Goal: Task Accomplishment & Management: Use online tool/utility

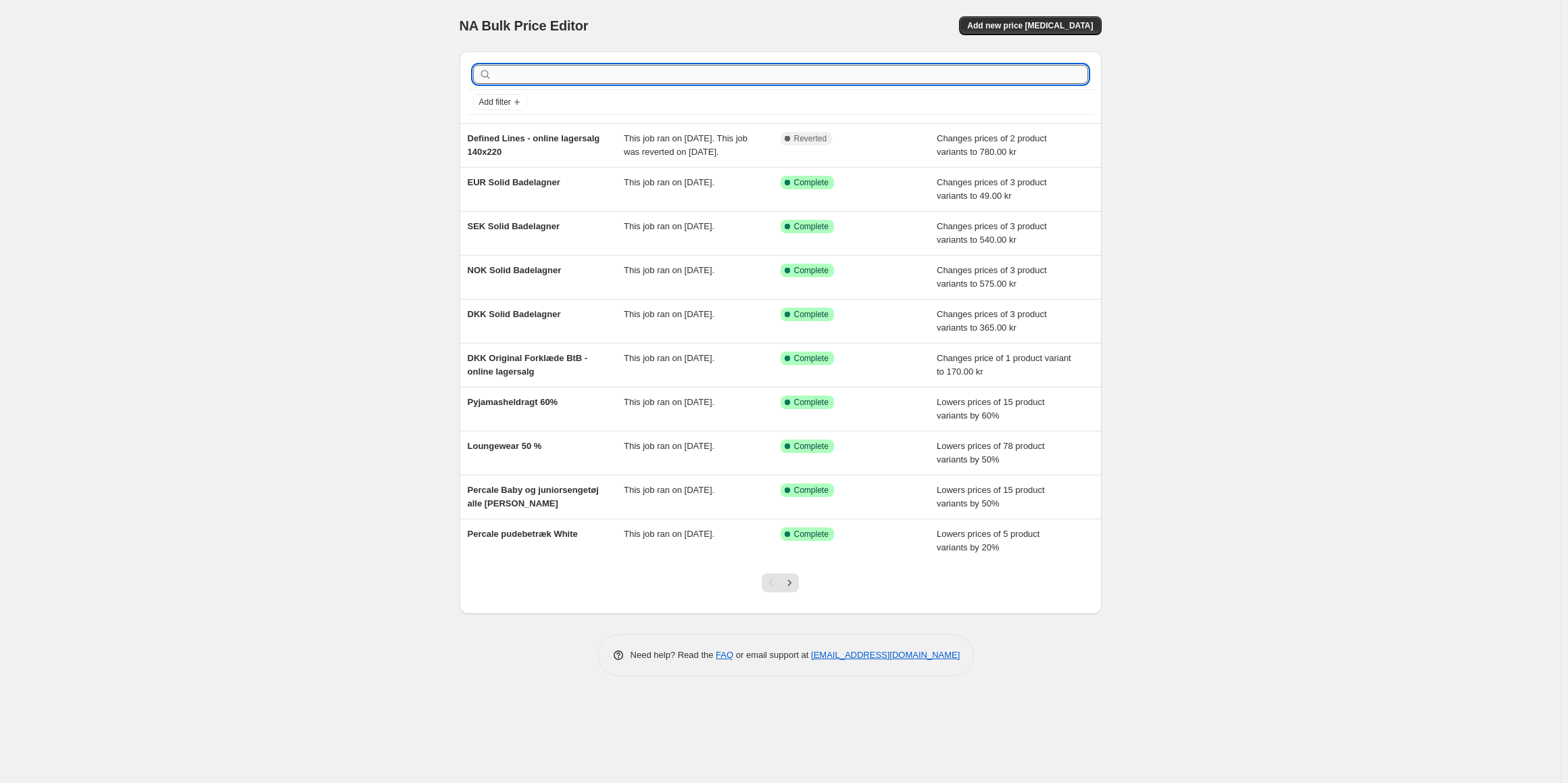
click at [942, 75] on input "text" at bounding box center [791, 74] width 593 height 19
type input "nors bright blue"
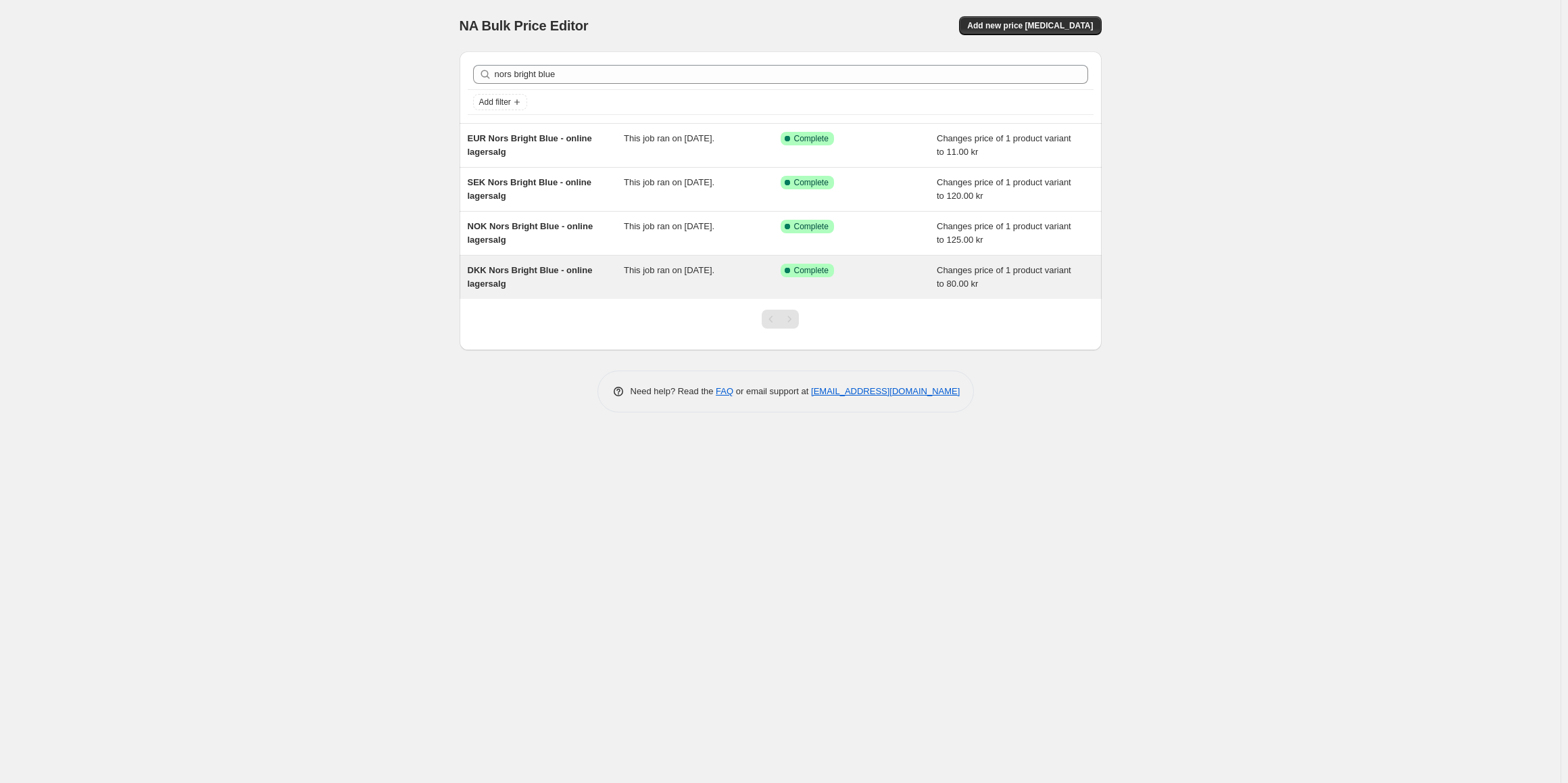
click at [588, 273] on span "DKK Nors Bright Blue - online lagersalg" at bounding box center [530, 276] width 125 height 23
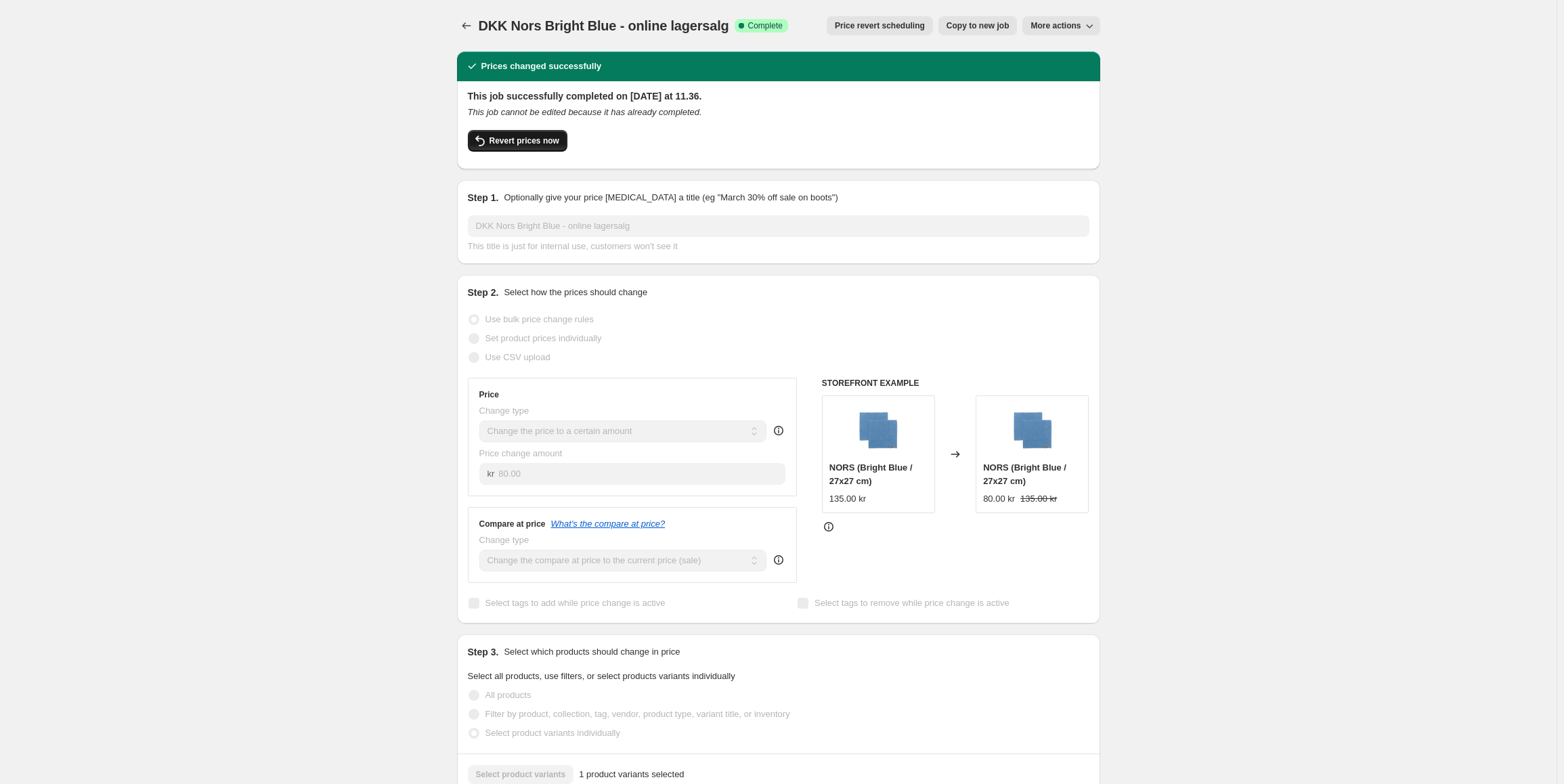
click at [542, 144] on span "Revert prices now" at bounding box center [524, 141] width 70 height 11
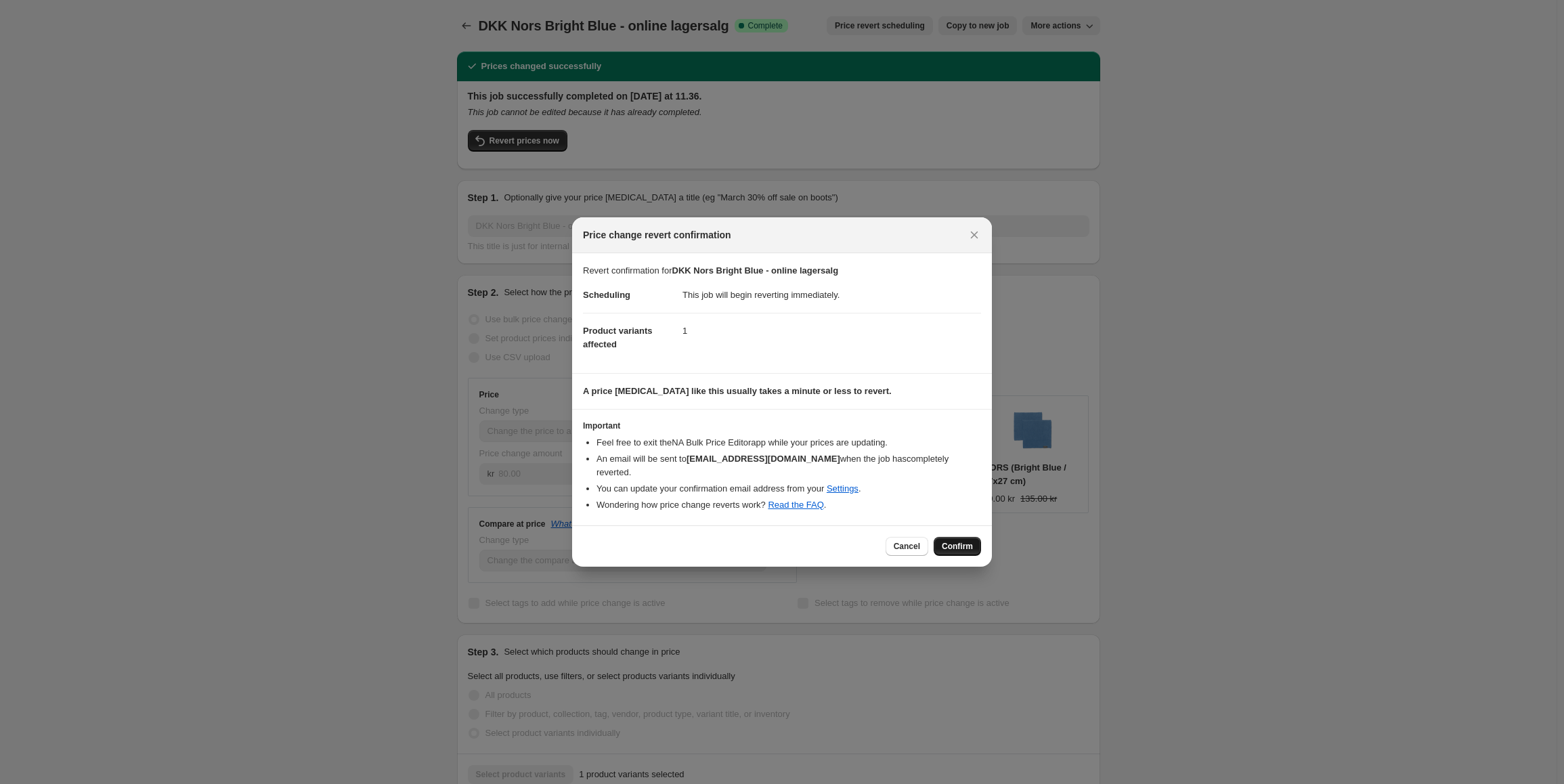
click at [946, 537] on button "Confirm" at bounding box center [958, 547] width 48 height 19
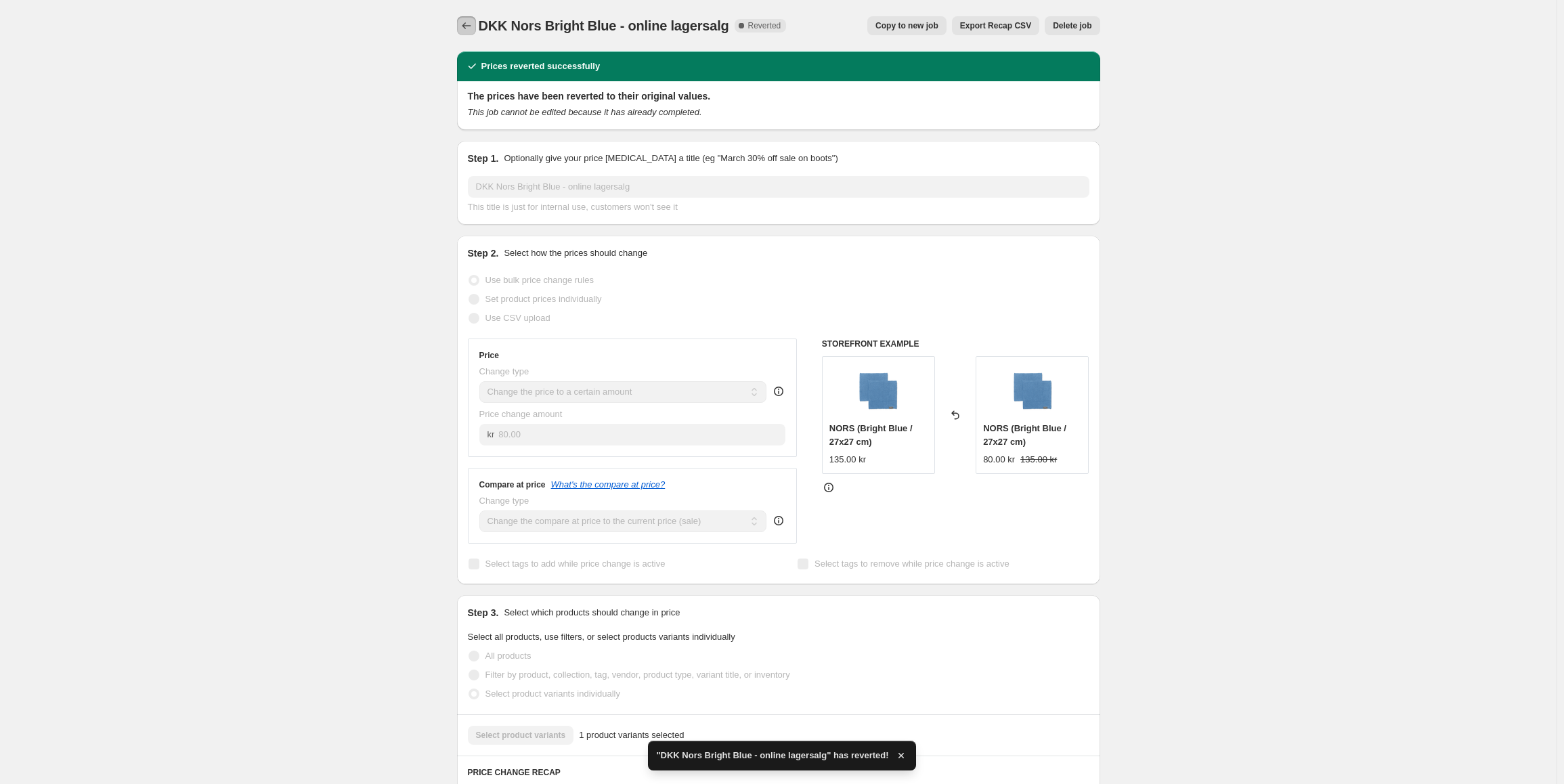
click at [469, 28] on icon "Price change jobs" at bounding box center [467, 25] width 14 height 14
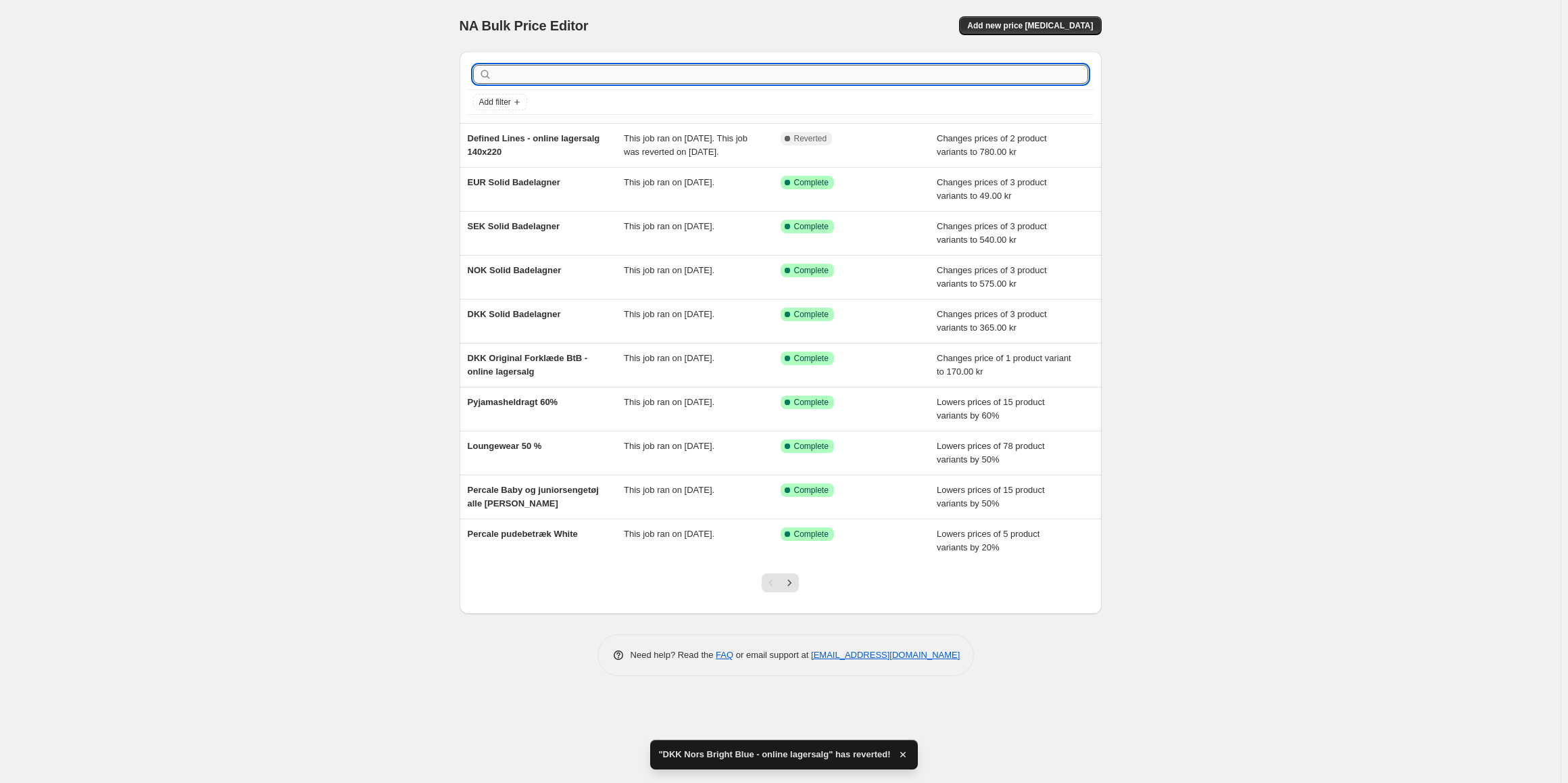
click at [565, 72] on input "text" at bounding box center [791, 74] width 593 height 19
type input "nors br"
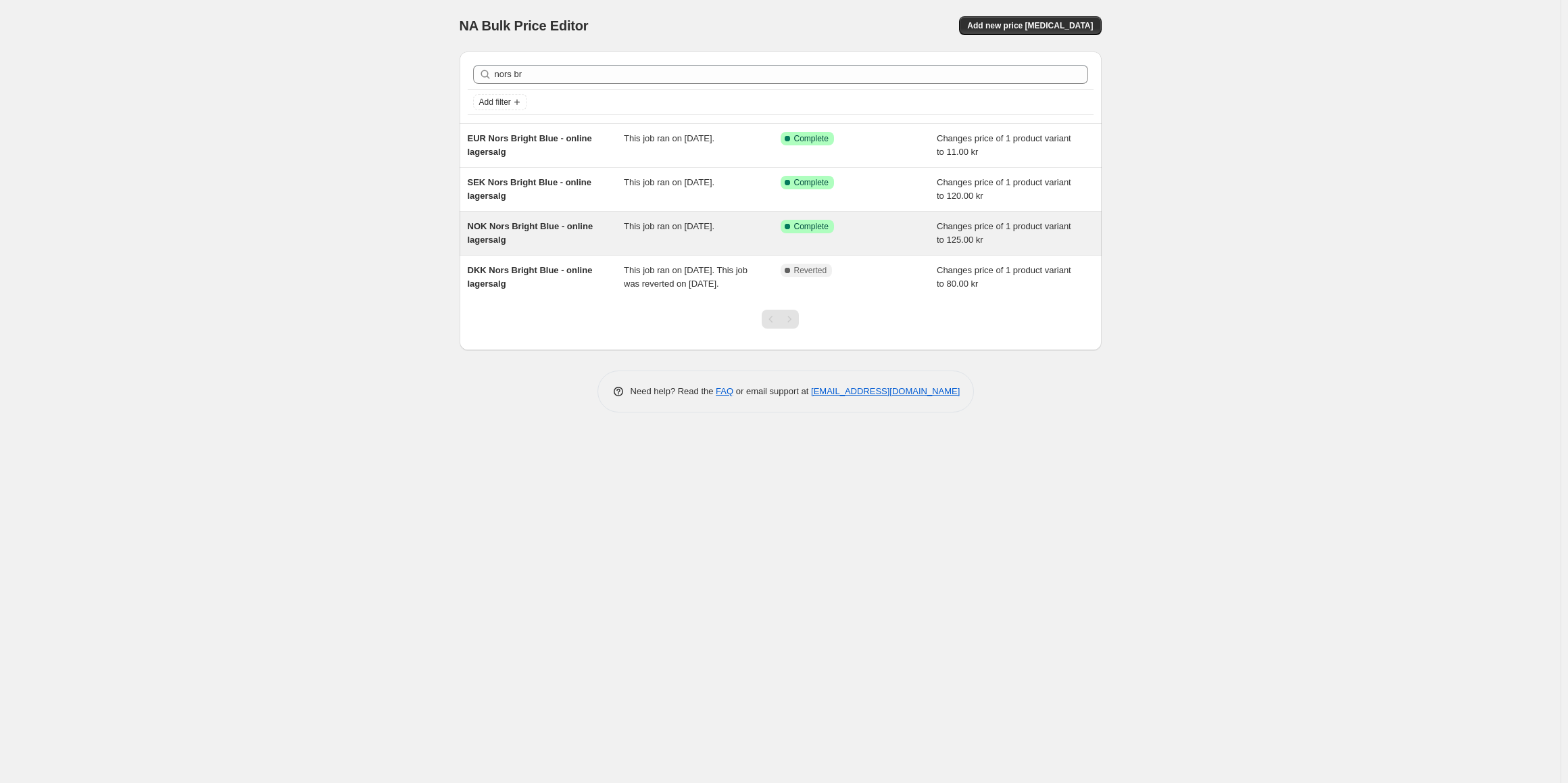
click at [672, 229] on span "This job ran on 3. september 2025." at bounding box center [668, 226] width 90 height 10
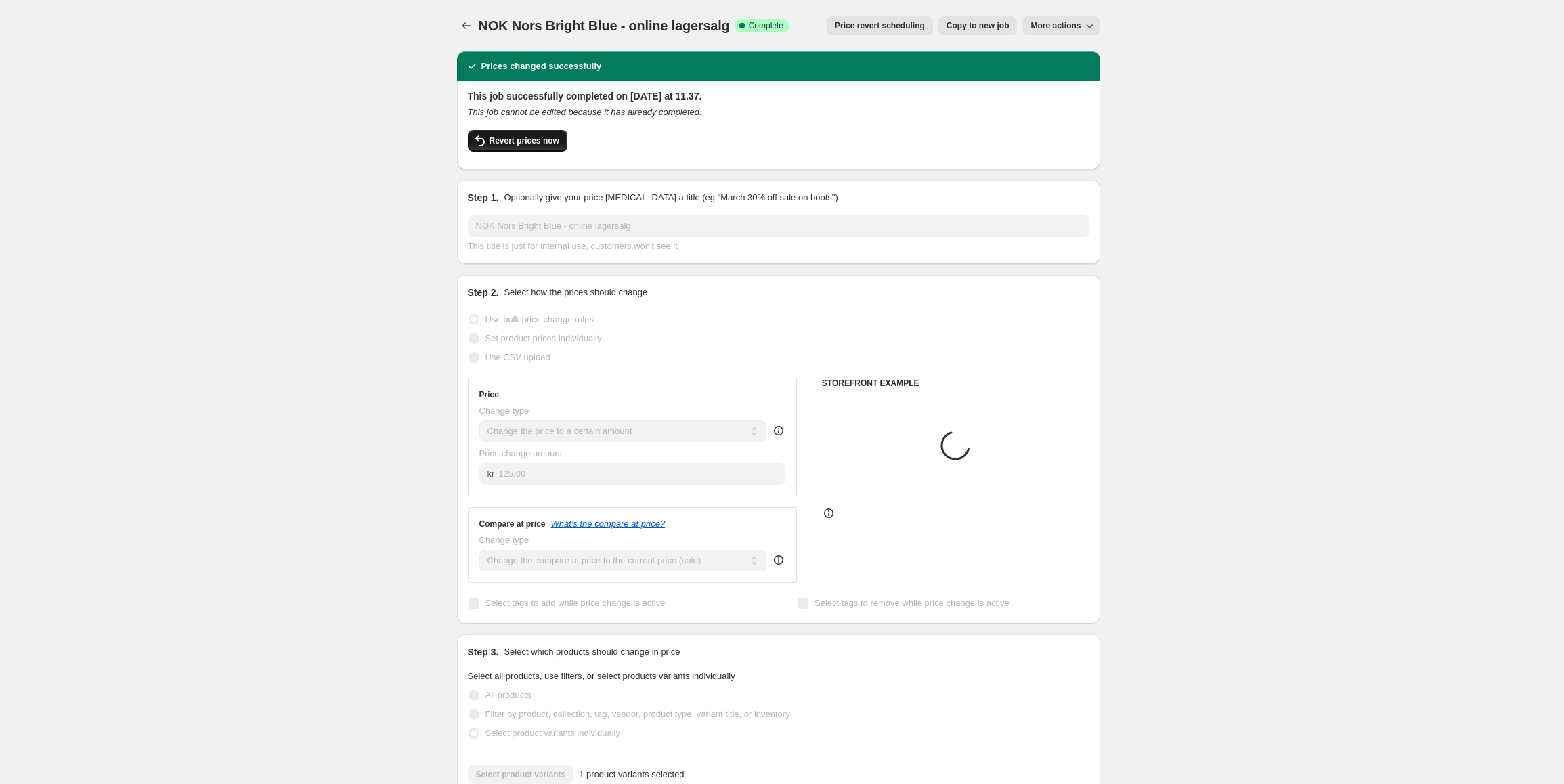
click at [529, 143] on span "Revert prices now" at bounding box center [524, 141] width 70 height 11
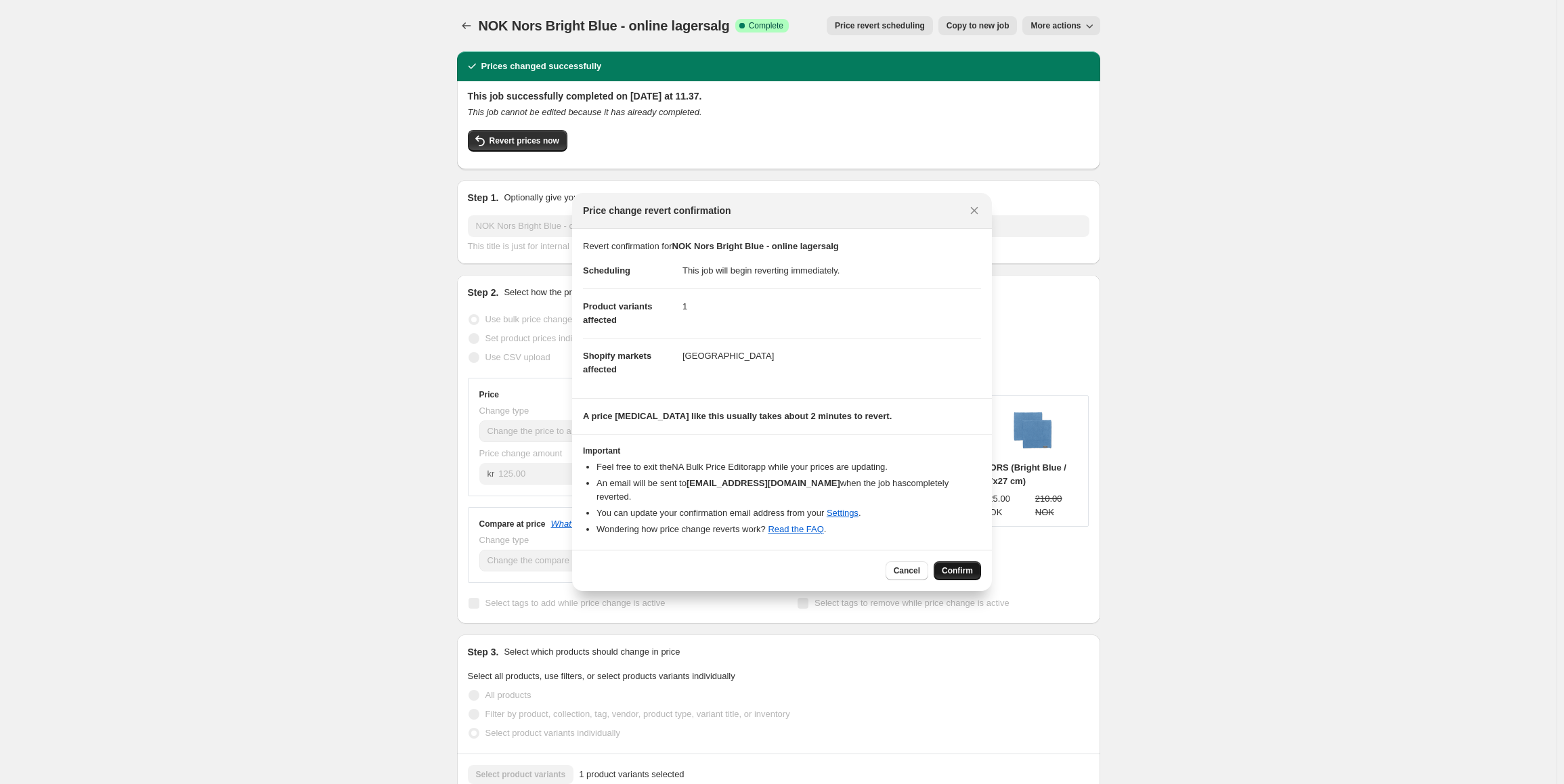
click at [968, 561] on button "Confirm" at bounding box center [958, 571] width 48 height 19
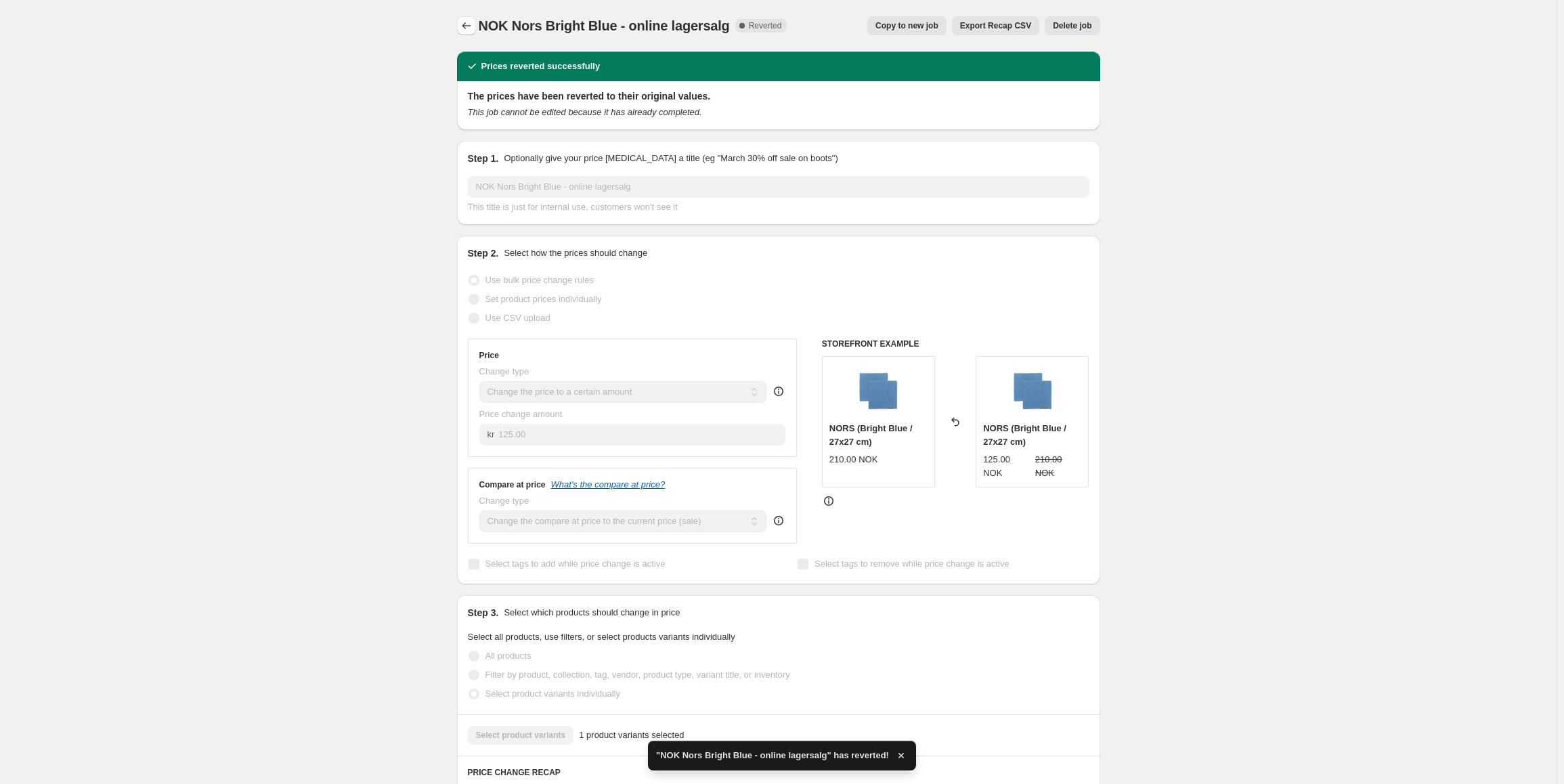
click at [473, 32] on icon "Price change jobs" at bounding box center [467, 25] width 14 height 14
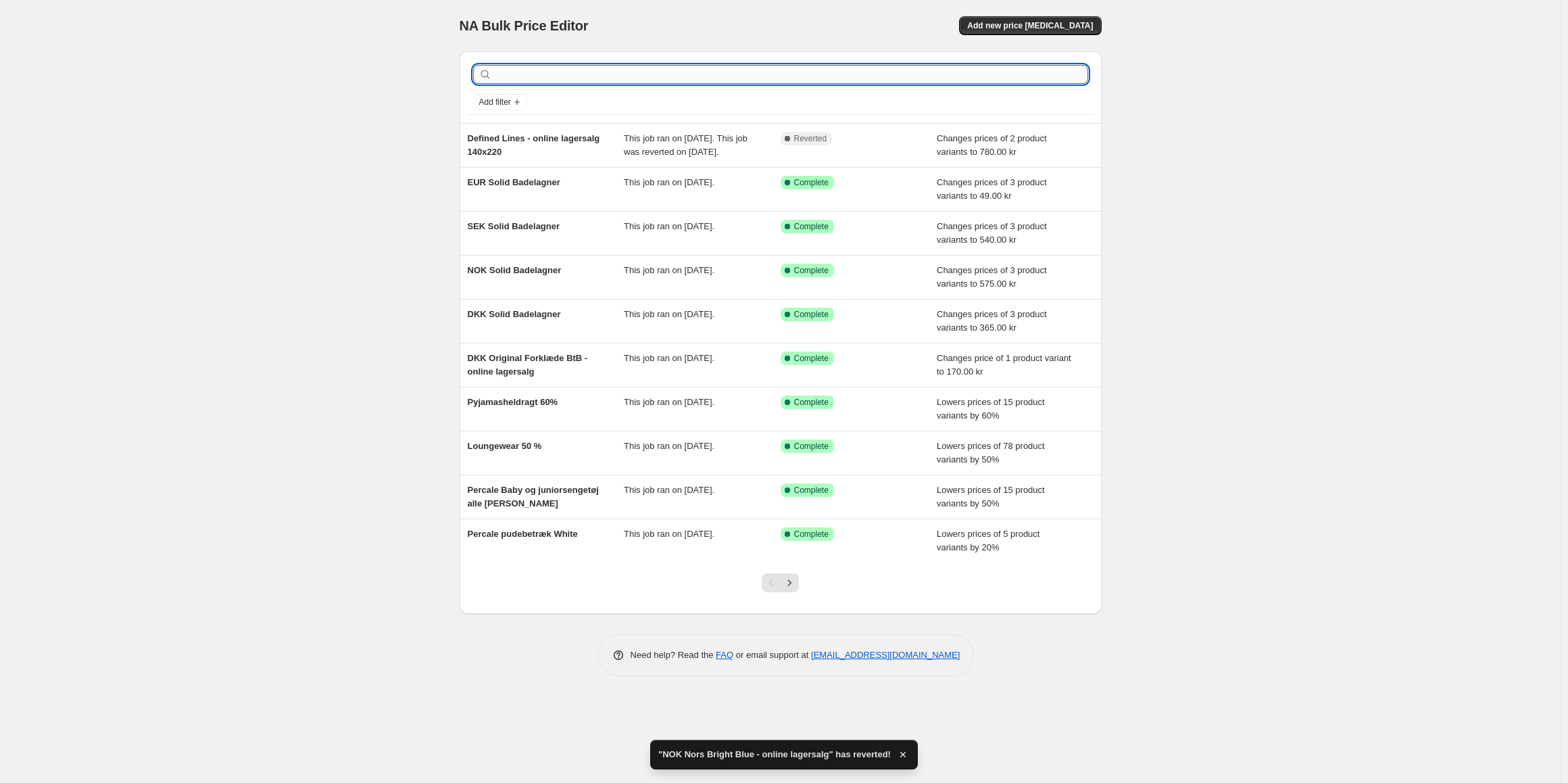
click at [600, 74] on input "text" at bounding box center [791, 74] width 593 height 19
type input "n"
click at [600, 74] on input "text" at bounding box center [791, 74] width 593 height 19
type input "nors"
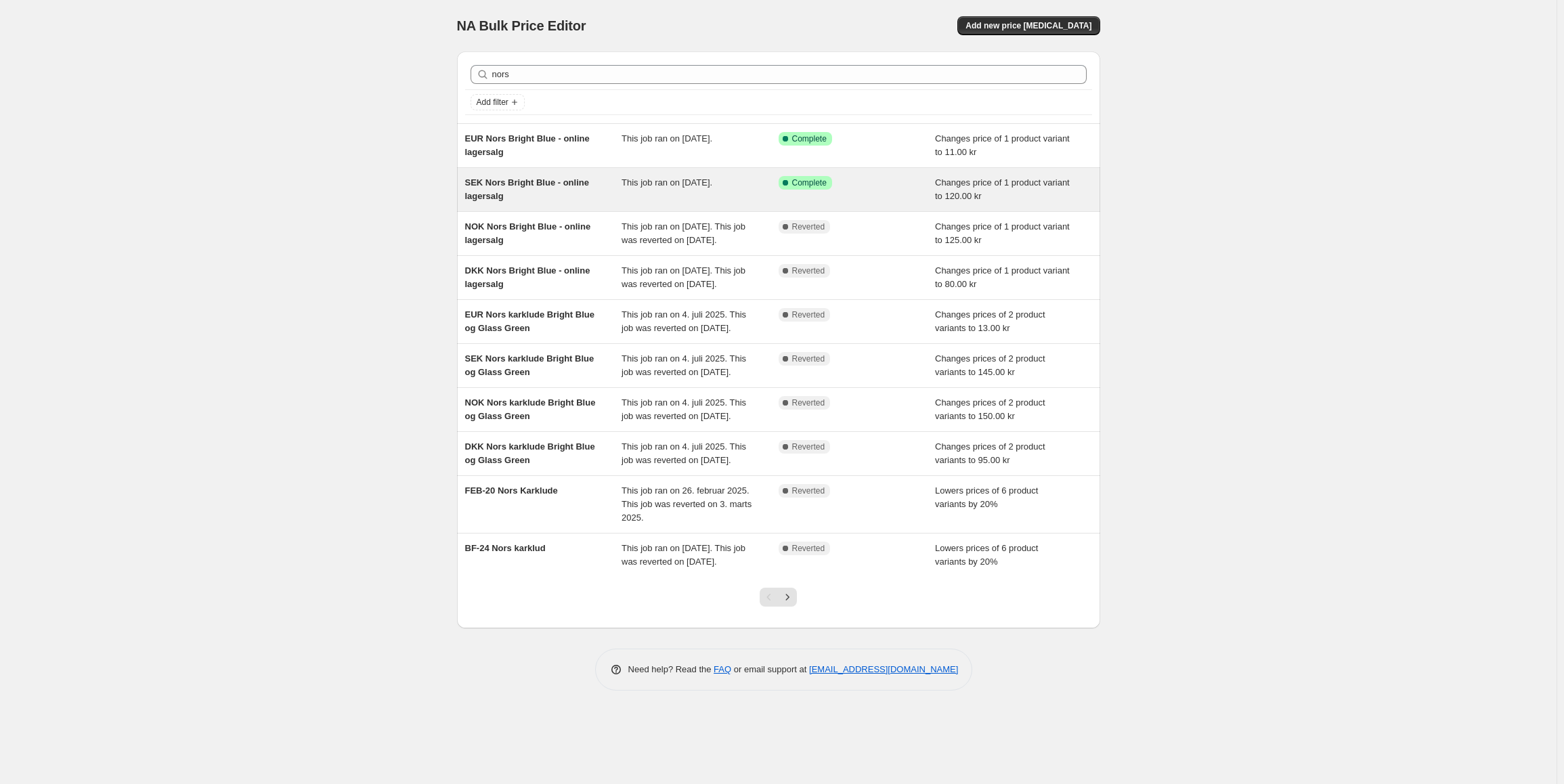
click at [544, 195] on div "SEK Nors Bright Blue - online lagersalg" at bounding box center [543, 189] width 157 height 27
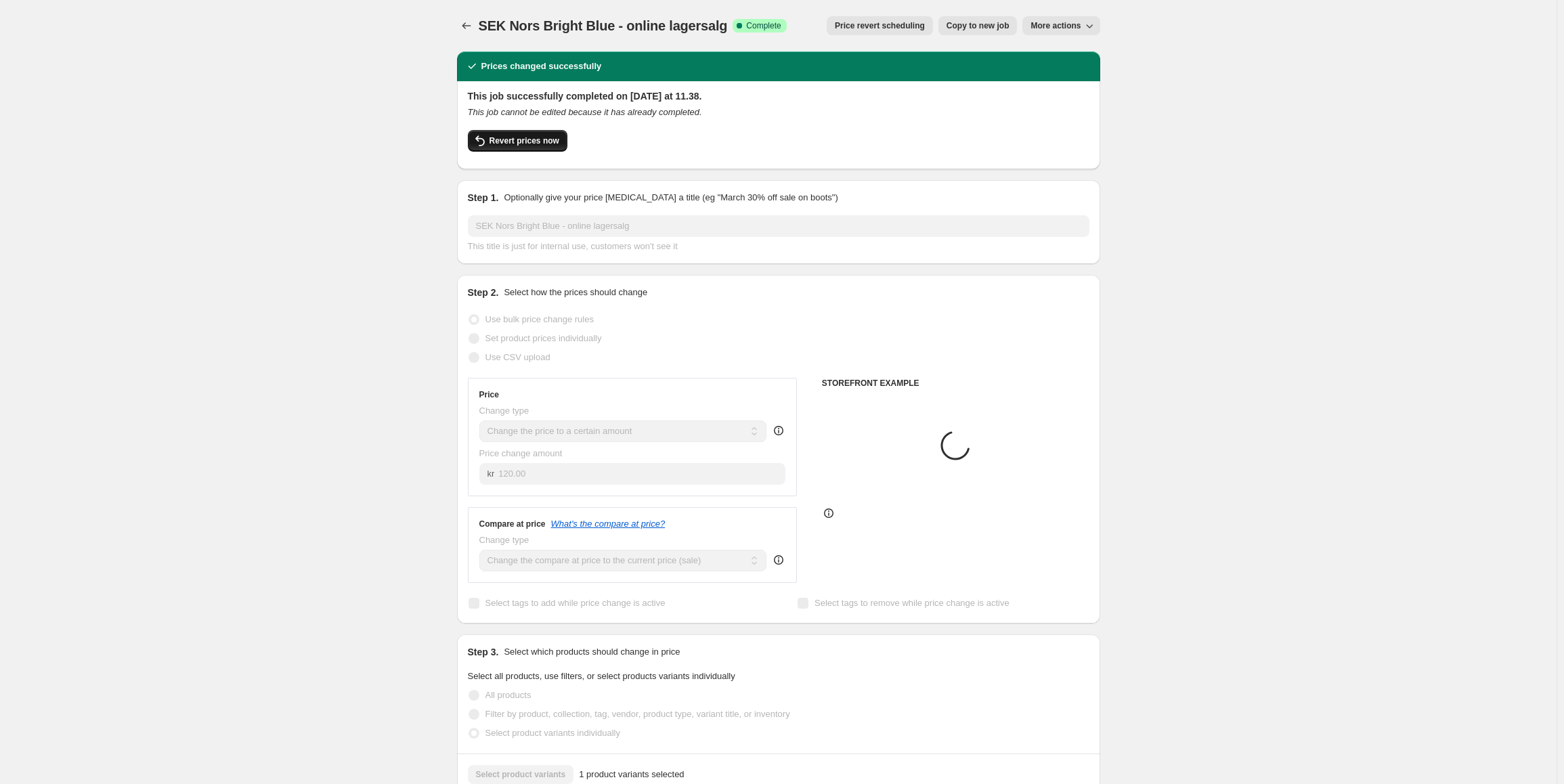
click at [539, 146] on button "Revert prices now" at bounding box center [517, 141] width 100 height 21
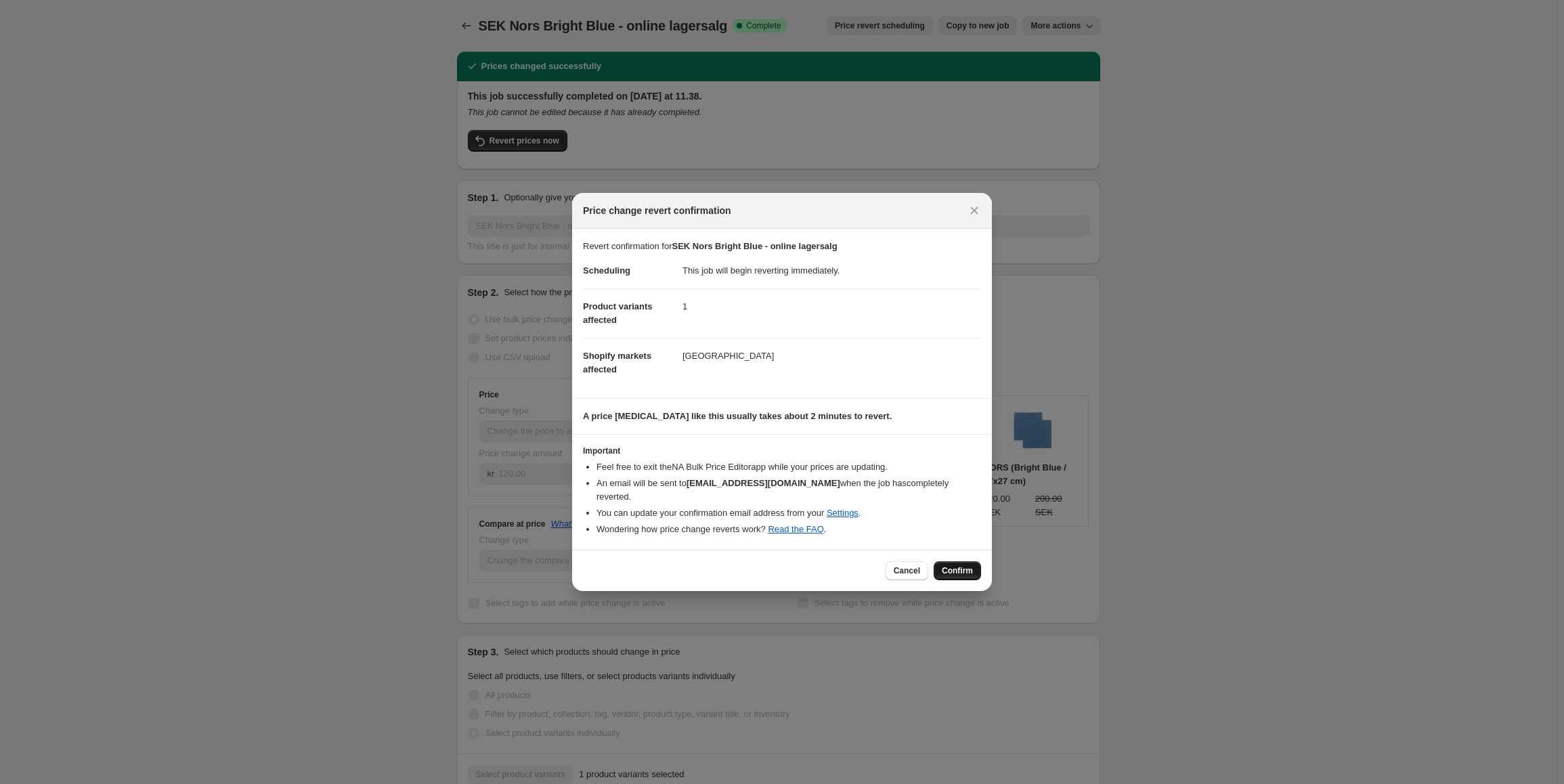
click at [958, 565] on span "Confirm" at bounding box center [957, 571] width 31 height 11
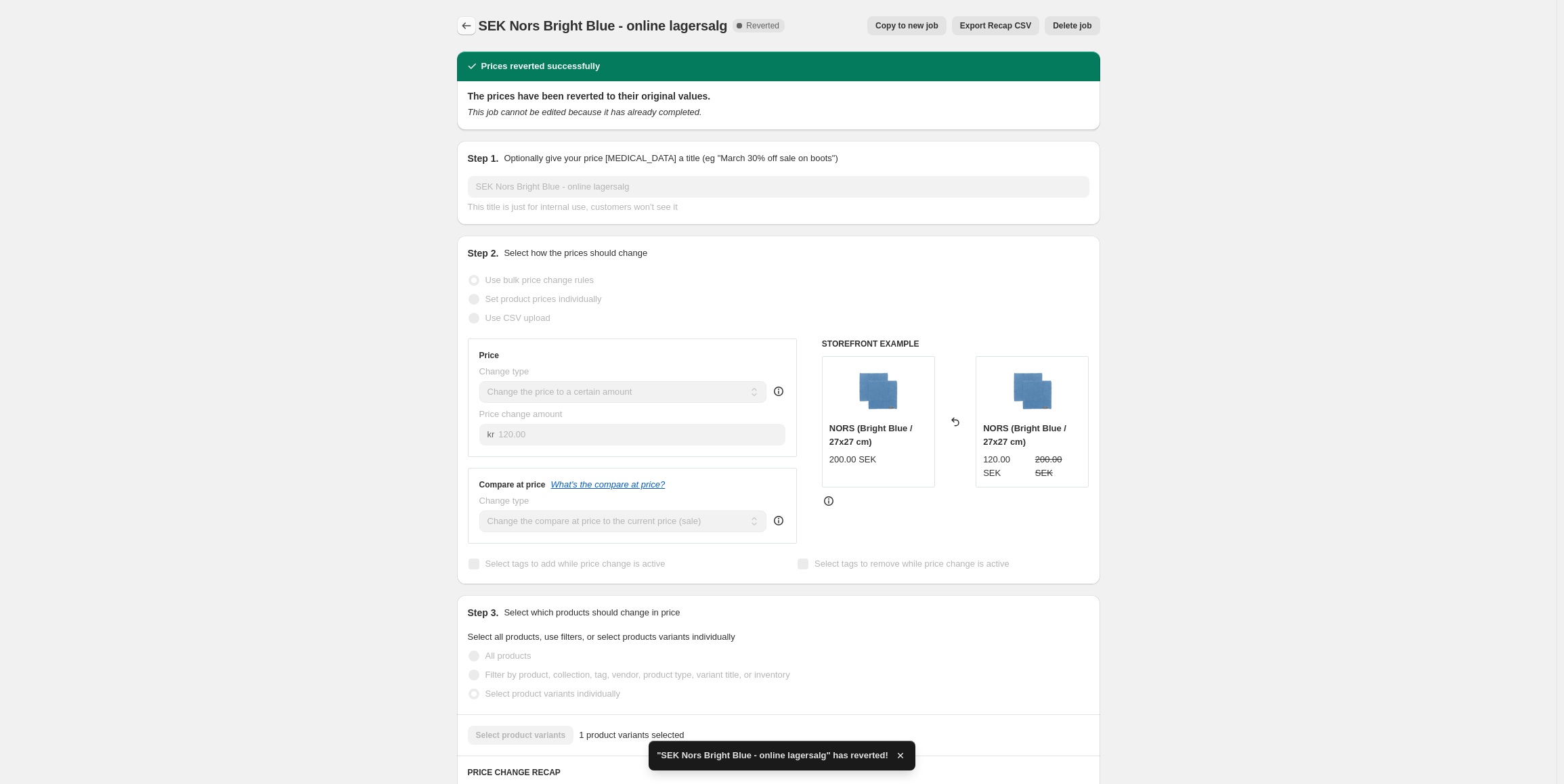
click at [473, 26] on icon "Price change jobs" at bounding box center [467, 25] width 14 height 14
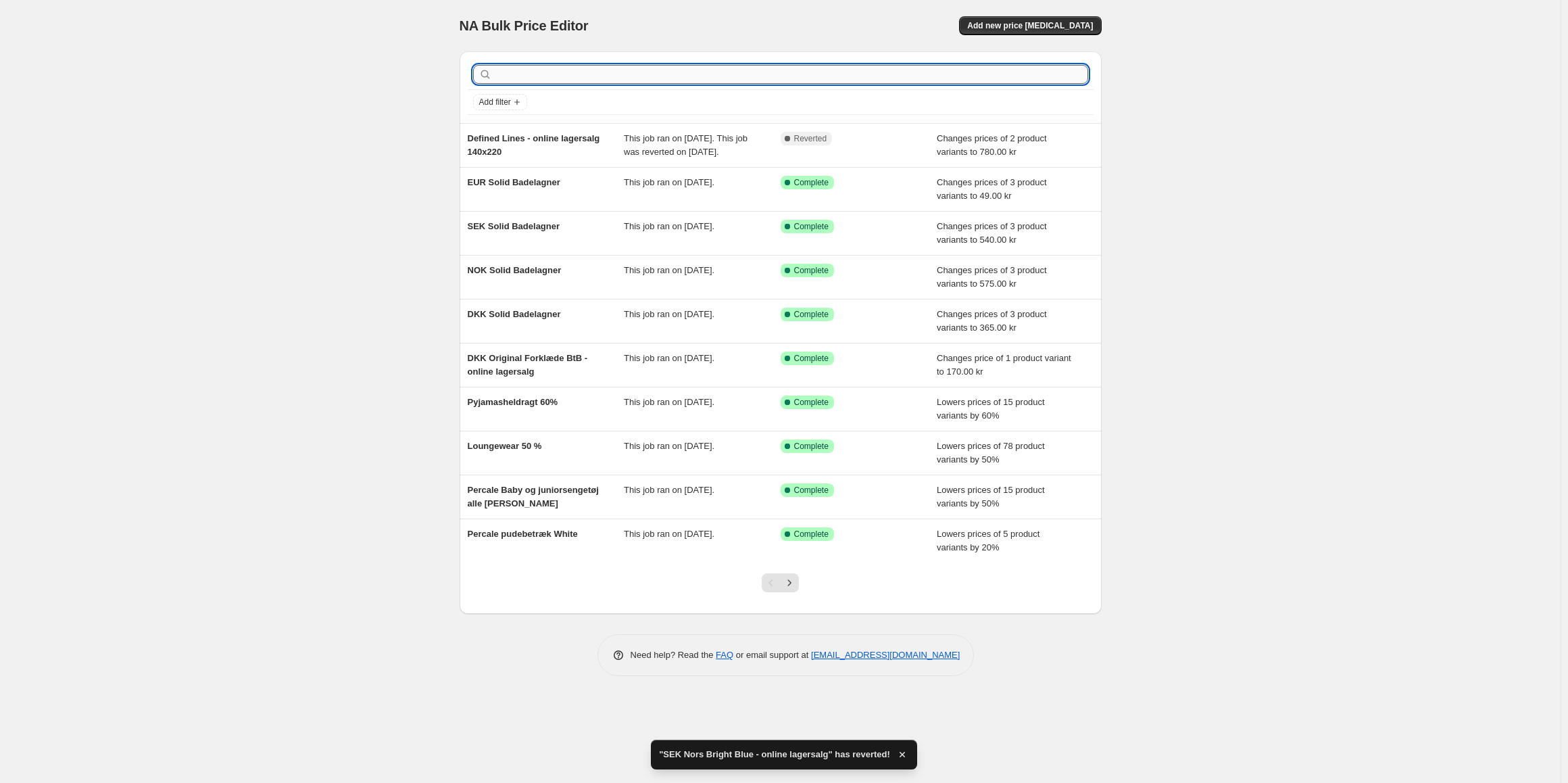
click at [571, 73] on input "text" at bounding box center [791, 74] width 593 height 19
type input "nors"
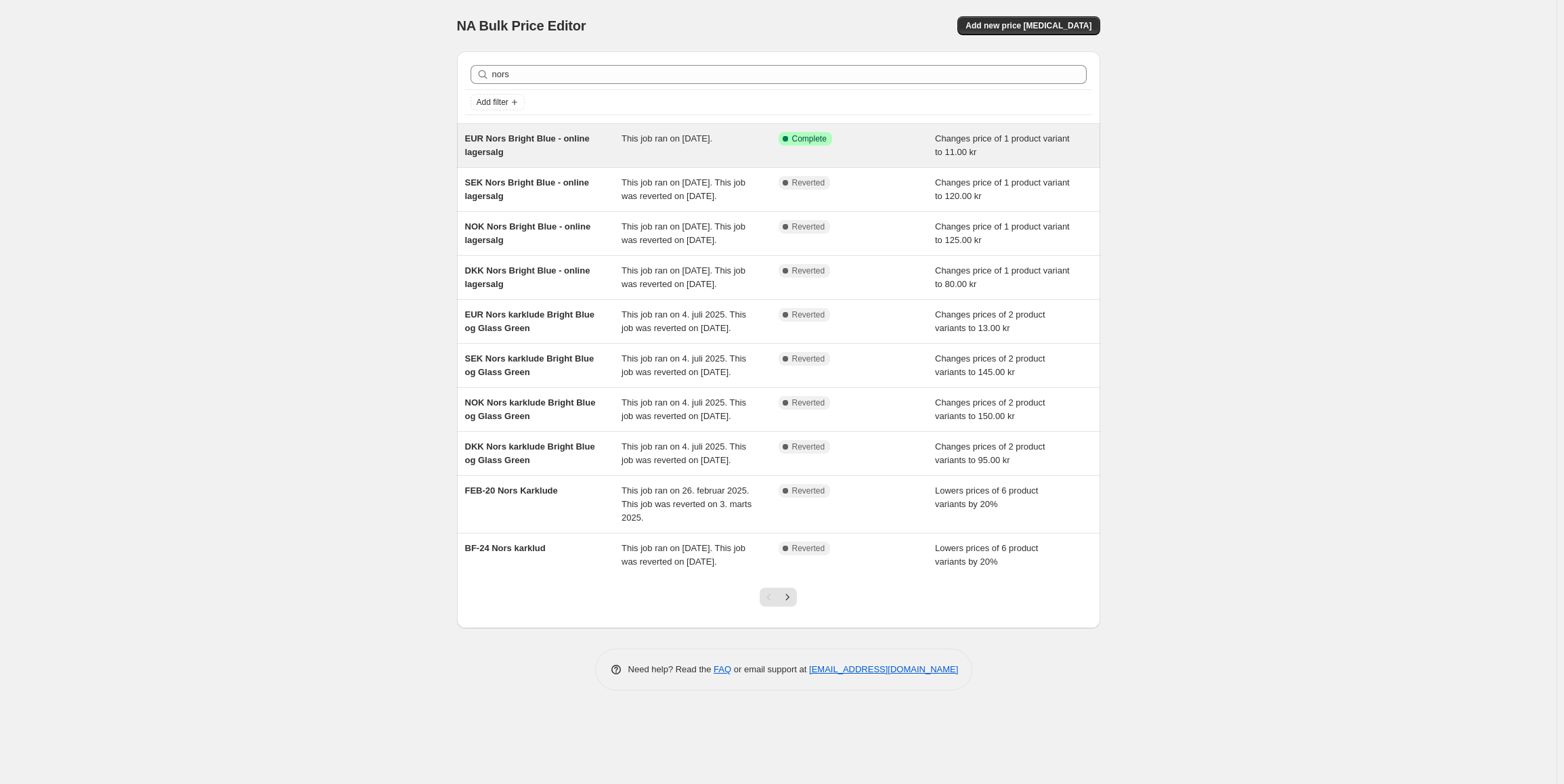
click at [613, 150] on div "EUR Nors Bright Blue - online lagersalg" at bounding box center [543, 145] width 157 height 27
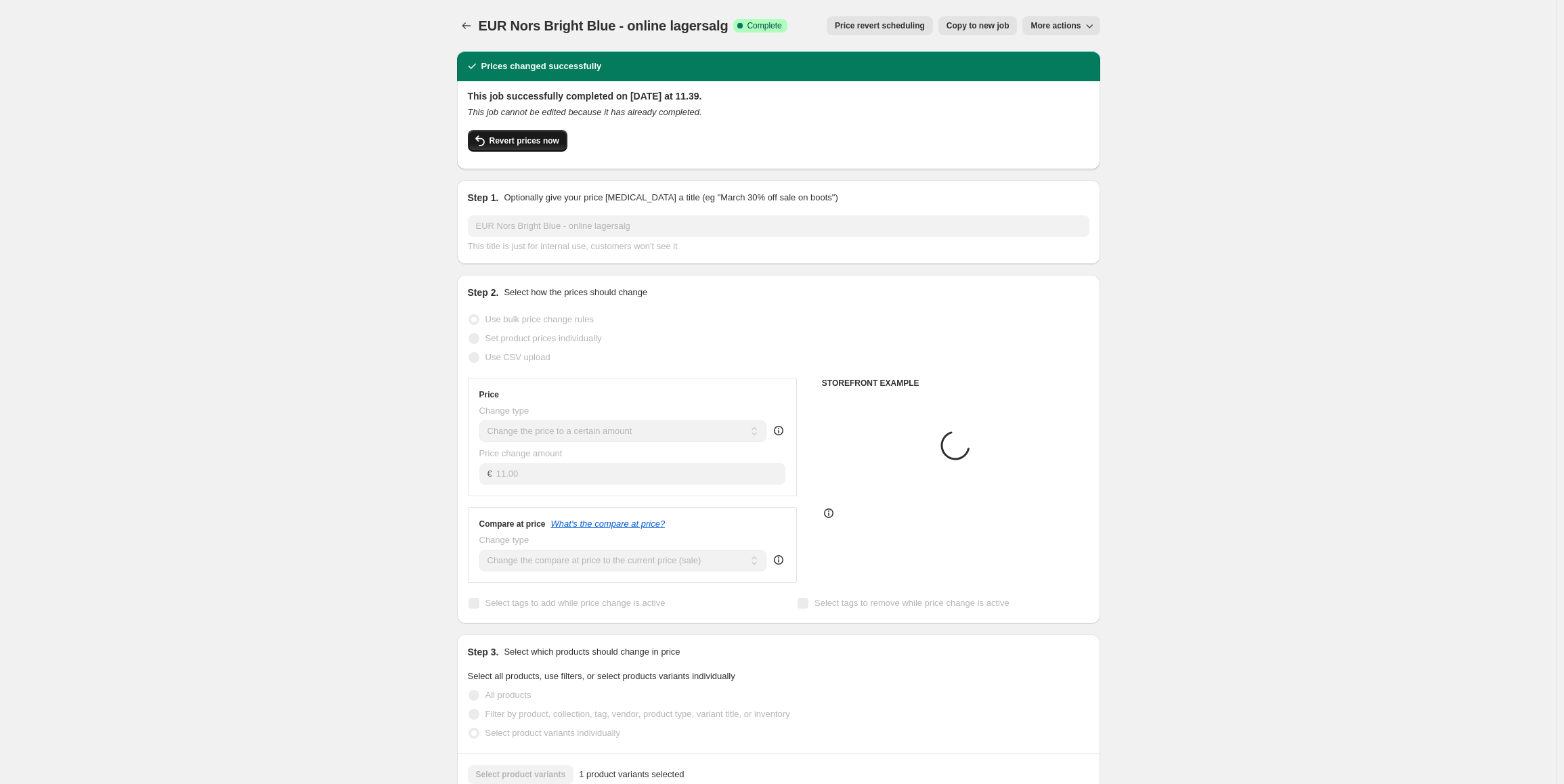
click at [528, 142] on span "Revert prices now" at bounding box center [524, 141] width 70 height 11
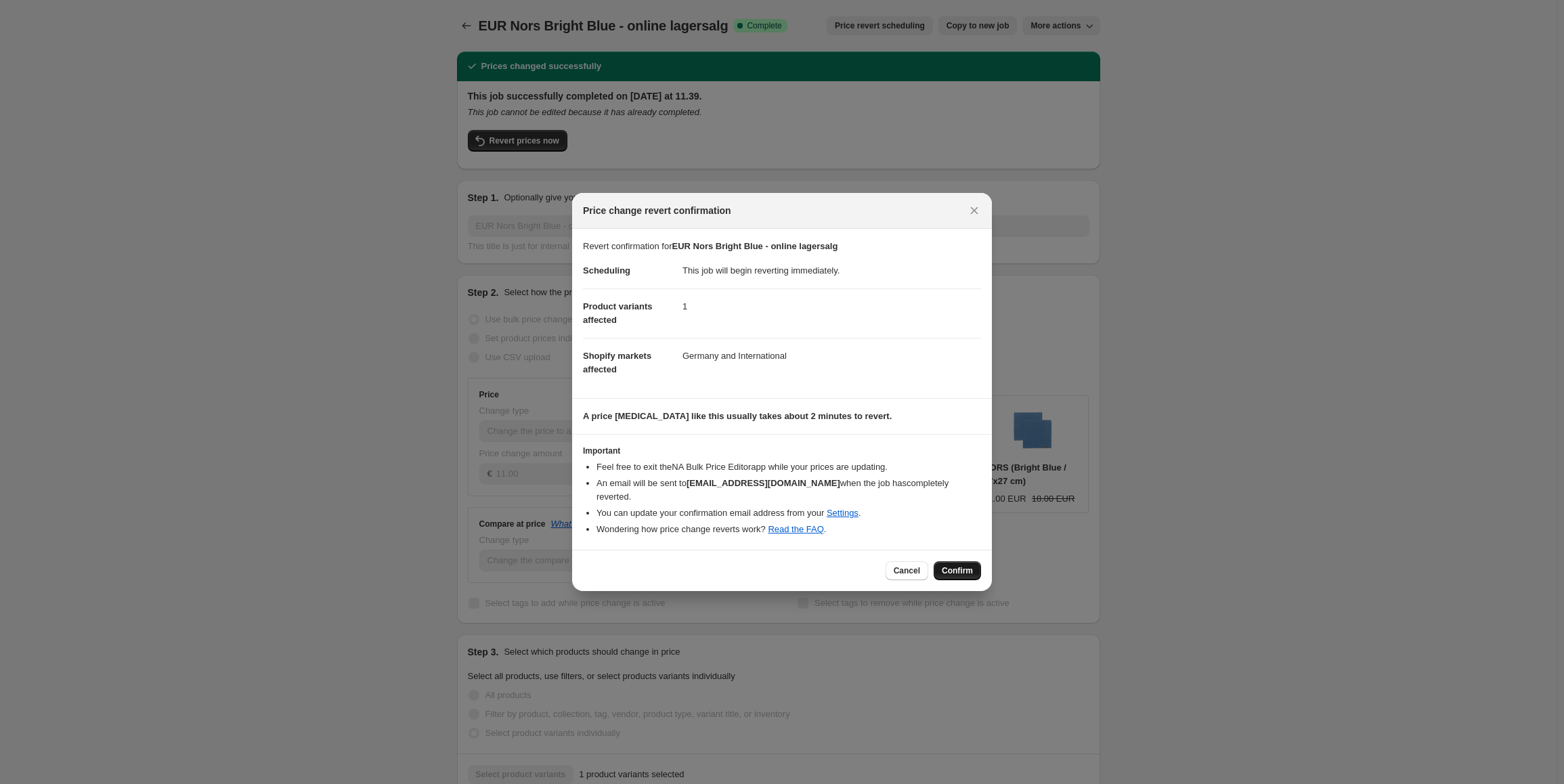
click at [957, 569] on span "Confirm" at bounding box center [957, 571] width 31 height 11
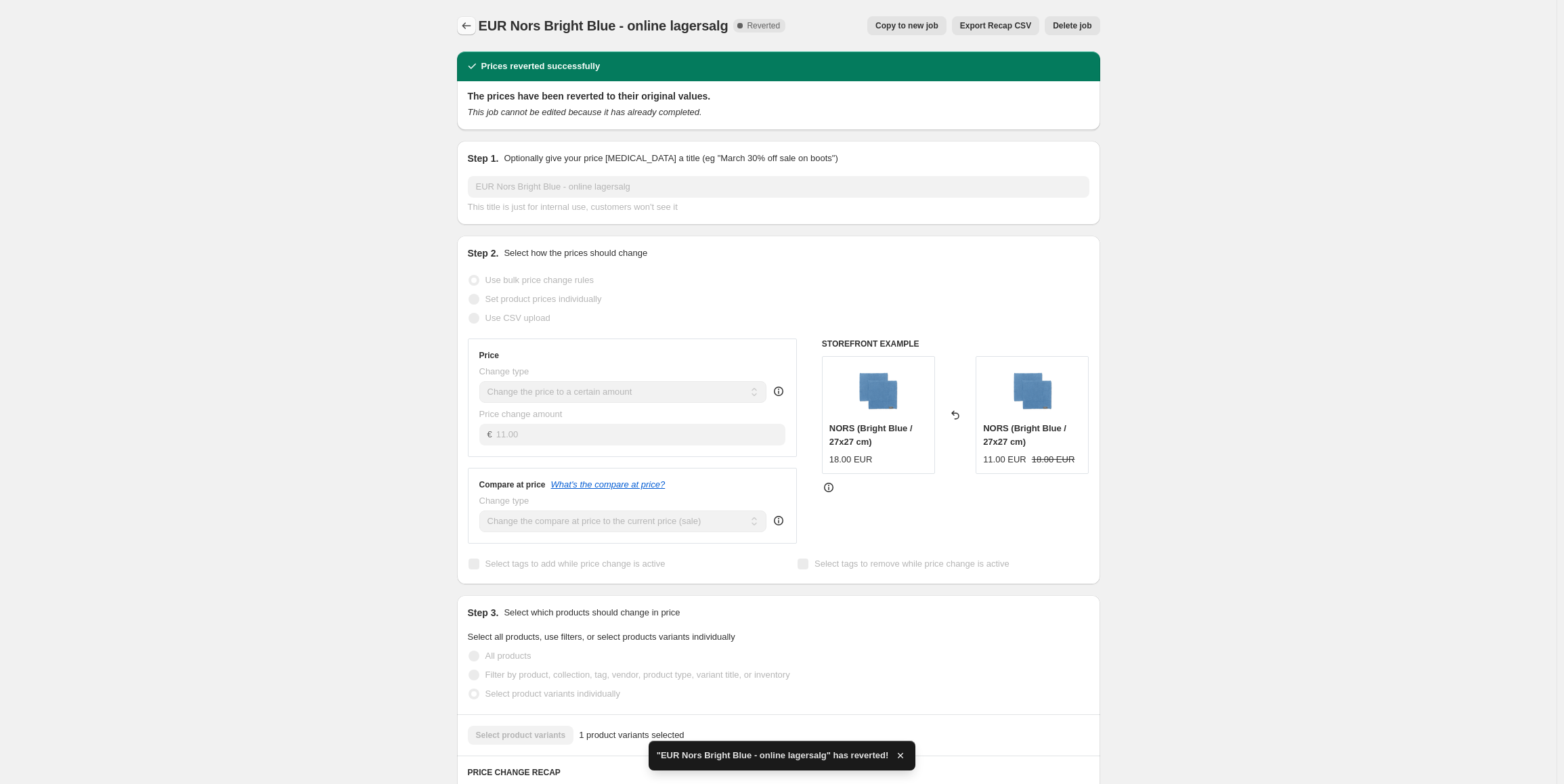
click at [460, 29] on button "Price change jobs" at bounding box center [467, 25] width 19 height 19
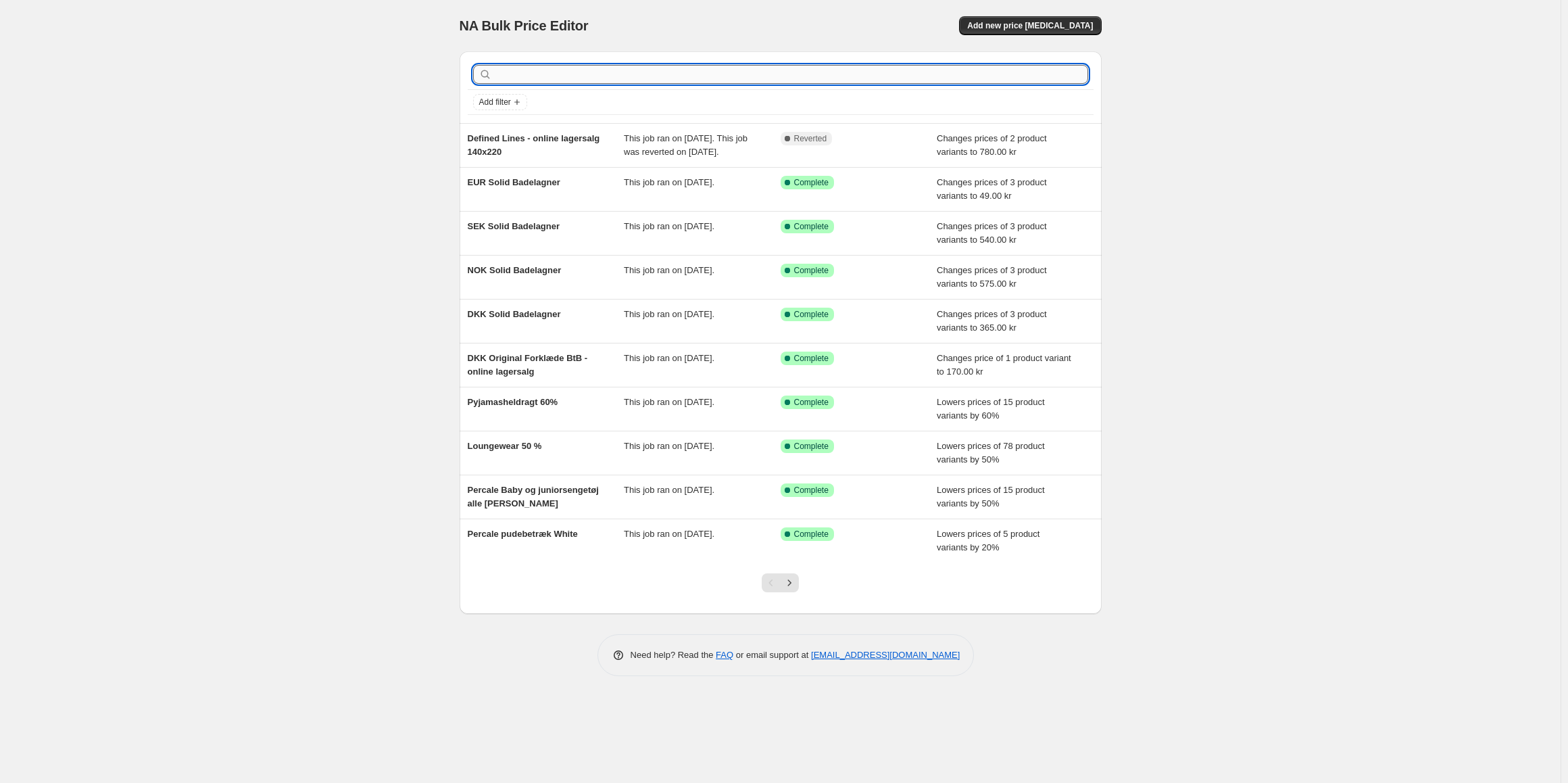
click at [1002, 77] on input "text" at bounding box center [791, 74] width 593 height 19
type input "twill"
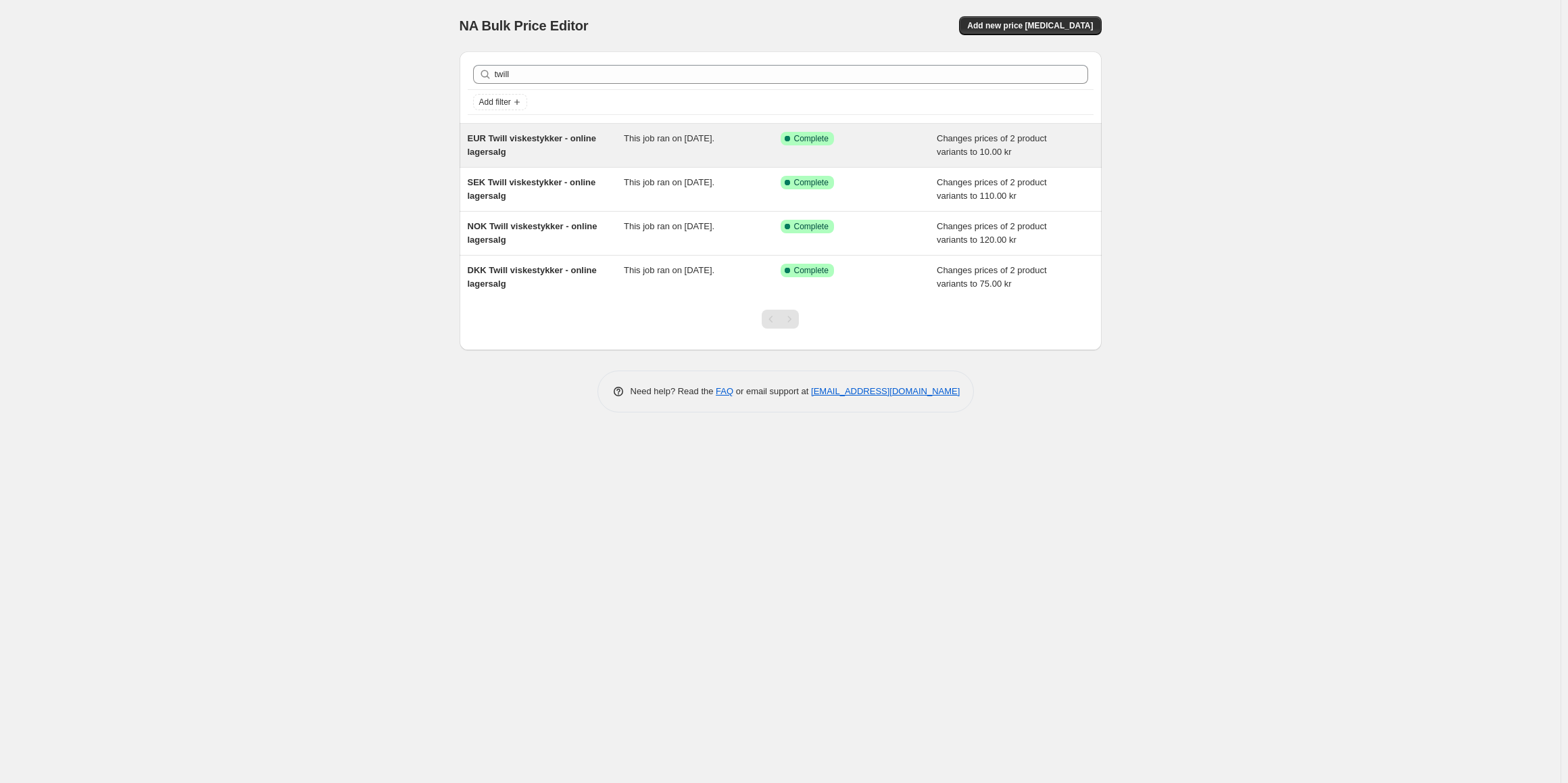
click at [532, 150] on div "EUR Twill viskestykker - online lagersalg" at bounding box center [546, 145] width 157 height 27
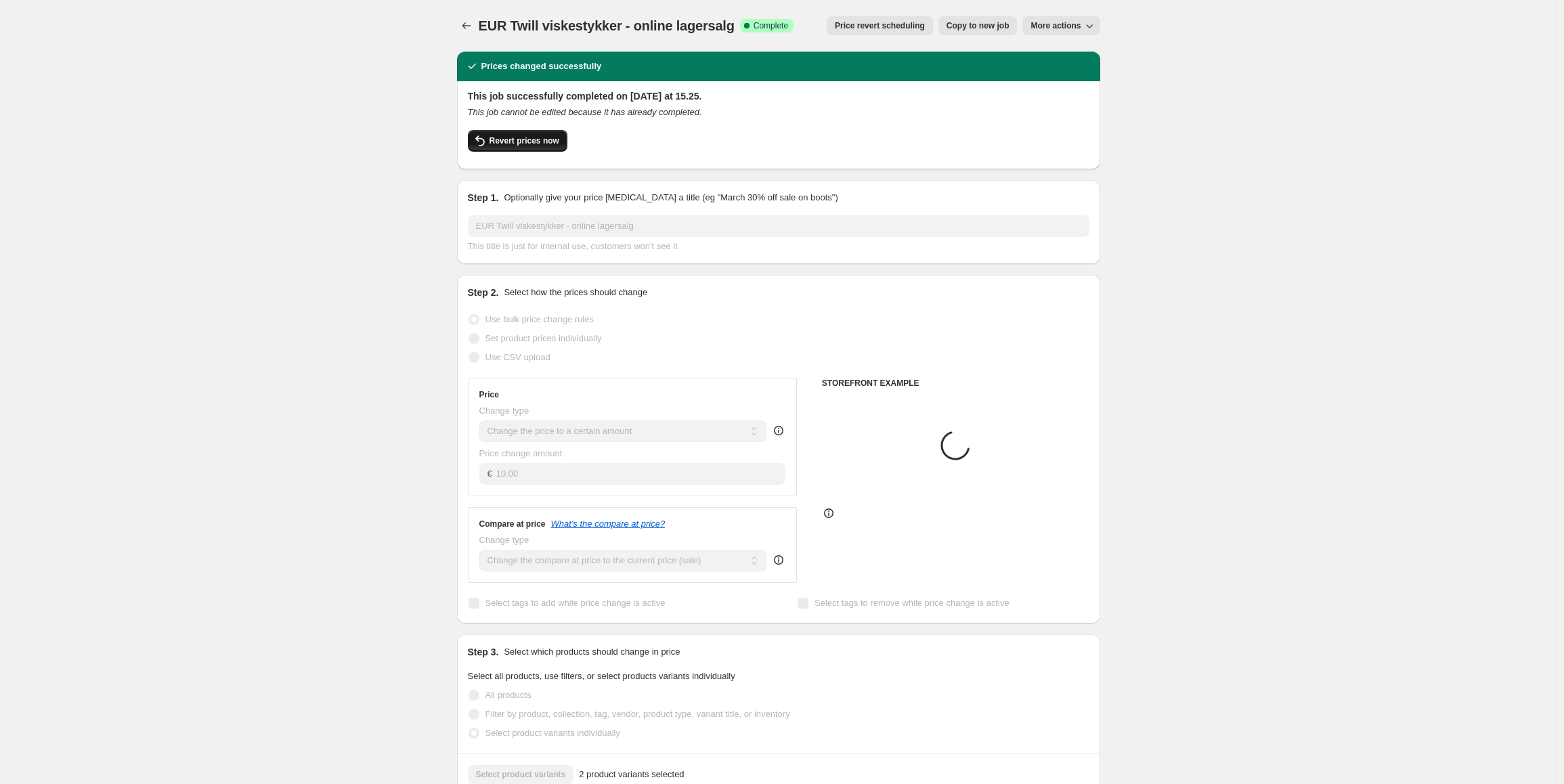
click at [517, 140] on span "Revert prices now" at bounding box center [524, 141] width 70 height 11
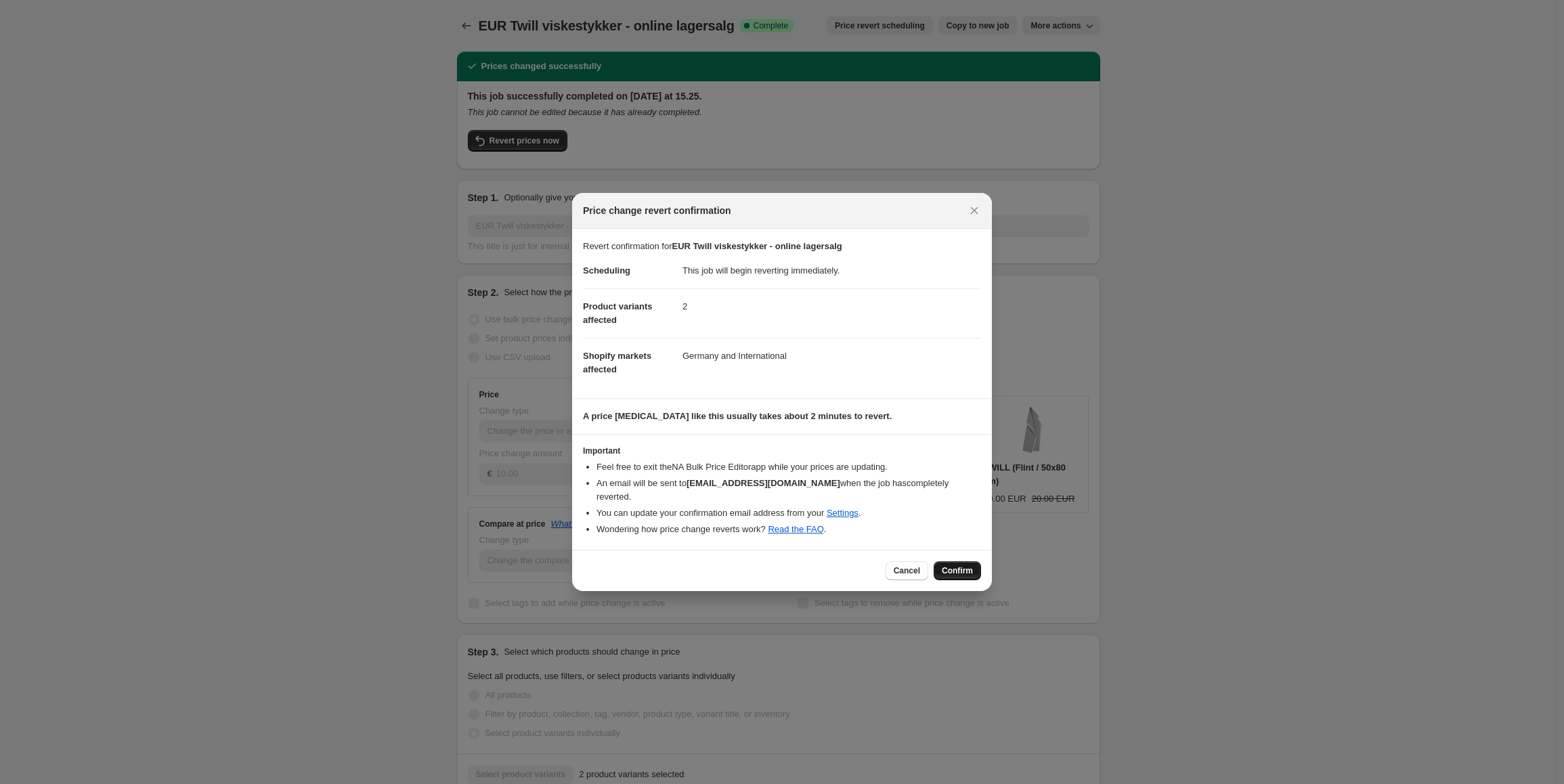
click at [974, 564] on button "Confirm" at bounding box center [958, 571] width 48 height 19
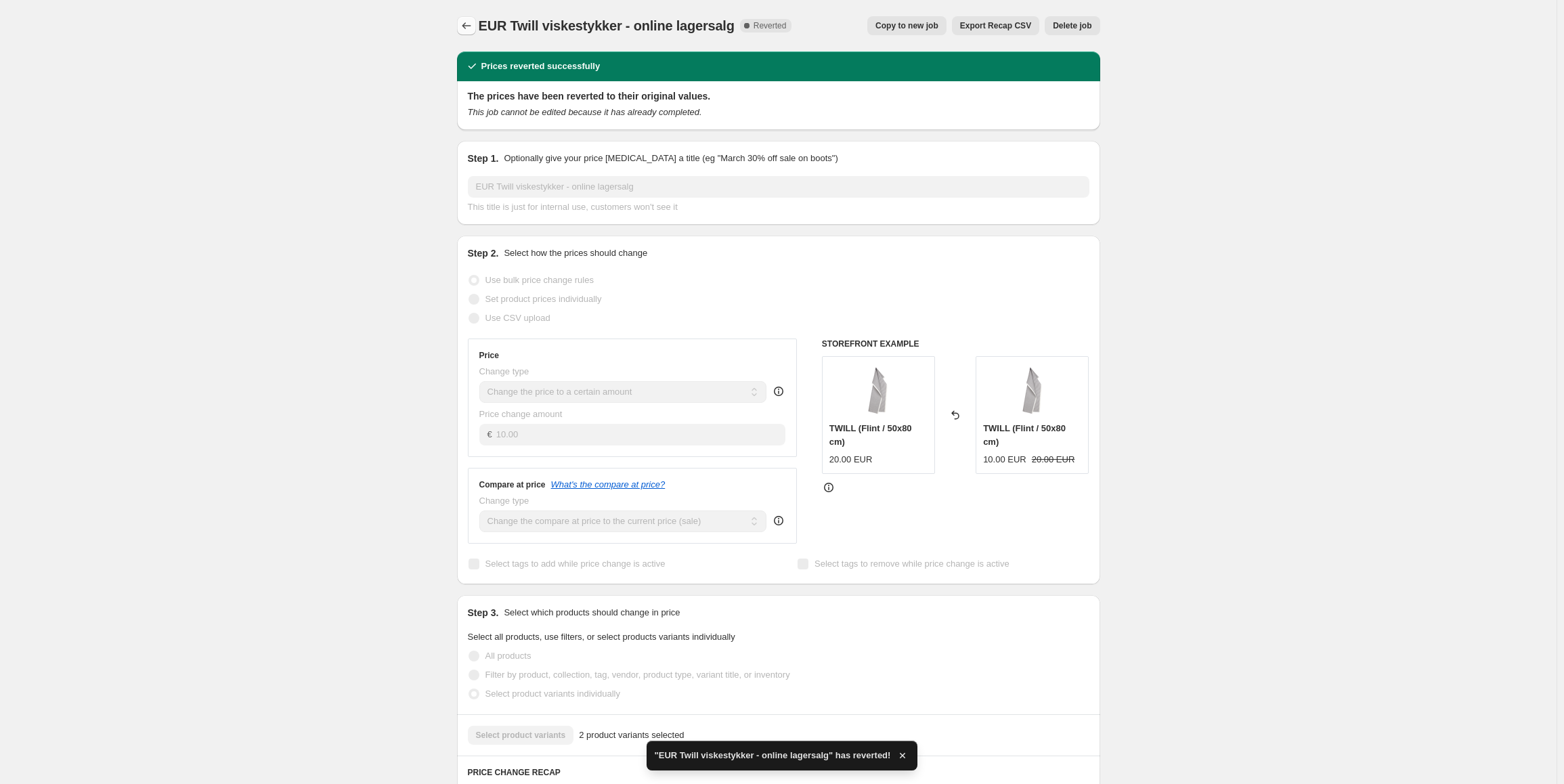
click at [464, 27] on icon "Price change jobs" at bounding box center [467, 25] width 14 height 14
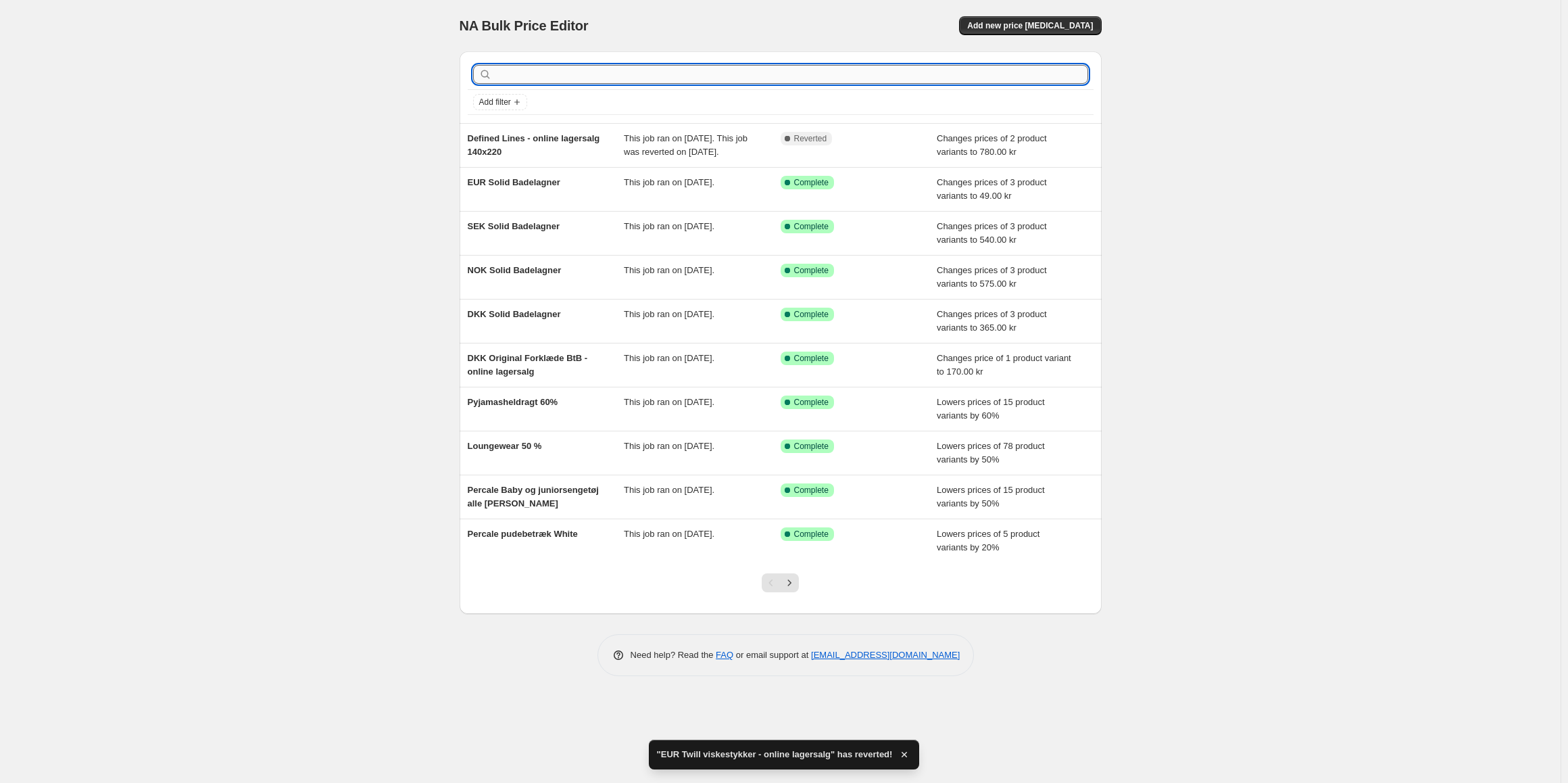
click at [545, 76] on input "text" at bounding box center [791, 74] width 593 height 19
type input "twill"
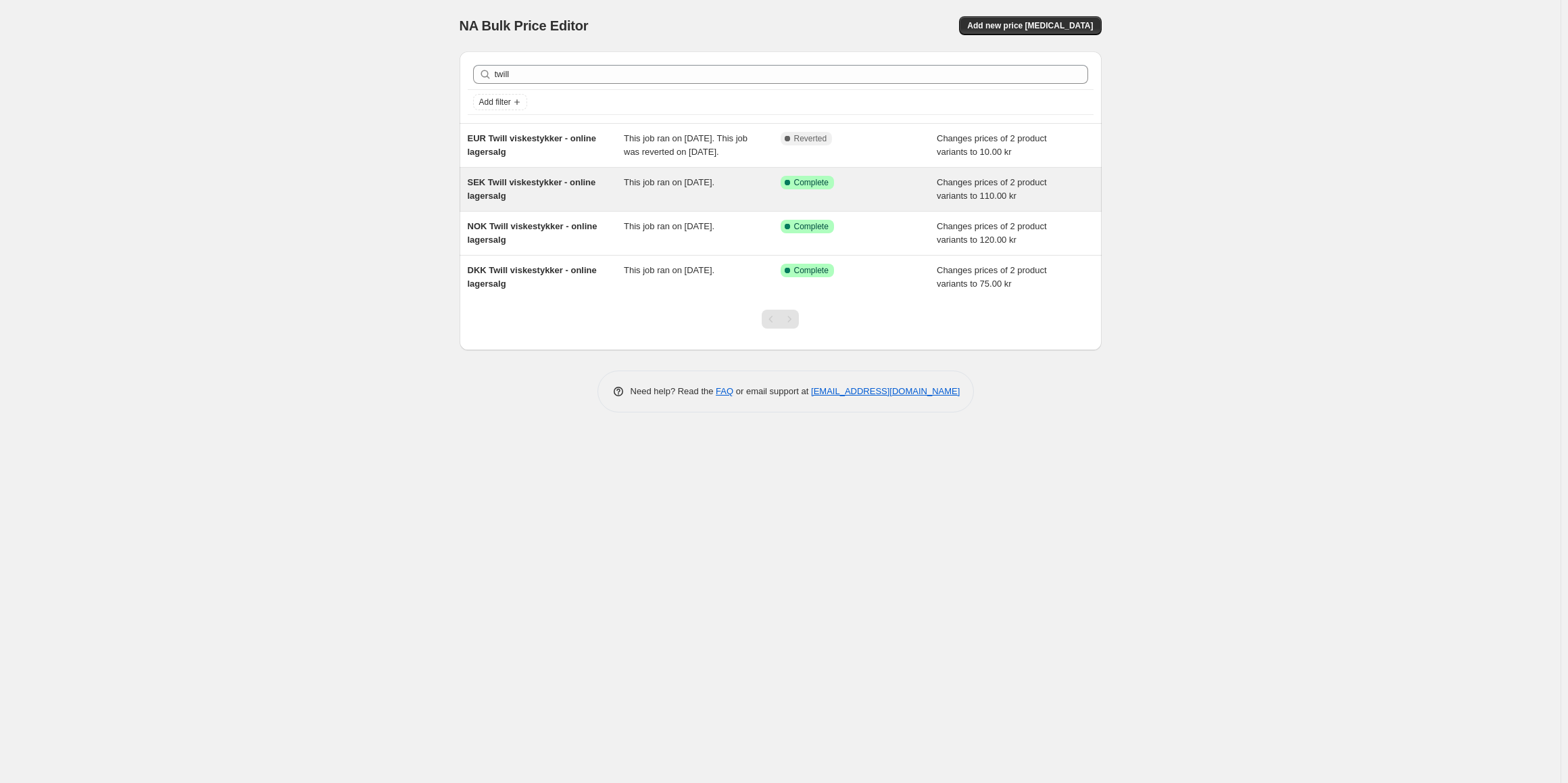
click at [620, 203] on div "SEK Twill viskestykker - online lagersalg" at bounding box center [546, 189] width 157 height 27
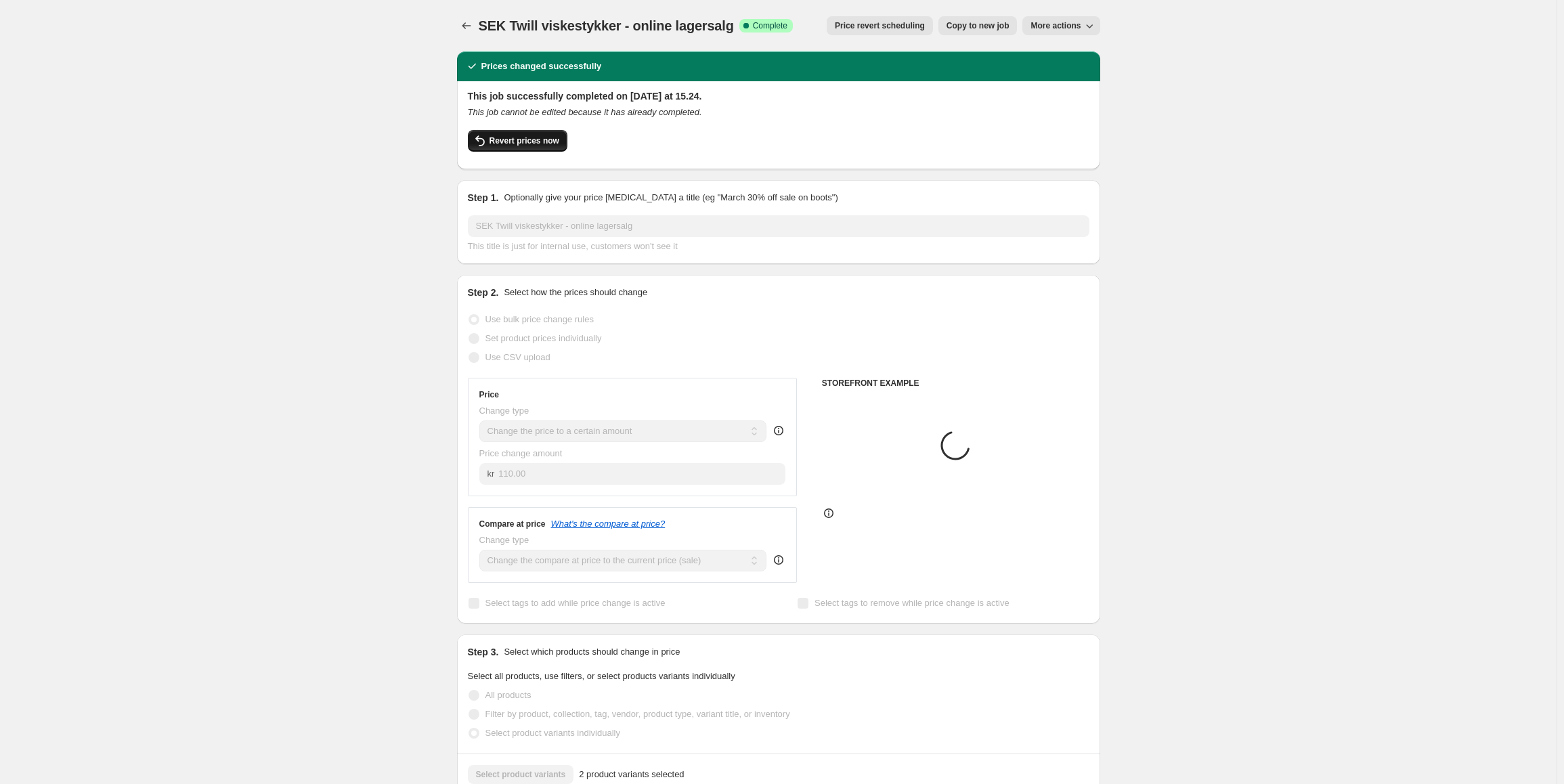
click at [515, 148] on button "Revert prices now" at bounding box center [517, 141] width 100 height 21
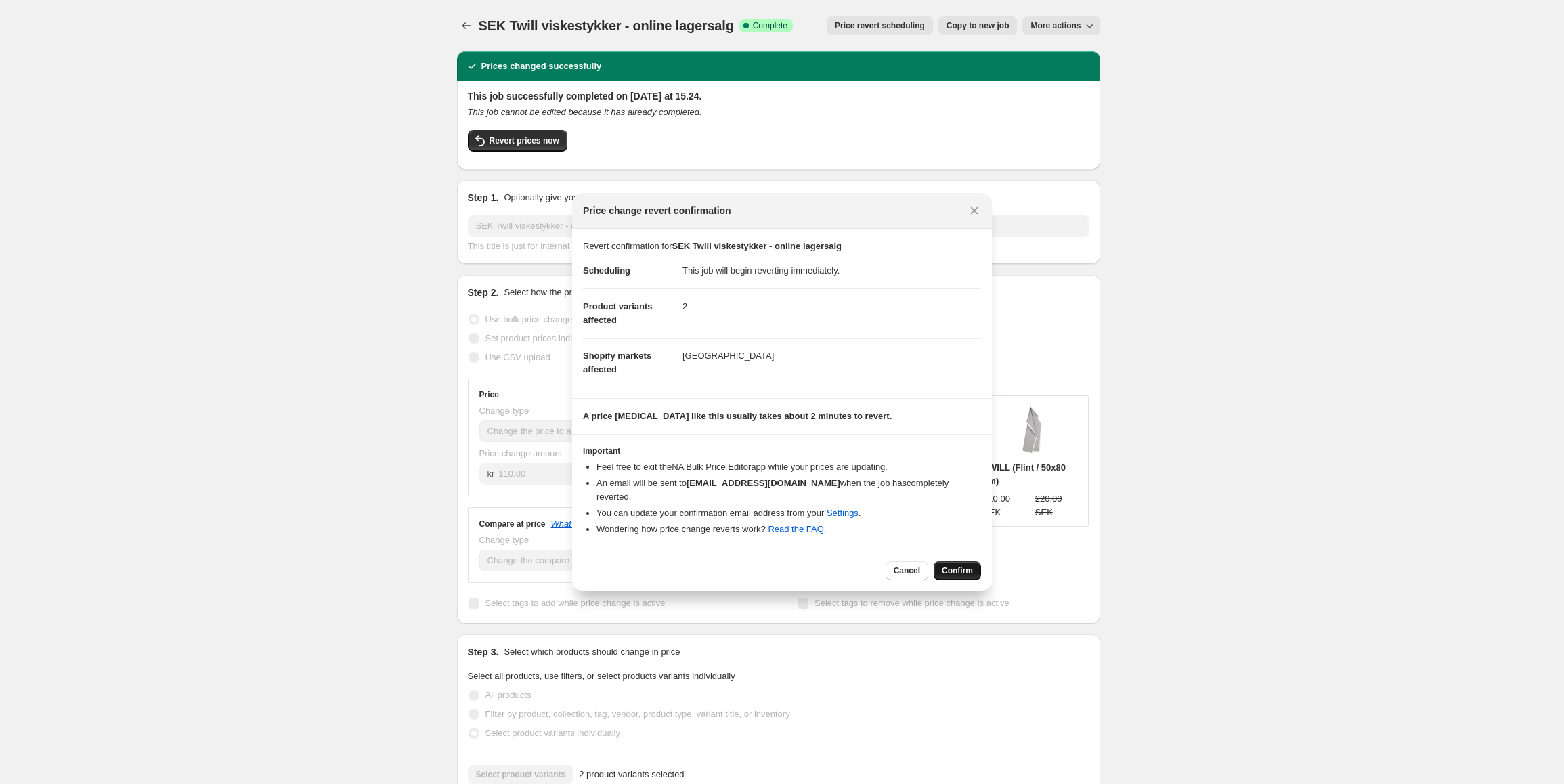
click at [960, 565] on span "Confirm" at bounding box center [957, 571] width 31 height 11
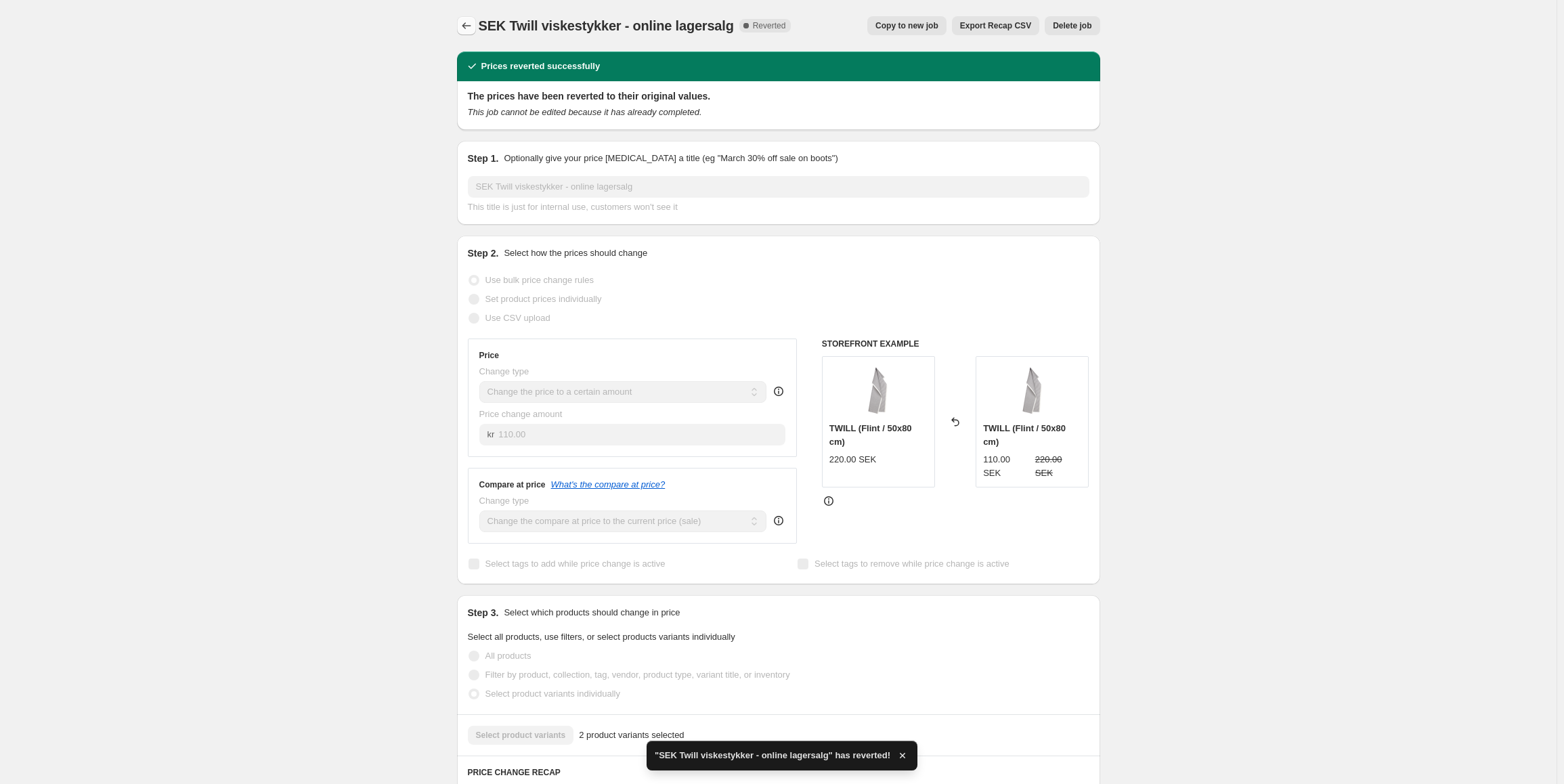
click at [465, 29] on icon "Price change jobs" at bounding box center [467, 25] width 14 height 14
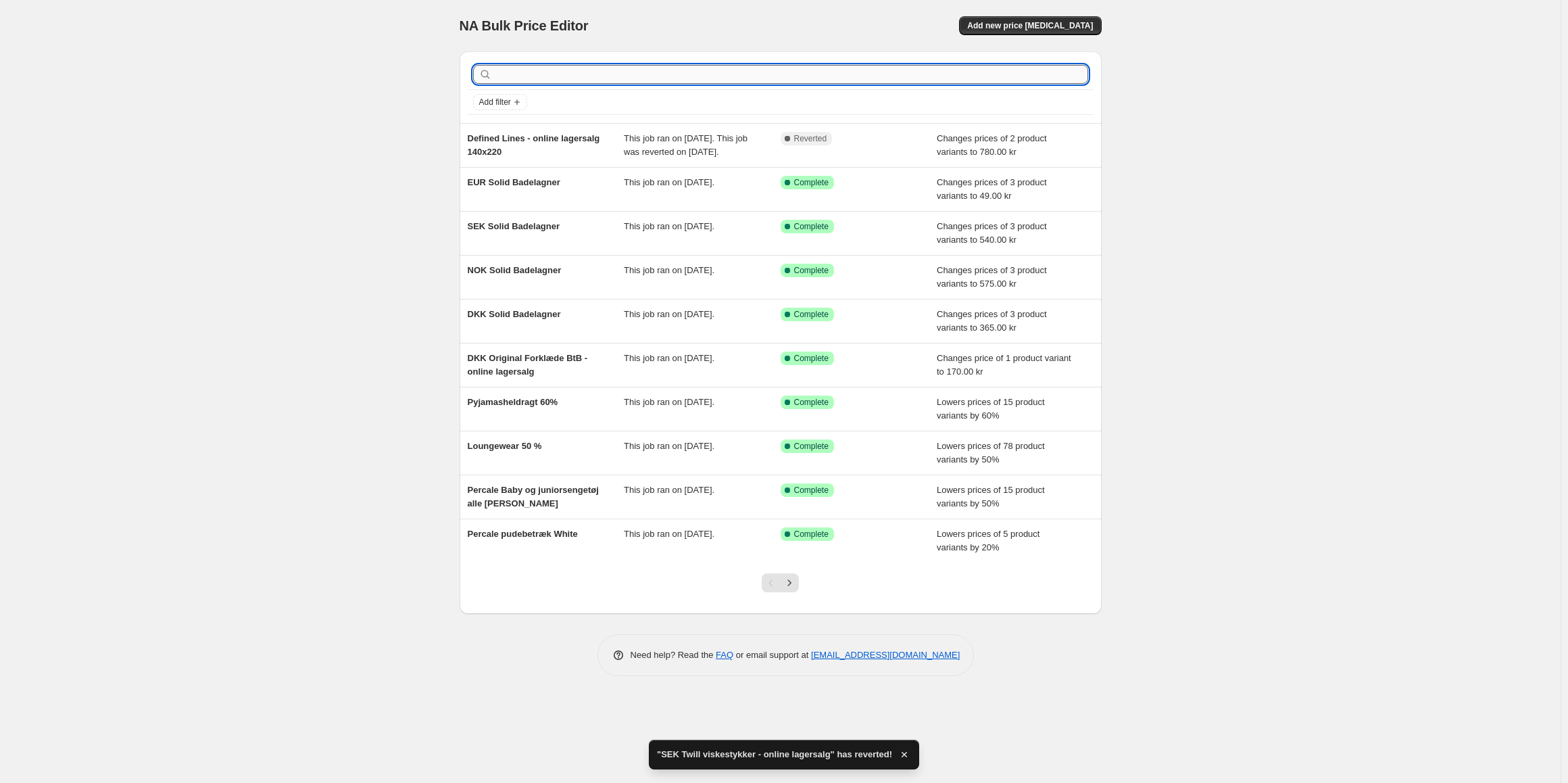
click at [520, 77] on input "text" at bounding box center [791, 74] width 593 height 19
type input "twill"
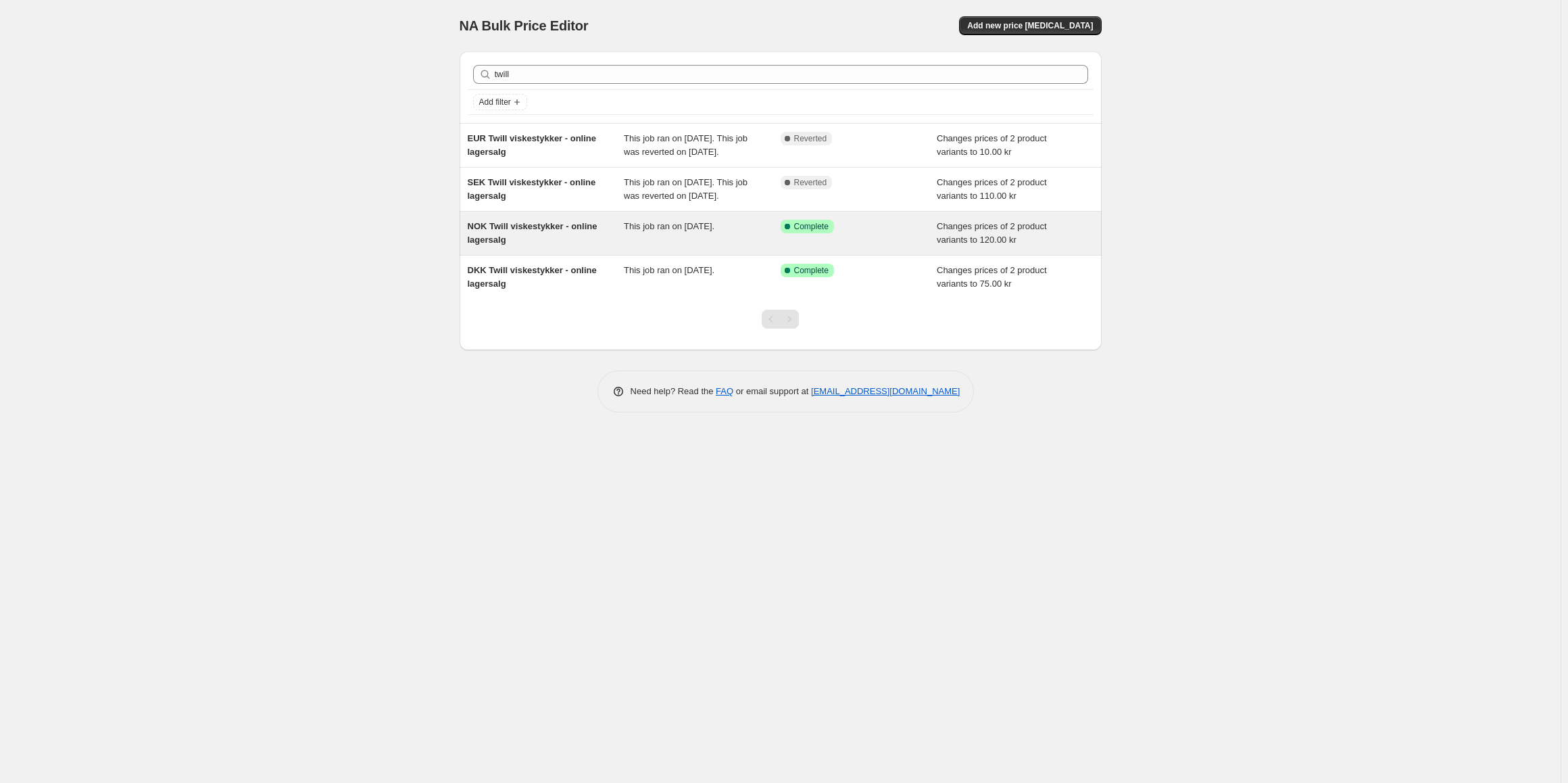
click at [652, 232] on span "This job ran on 3. september 2025." at bounding box center [668, 226] width 90 height 10
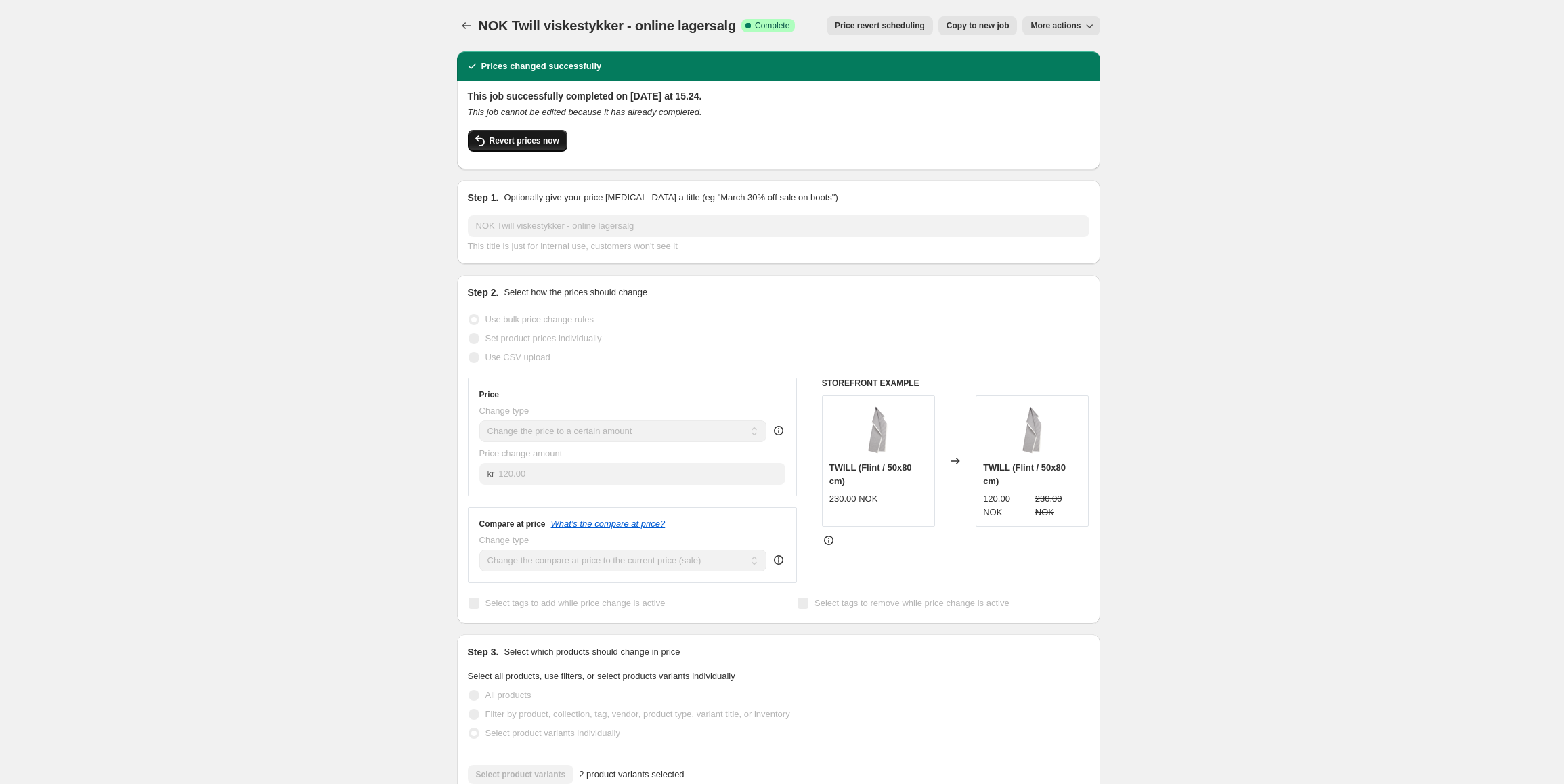
click at [517, 133] on button "Revert prices now" at bounding box center [517, 141] width 100 height 21
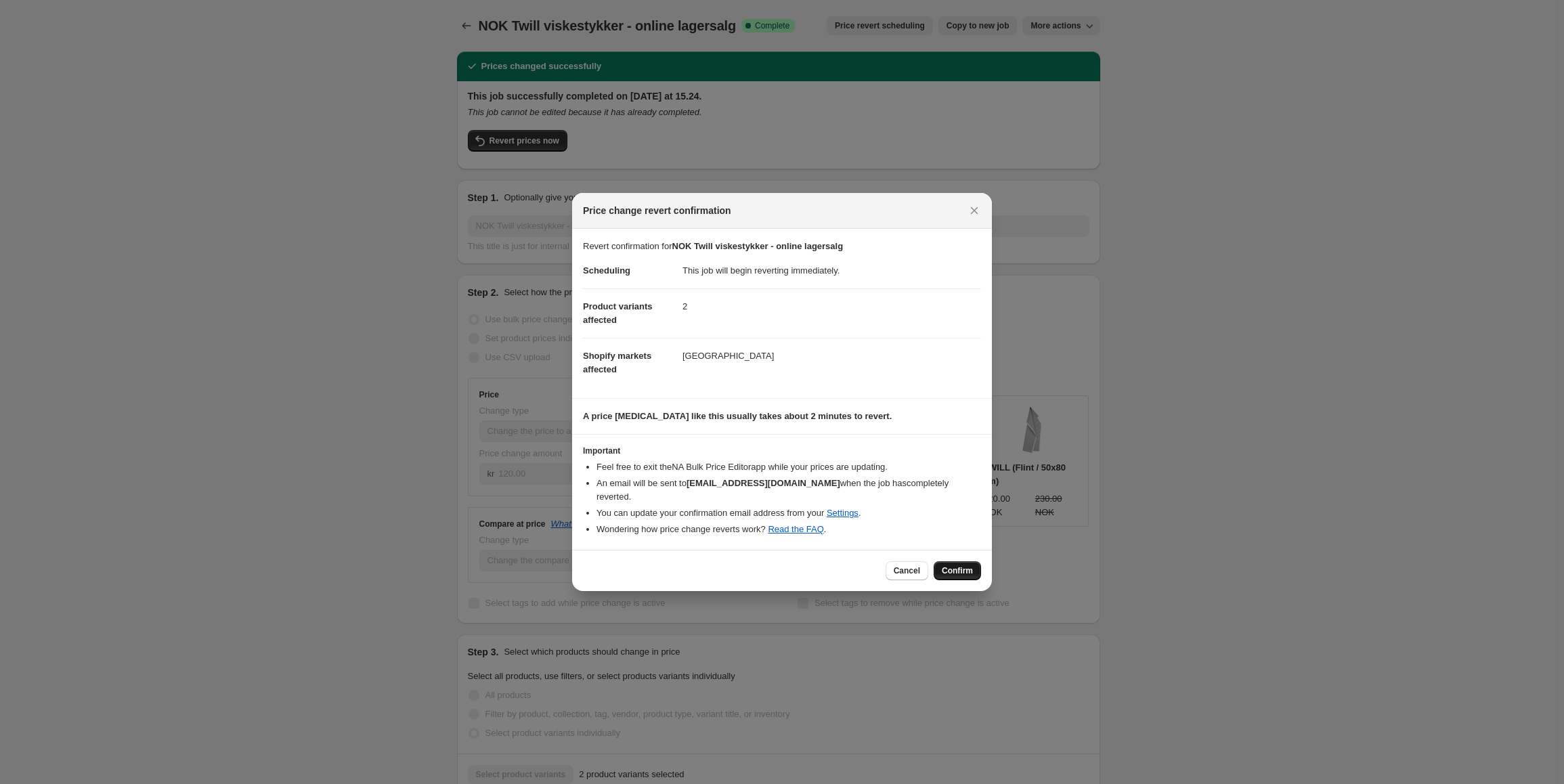
click at [960, 565] on span "Confirm" at bounding box center [957, 571] width 31 height 11
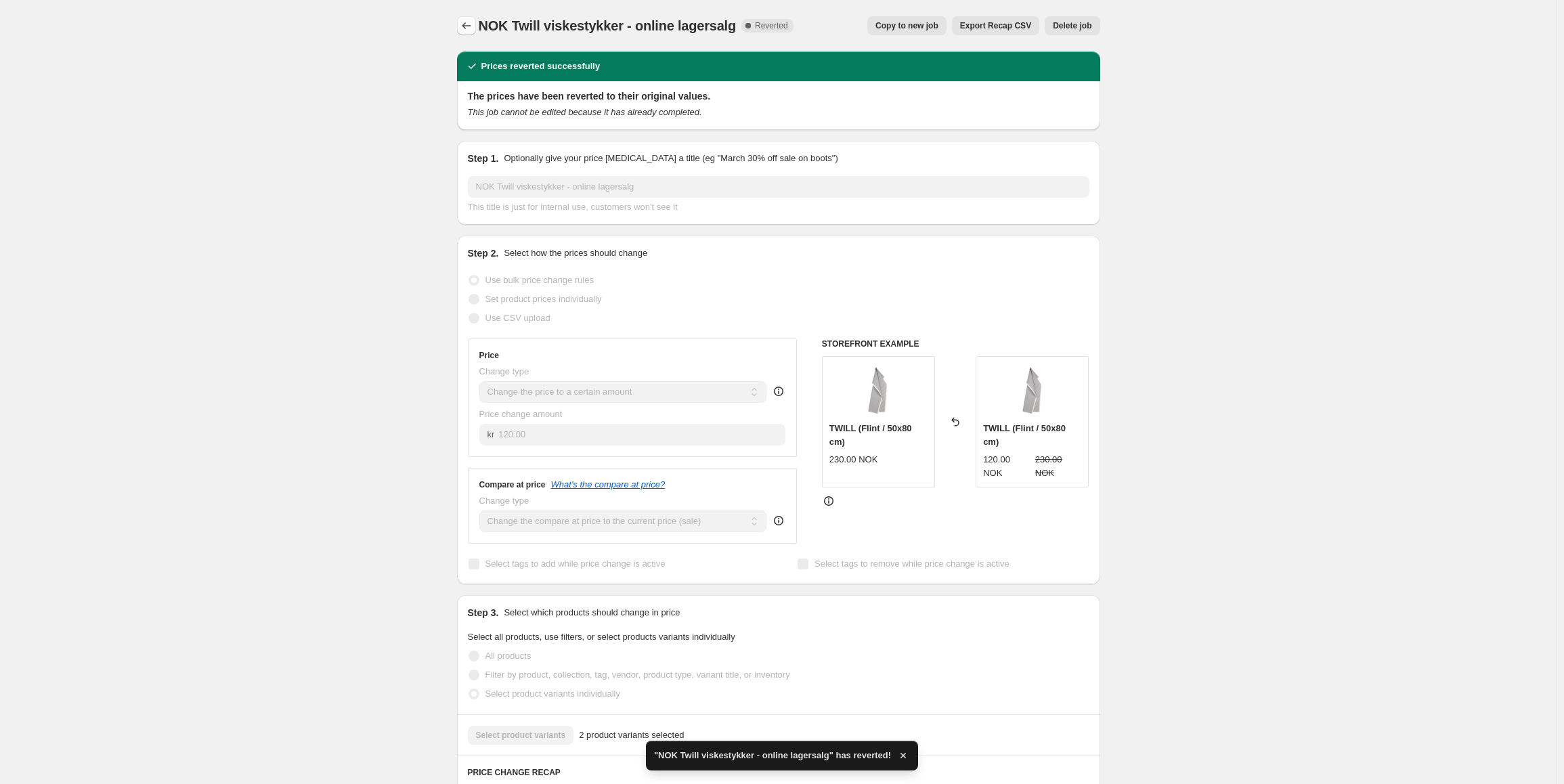
click at [467, 26] on icon "Price change jobs" at bounding box center [466, 25] width 8 height 7
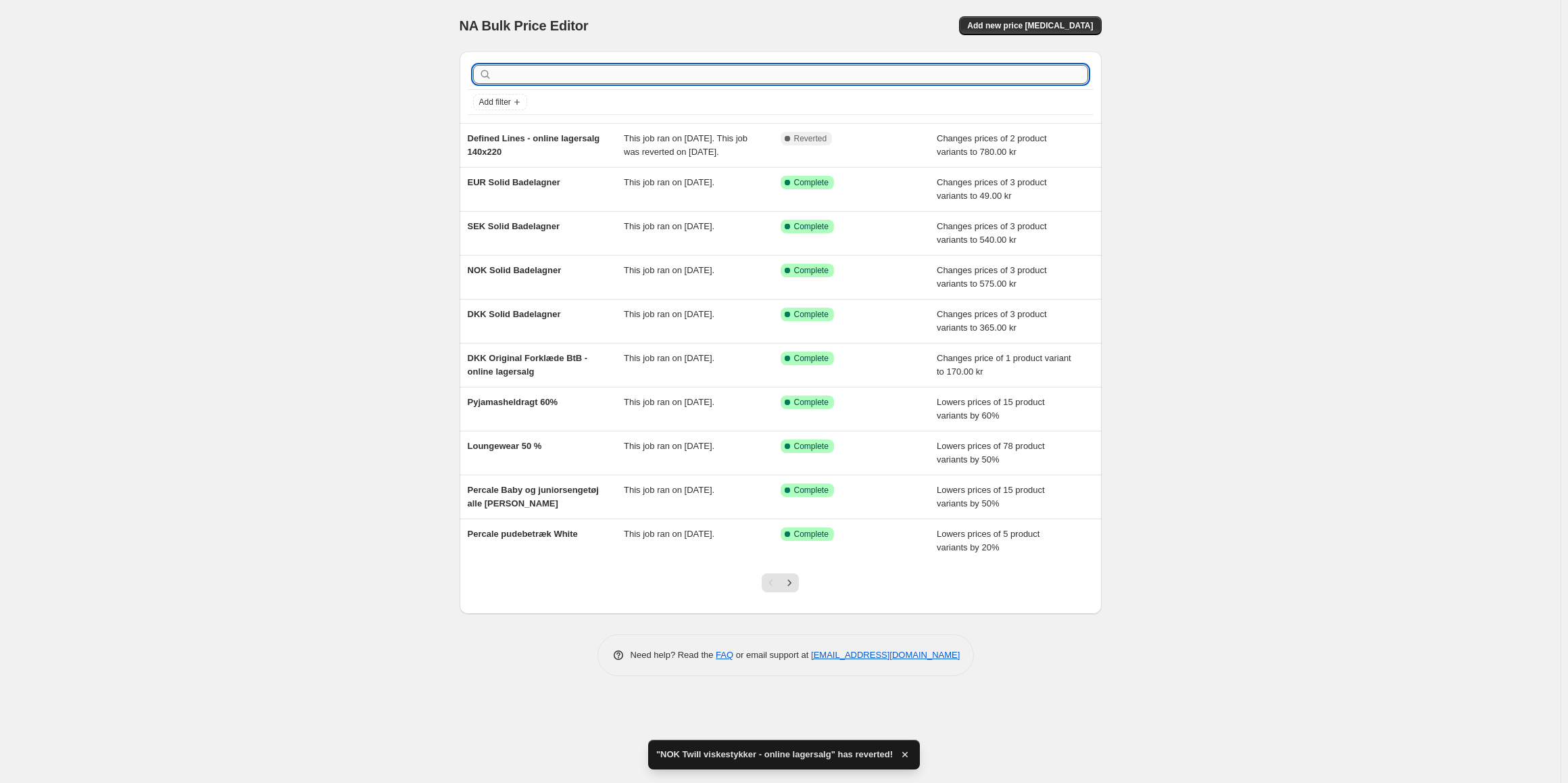
click at [572, 80] on input "text" at bounding box center [791, 74] width 593 height 19
type input "twill"
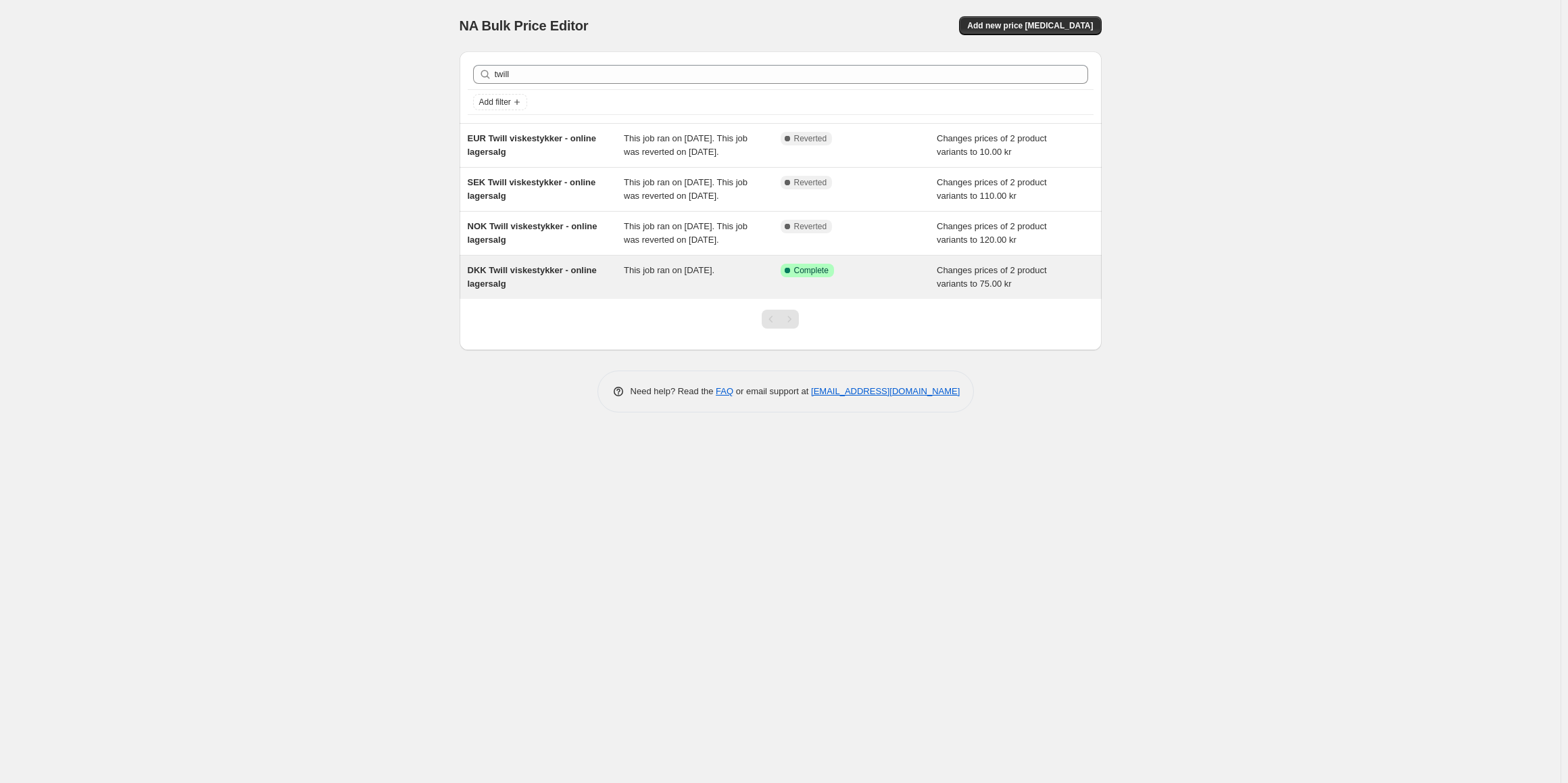
click at [687, 299] on div "DKK Twill viskestykker - online lagersalg This job ran on 3. september 2025. Su…" at bounding box center [780, 277] width 642 height 44
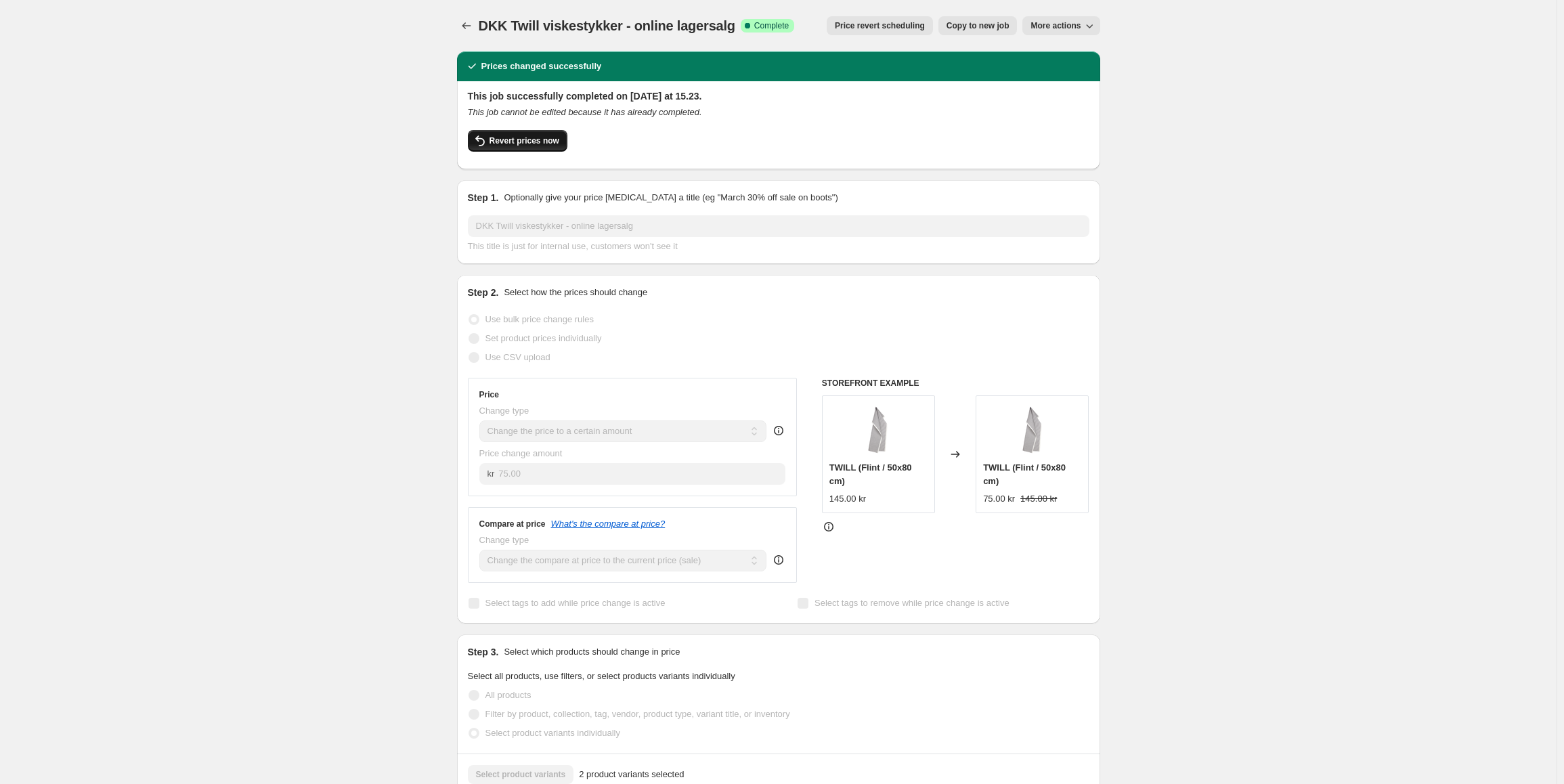
click at [499, 147] on button "Revert prices now" at bounding box center [517, 141] width 100 height 21
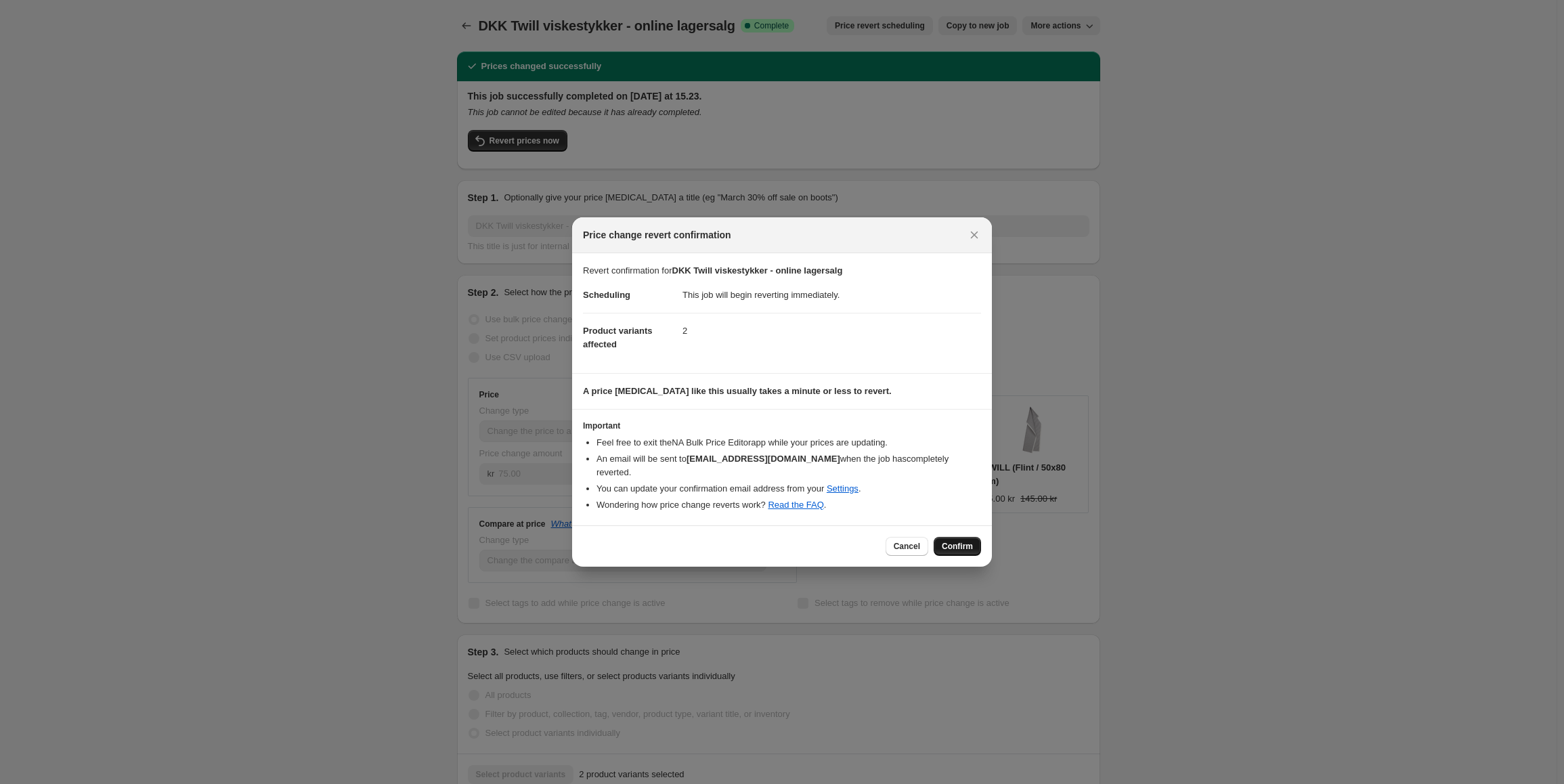
click at [974, 539] on button "Confirm" at bounding box center [958, 547] width 48 height 19
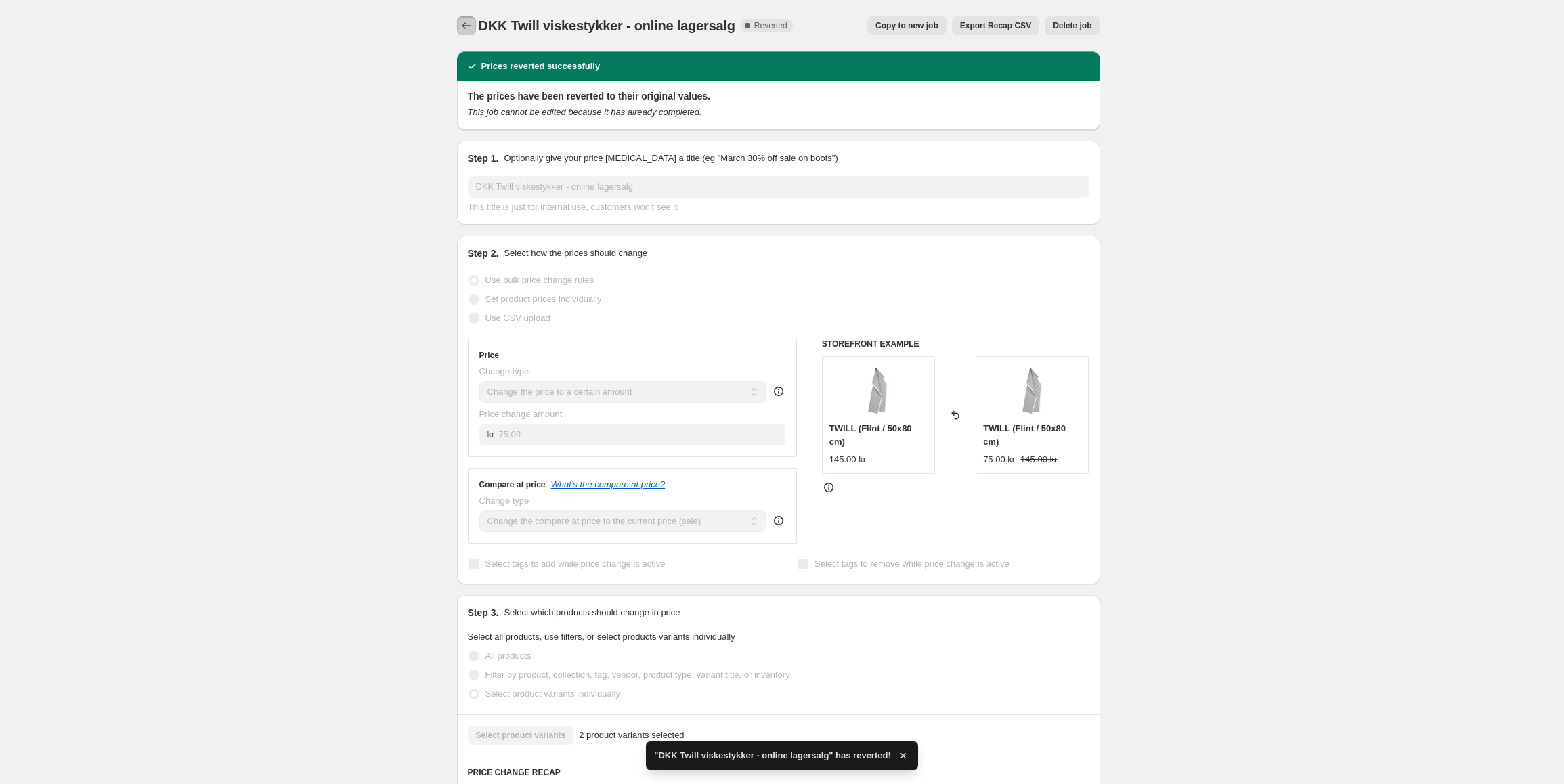
click at [467, 24] on icon "Price change jobs" at bounding box center [467, 25] width 14 height 14
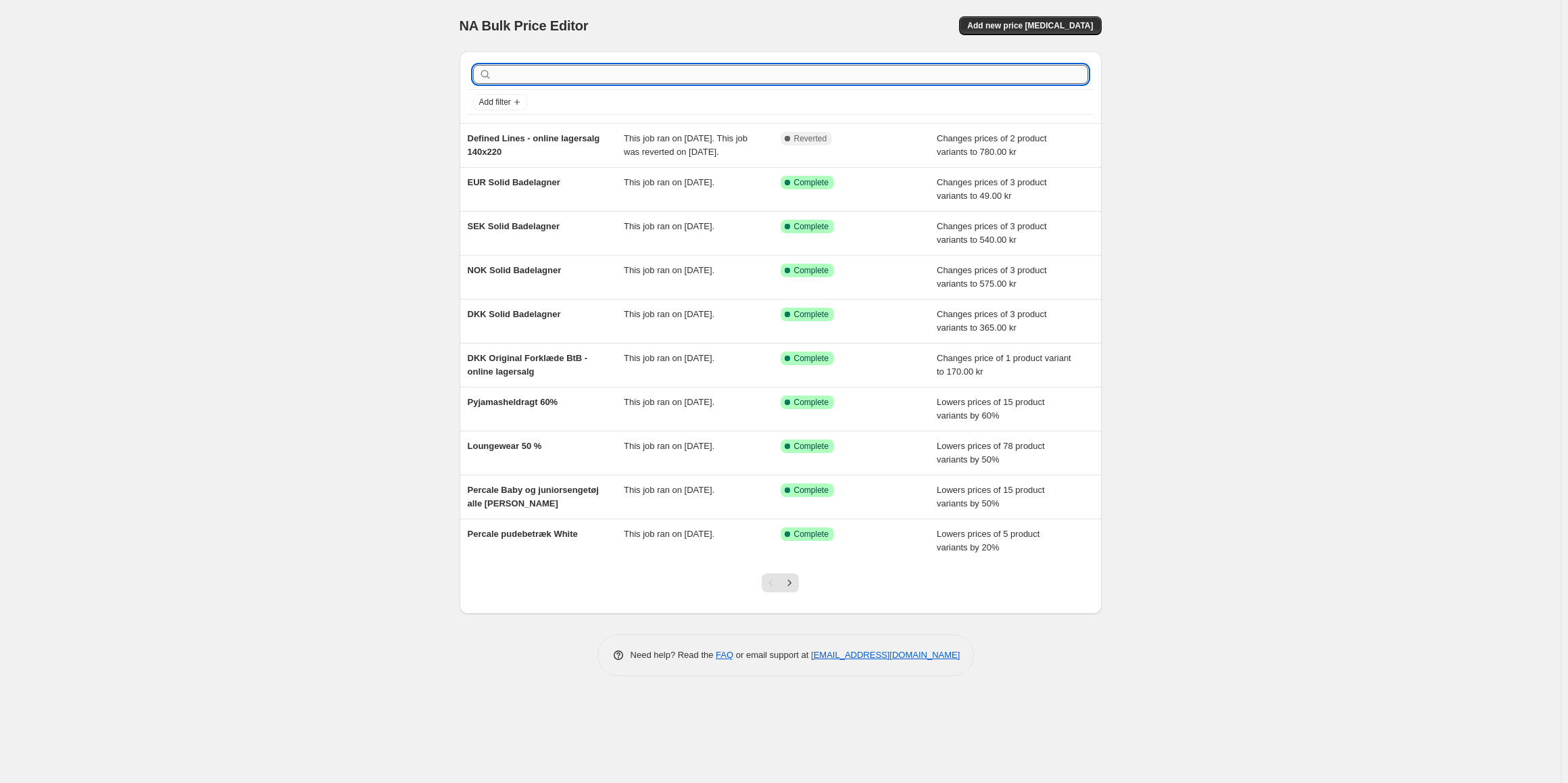
click at [507, 73] on input "text" at bounding box center [791, 74] width 593 height 19
type input "twill"
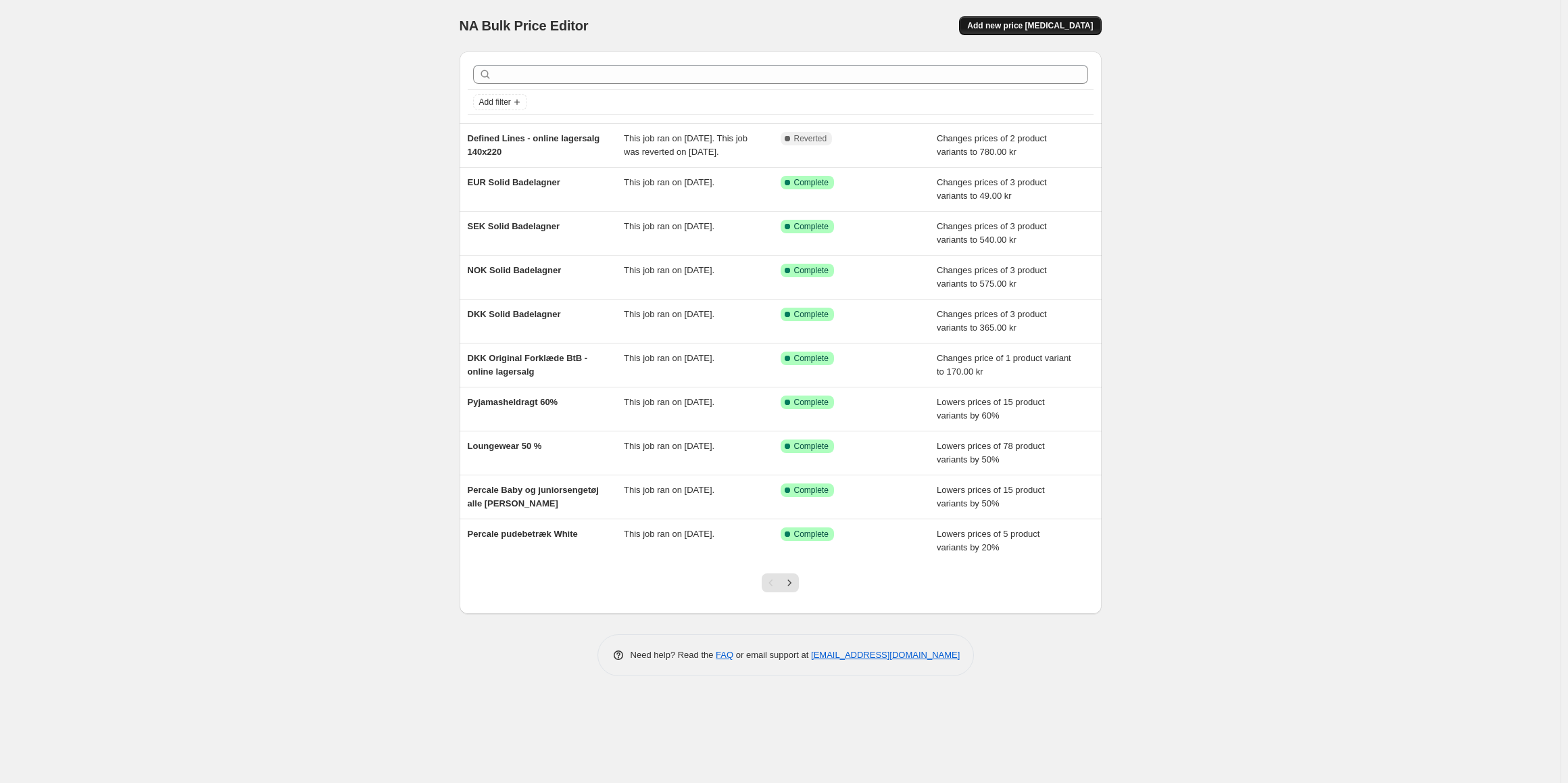
click at [1031, 27] on span "Add new price [MEDICAL_DATA]" at bounding box center [1029, 26] width 125 height 11
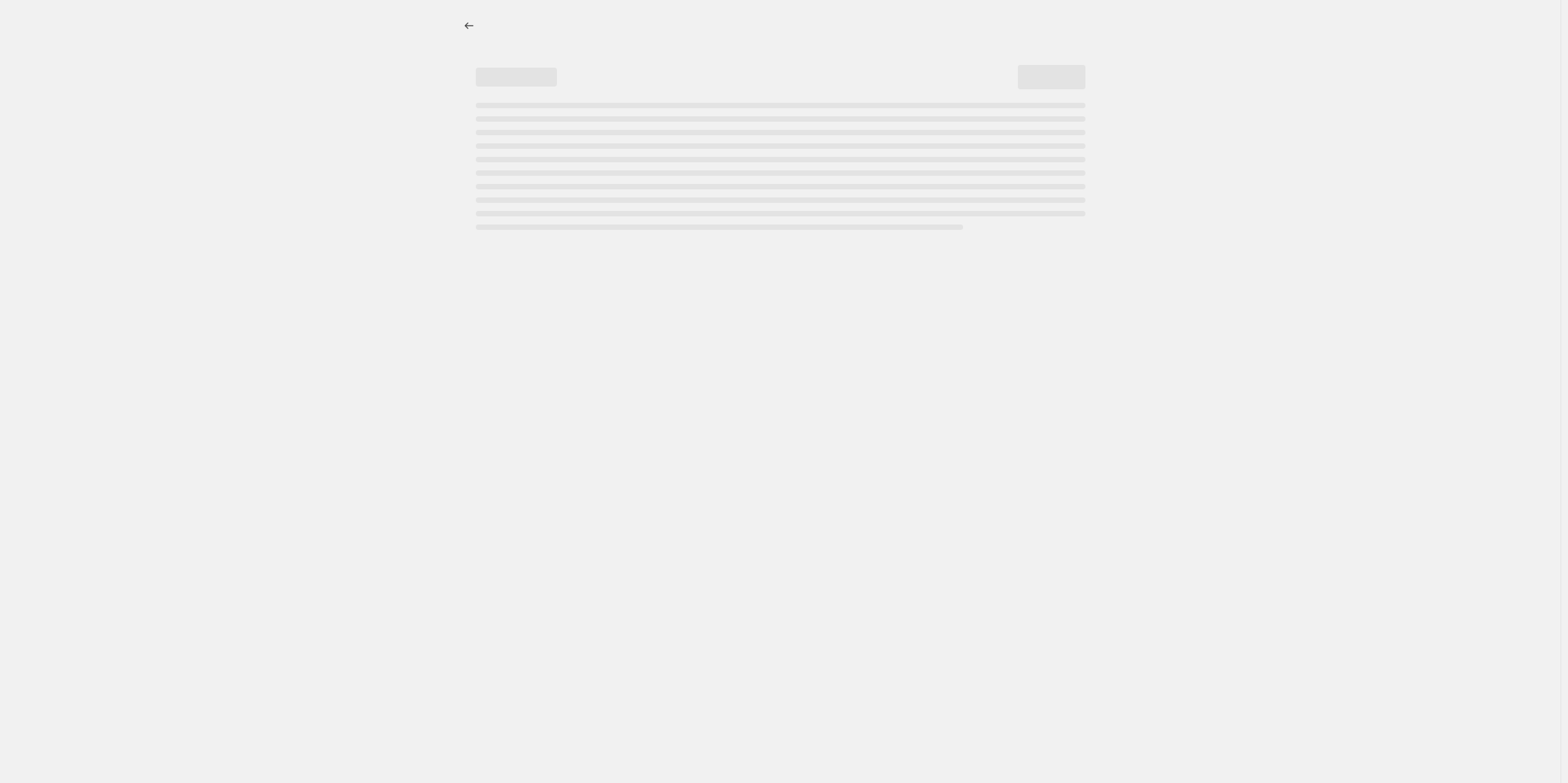
select select "percentage"
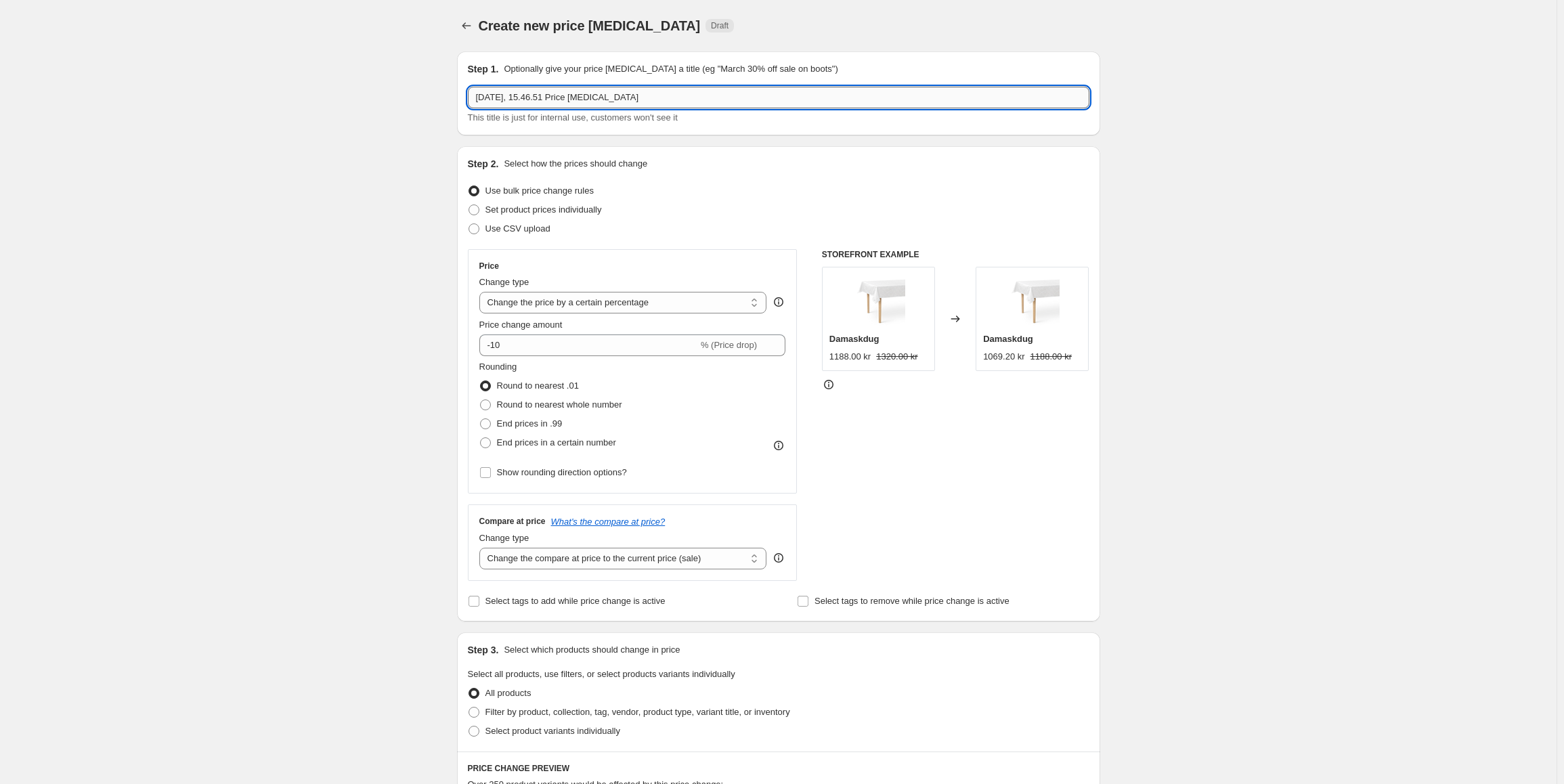
click at [661, 93] on input "[DATE], 15.46.51 Price [MEDICAL_DATA]" at bounding box center [778, 97] width 621 height 21
type input "Plain viskestykke - archive sale"
click at [631, 305] on select "Change the price to a certain amount Change the price by a certain amount Chang…" at bounding box center [623, 302] width 288 height 21
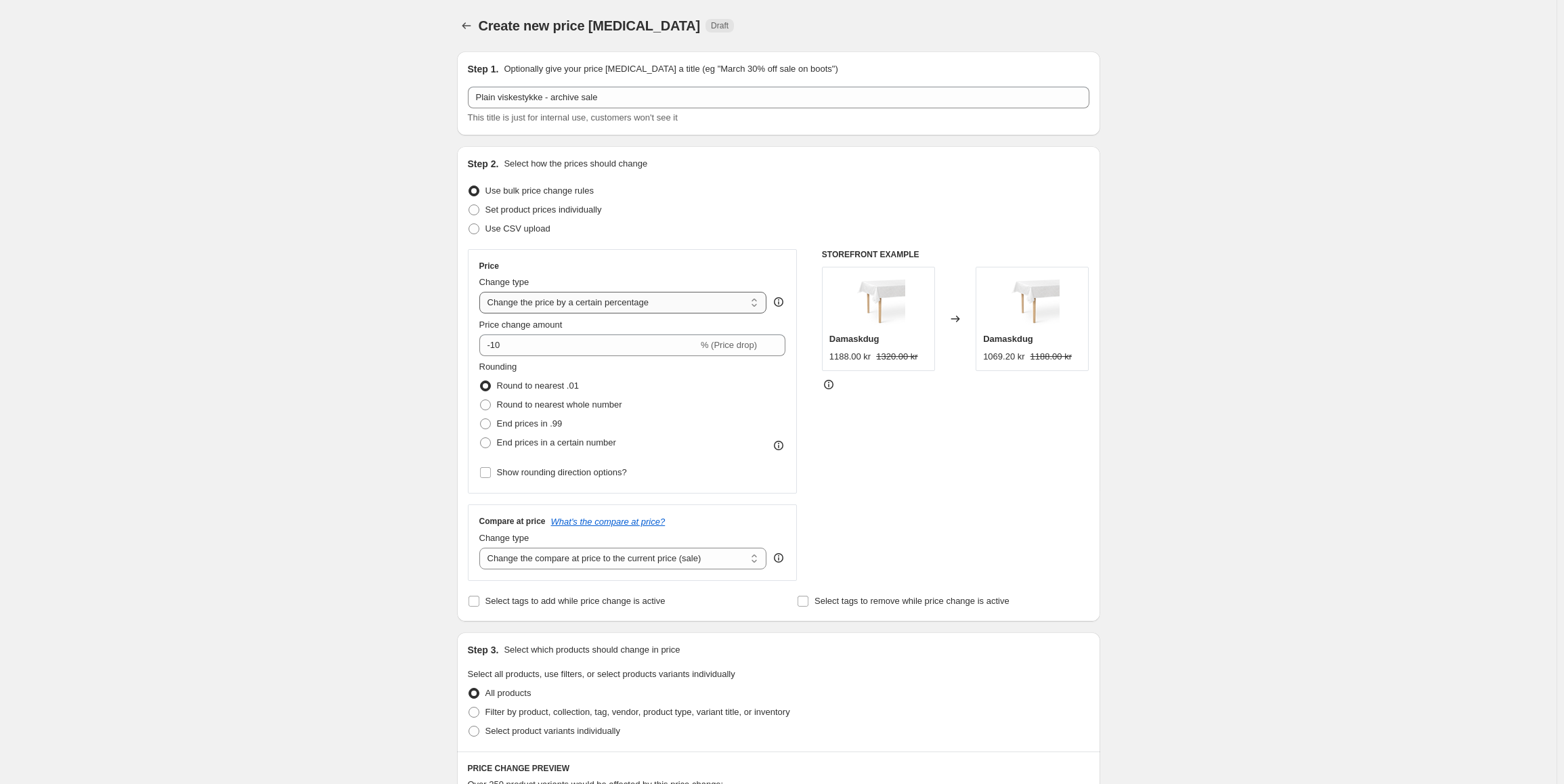
select select "to"
click at [483, 291] on select "Change the price to a certain amount Change the price by a certain amount Chang…" at bounding box center [623, 302] width 288 height 21
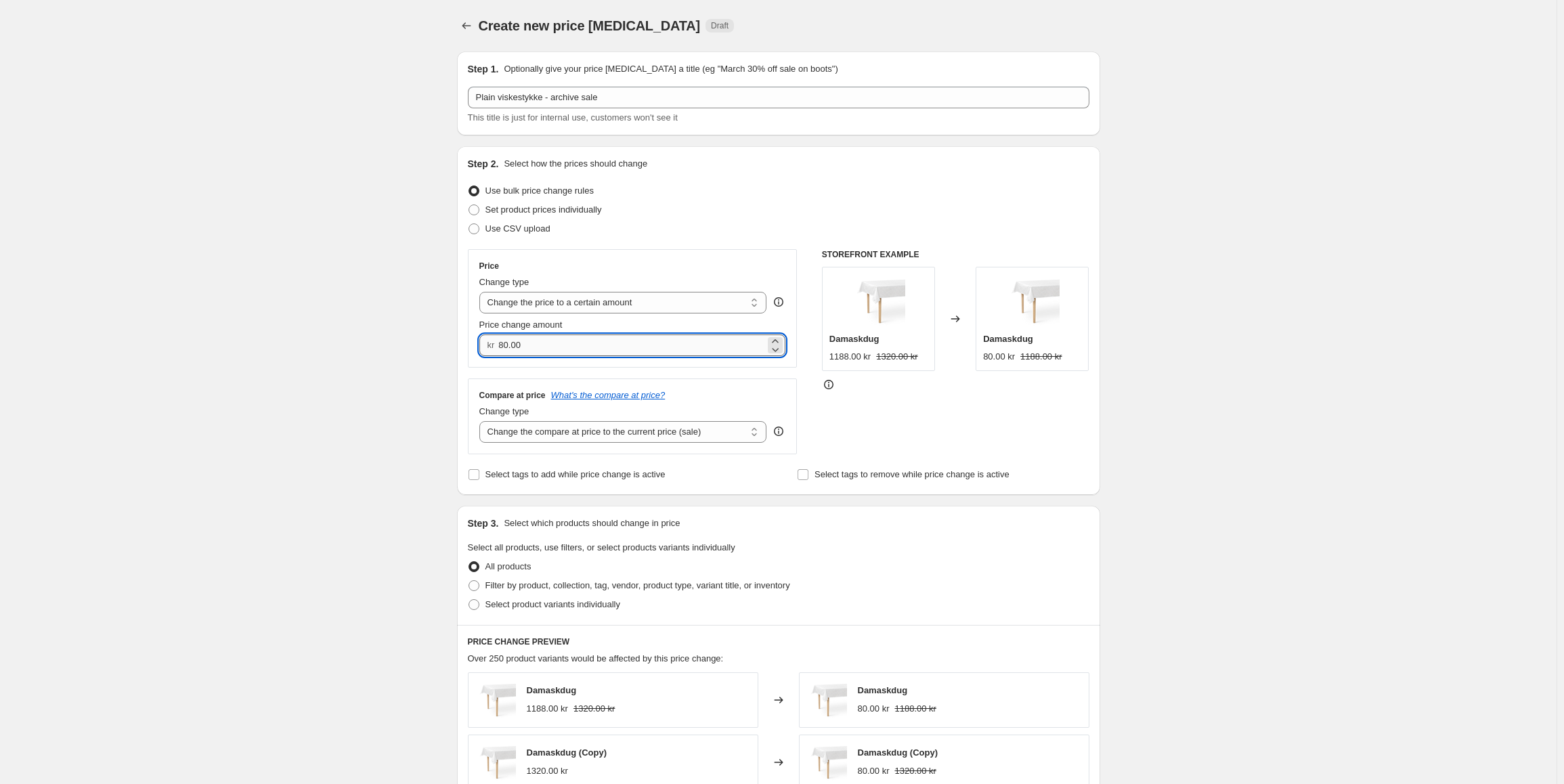
click at [523, 341] on input "80.00" at bounding box center [632, 345] width 266 height 21
type input "95.00"
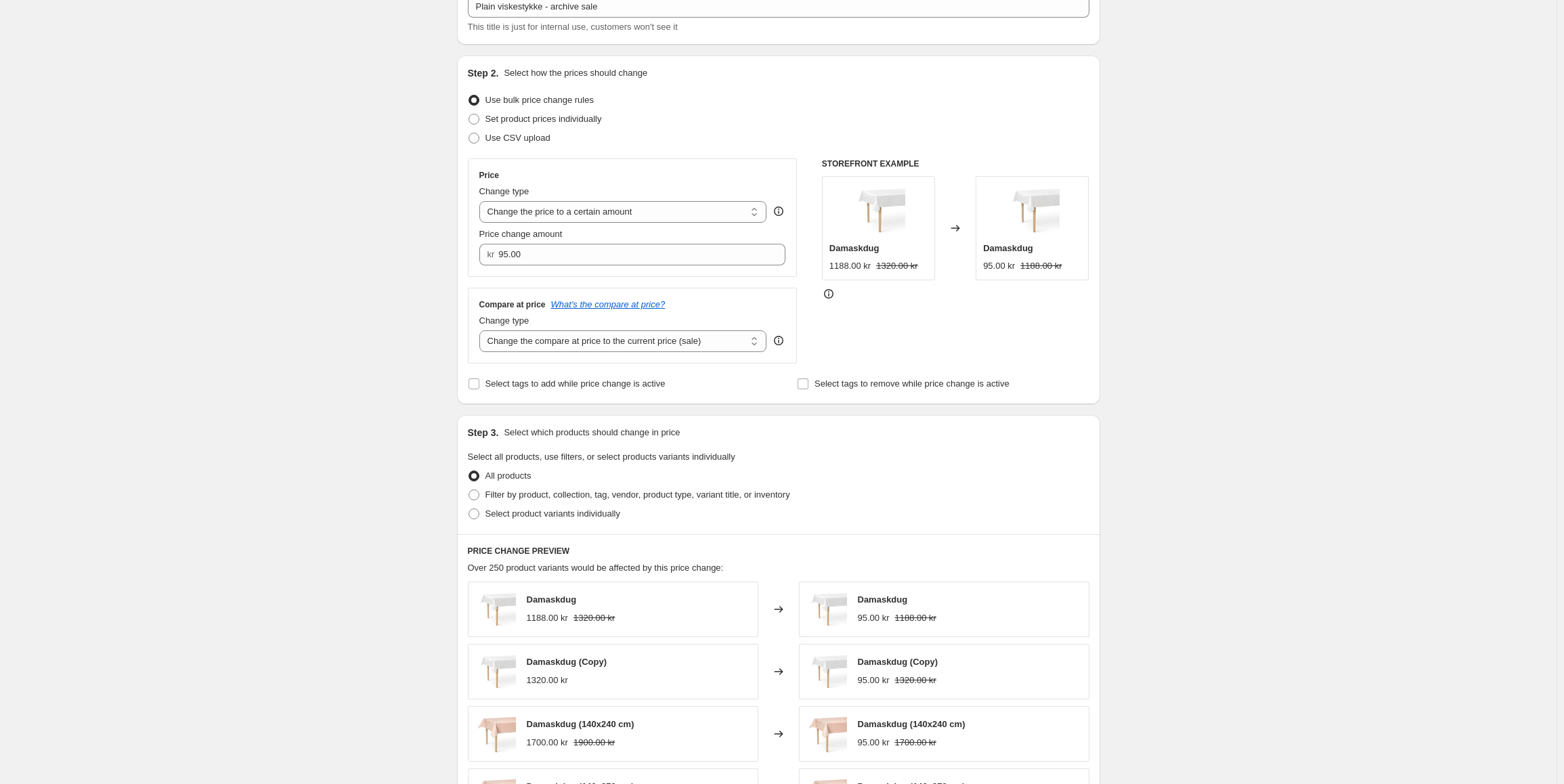
scroll to position [271, 0]
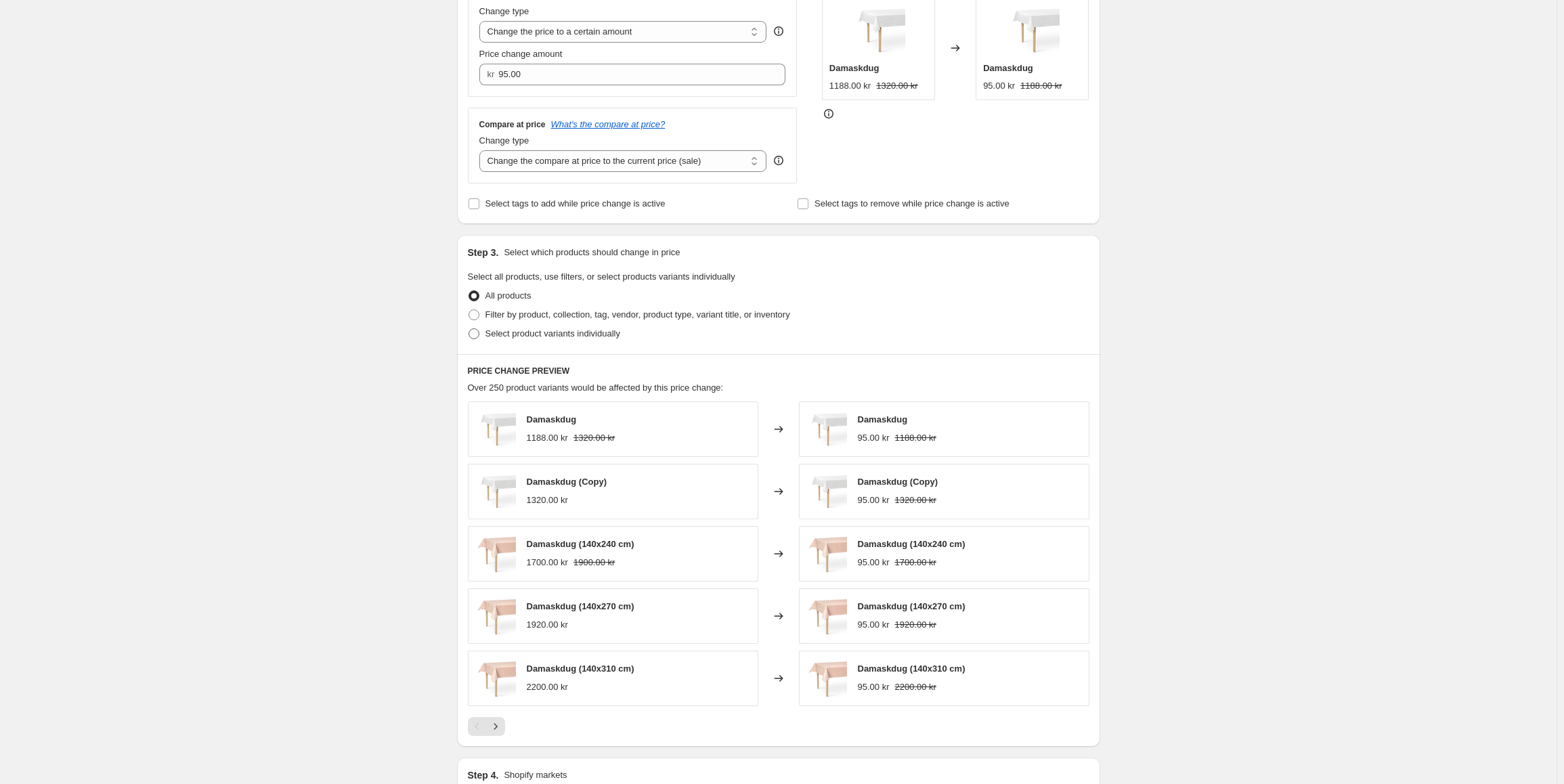
click at [512, 339] on span "Select product variants individually" at bounding box center [552, 333] width 135 height 10
click at [469, 329] on input "Select product variants individually" at bounding box center [469, 329] width 1 height 1
radio input "true"
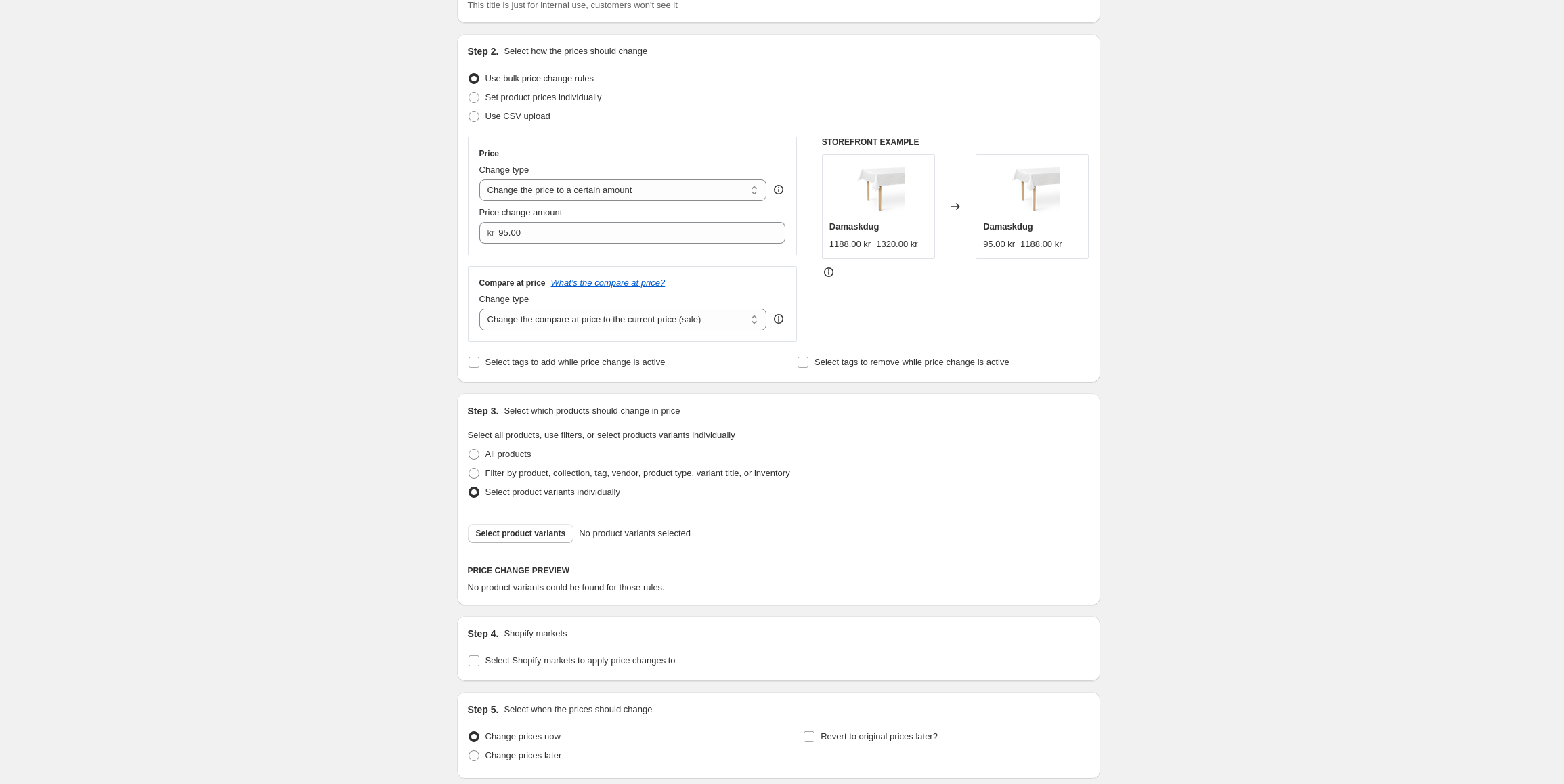
scroll to position [220, 0]
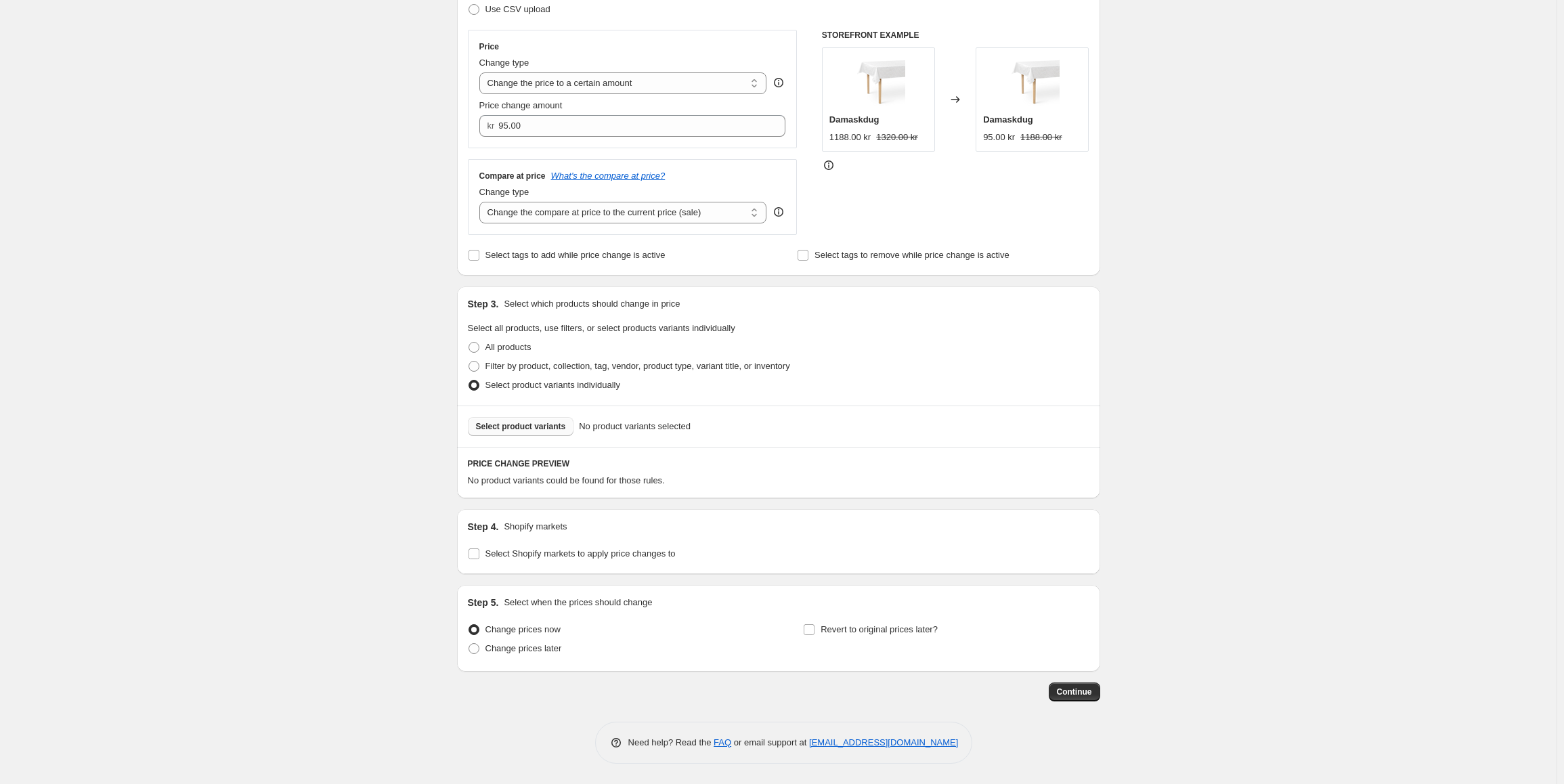
click at [545, 428] on span "Select product variants" at bounding box center [521, 426] width 90 height 11
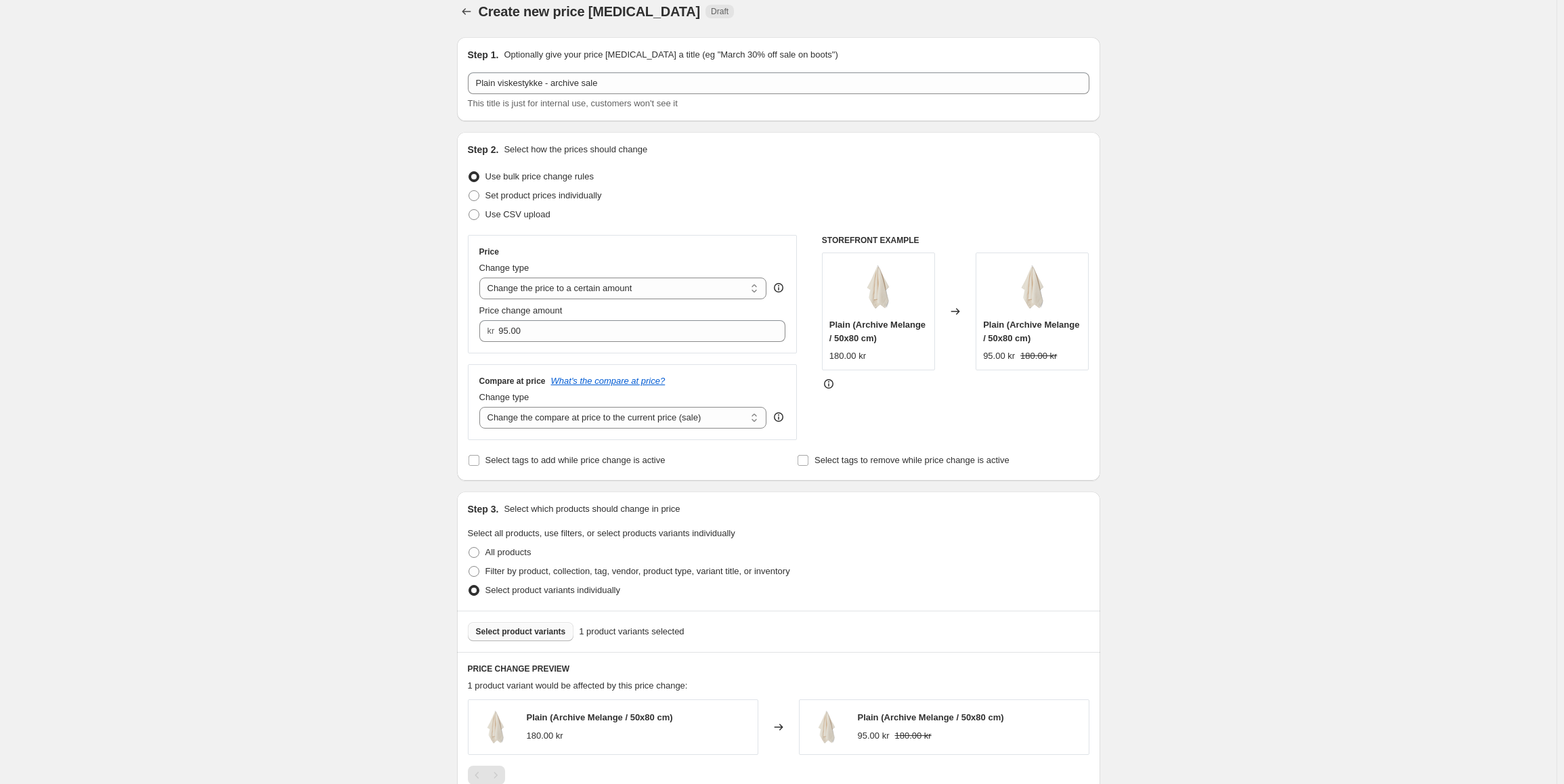
scroll to position [0, 0]
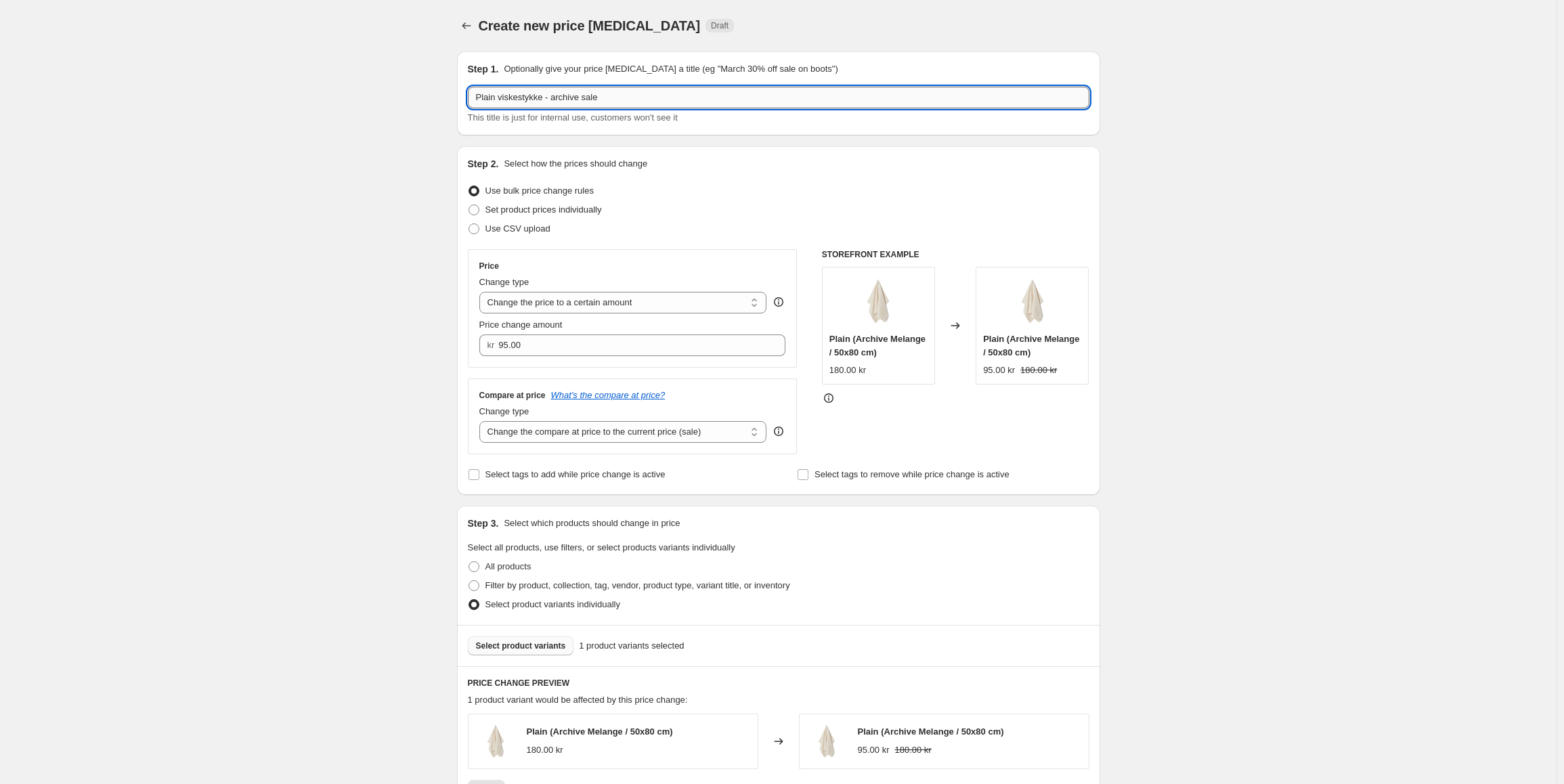
click at [500, 99] on input "Plain viskestykke - archive sale" at bounding box center [778, 97] width 621 height 21
click at [542, 97] on input "Plain viskestykke - archive sale" at bounding box center [778, 97] width 621 height 21
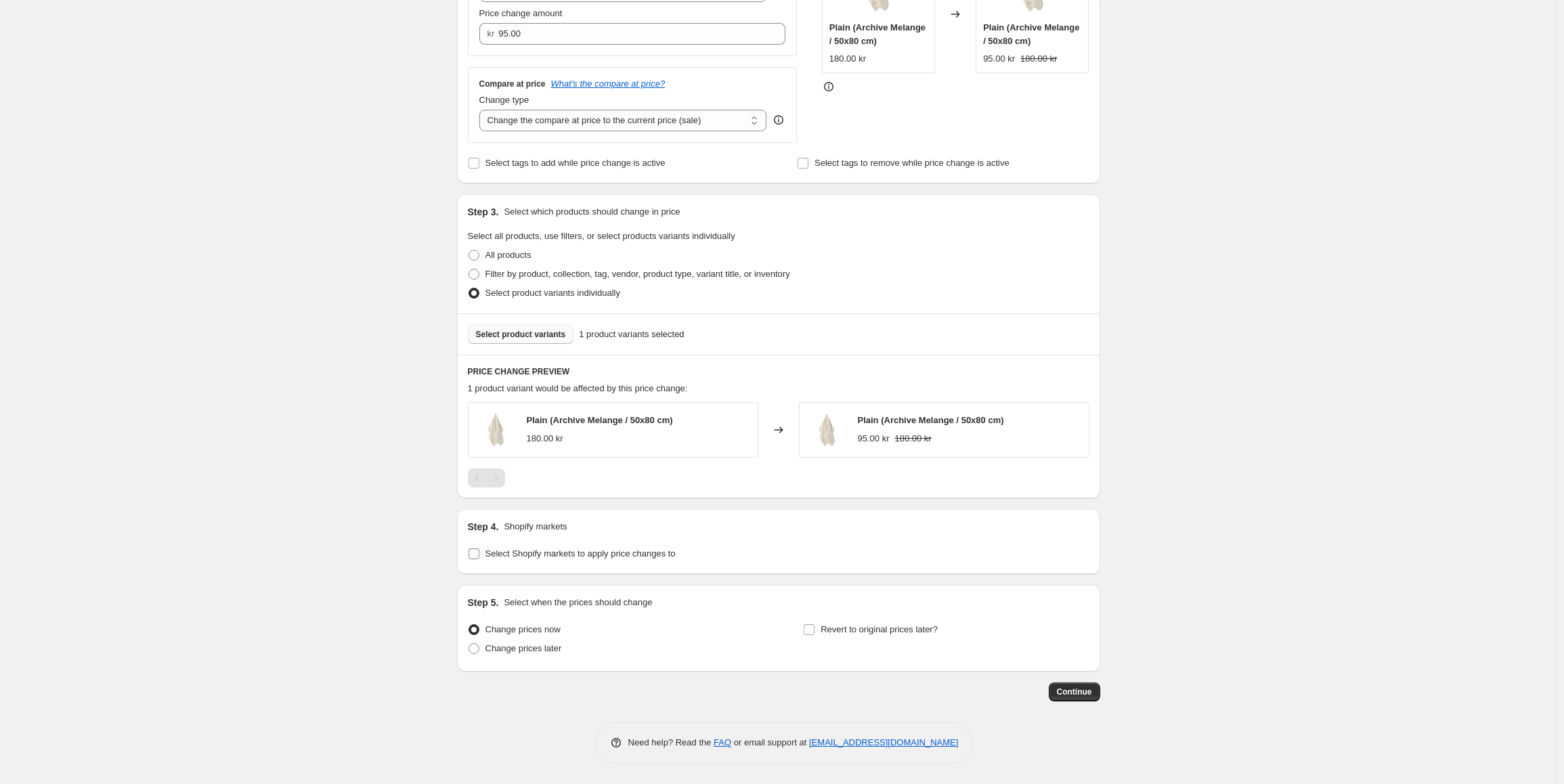
type input "Plain viskestykke Archive Melange - archive sale"
click at [539, 557] on span "Select Shopify markets to apply price changes to" at bounding box center [580, 553] width 190 height 10
click at [480, 557] on input "Select Shopify markets to apply price changes to" at bounding box center [474, 554] width 11 height 11
checkbox input "true"
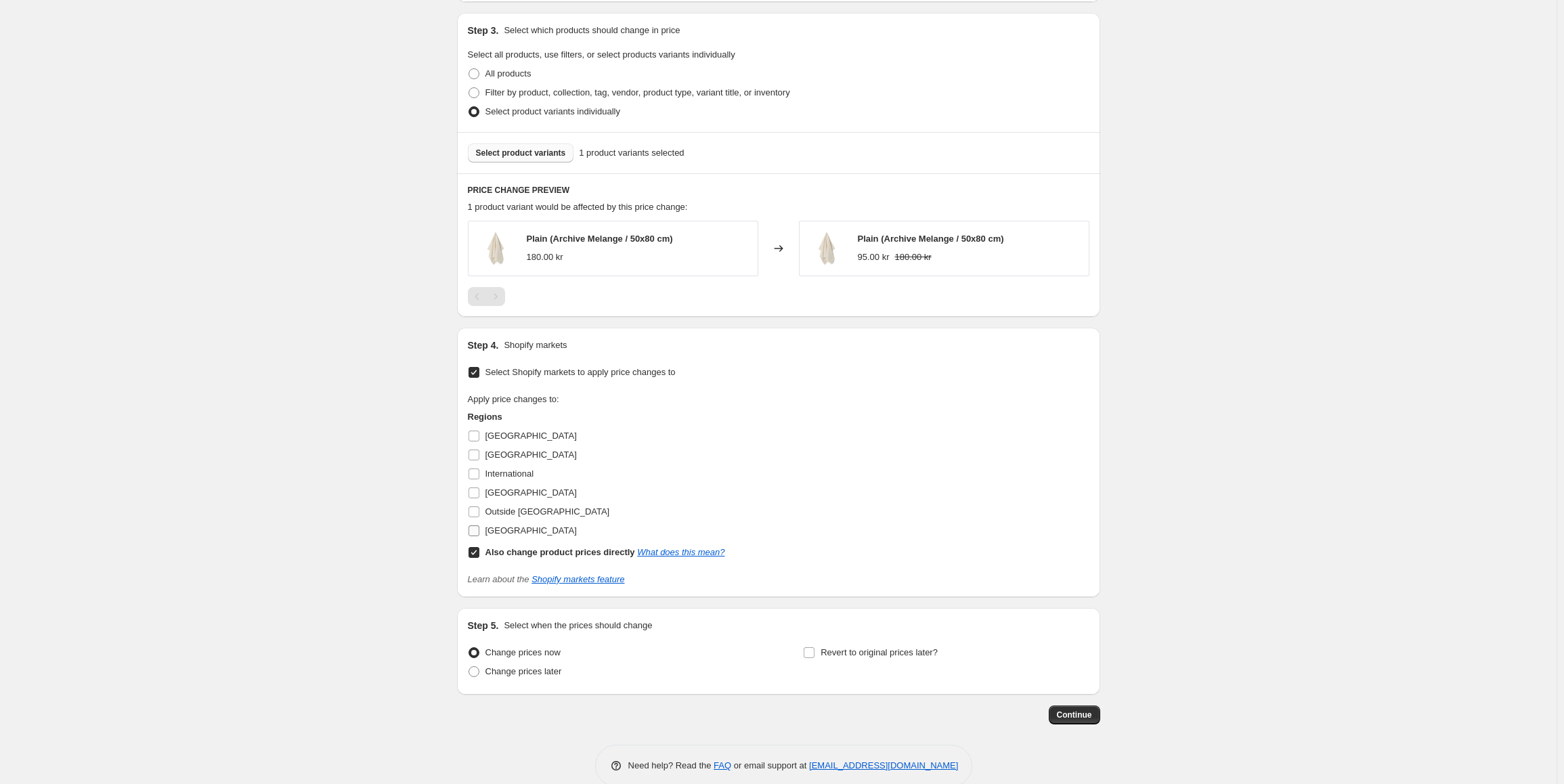
scroll to position [517, 0]
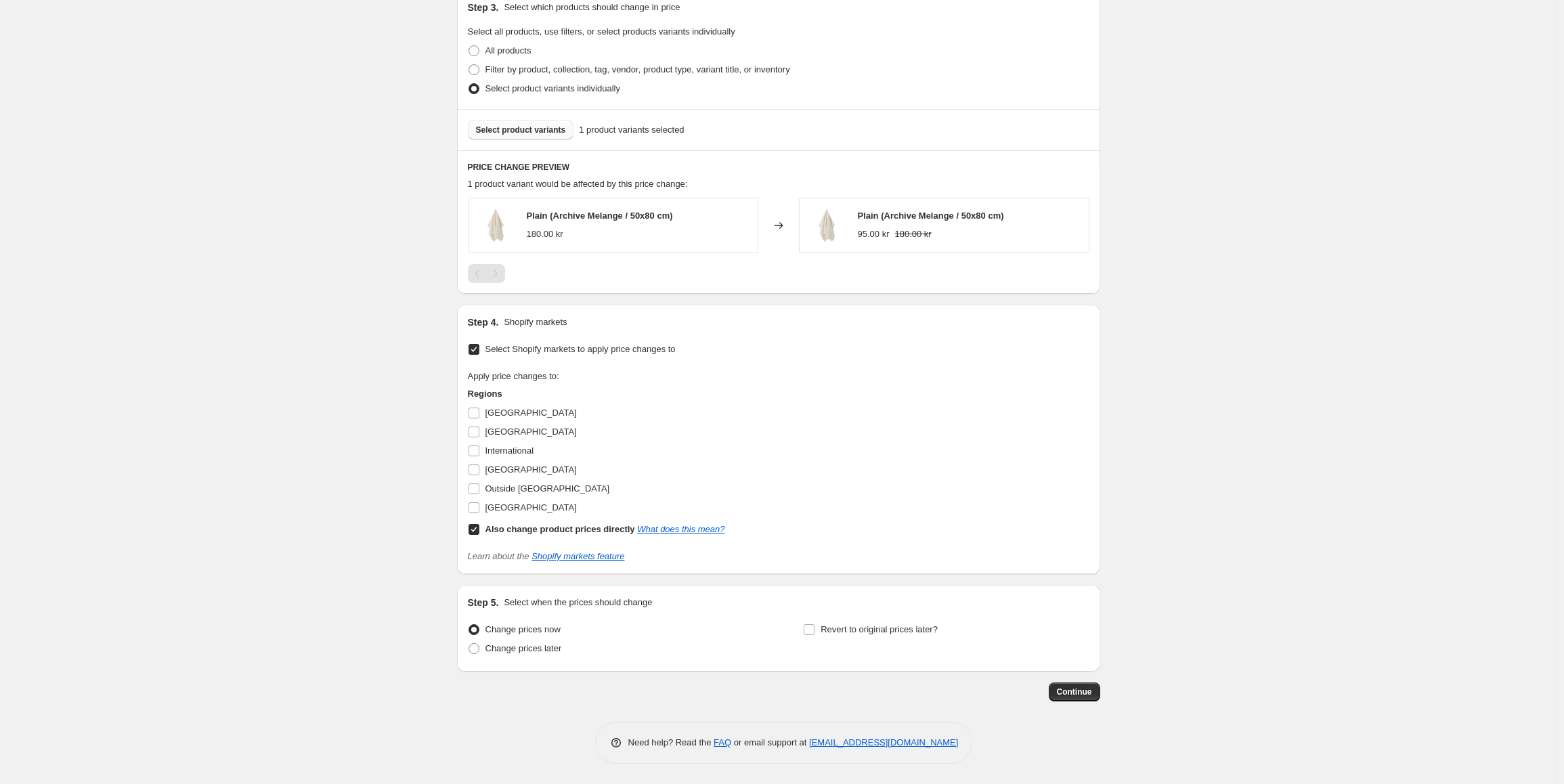
drag, startPoint x: 477, startPoint y: 511, endPoint x: 828, endPoint y: 494, distance: 351.4
click at [828, 494] on div "Apply price changes to: Regions [GEOGRAPHIC_DATA] [GEOGRAPHIC_DATA] Internation…" at bounding box center [778, 454] width 621 height 169
click at [1081, 686] on span "Continue" at bounding box center [1075, 692] width 35 height 11
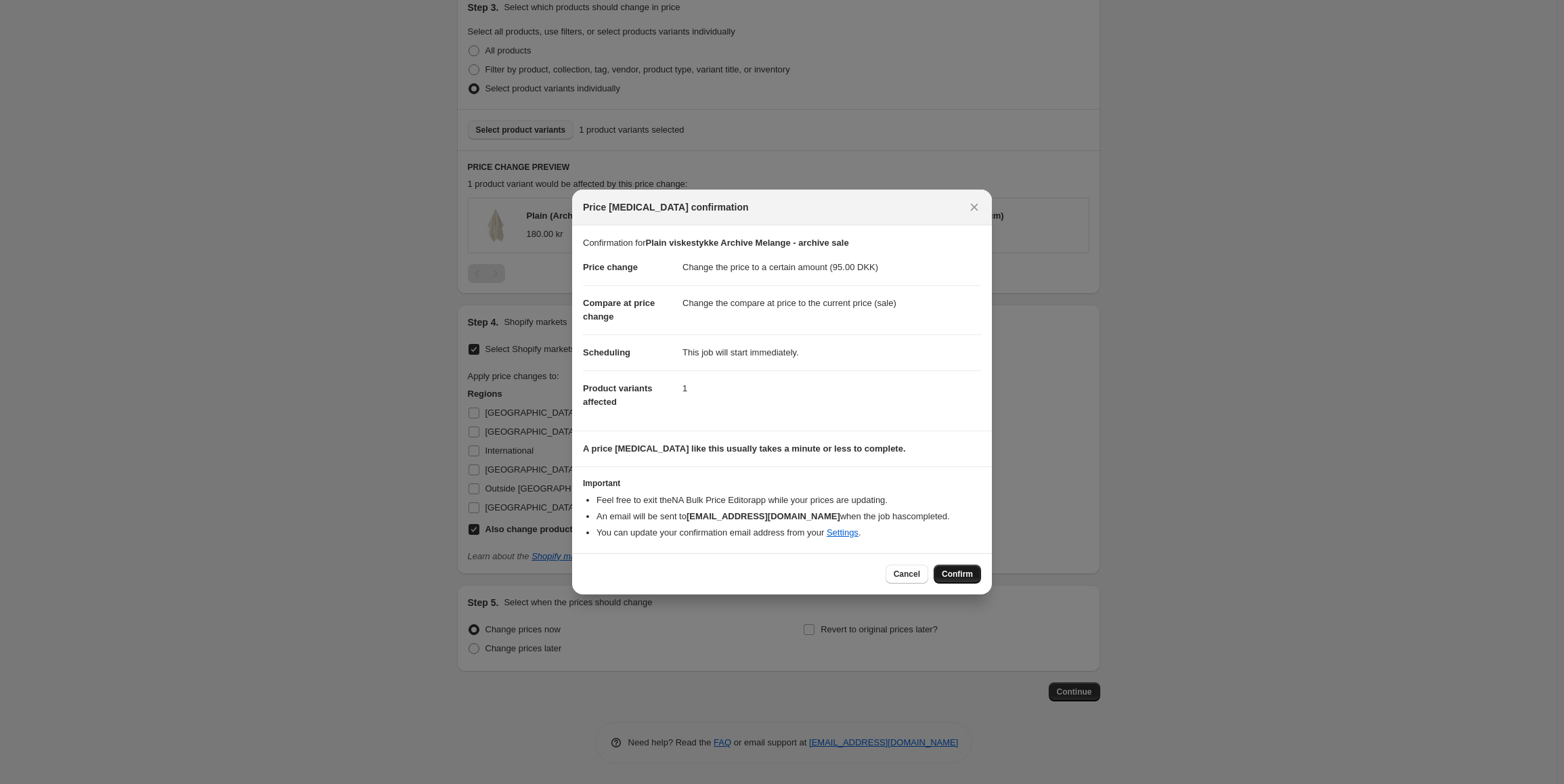
click at [964, 578] on span "Confirm" at bounding box center [957, 574] width 31 height 11
type input "Plain viskestykke Archive Melange - archive sale"
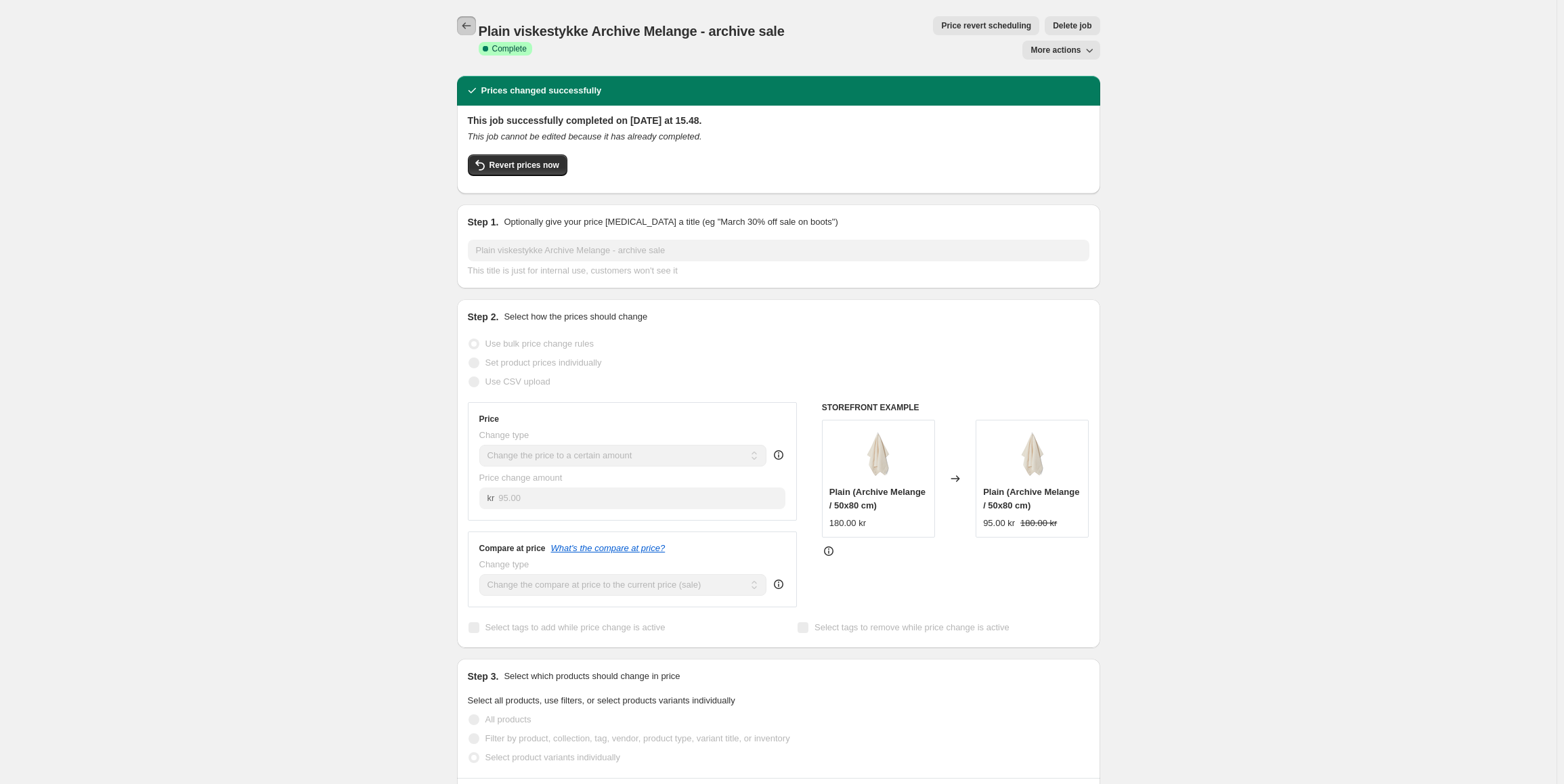
drag, startPoint x: 475, startPoint y: 28, endPoint x: 1152, endPoint y: 110, distance: 681.9
click at [1159, 125] on div "Plain viskestykke Archive Melange - archive sale. This page is ready Plain visk…" at bounding box center [778, 711] width 1557 height 1423
click at [1077, 14] on div "Plain viskestykke Archive Melange - archive sale. This page is ready Plain visk…" at bounding box center [779, 37] width 644 height 75
click at [1078, 45] on span "More actions" at bounding box center [1056, 50] width 50 height 11
click at [1059, 54] on span "Copy to new job" at bounding box center [1068, 53] width 63 height 10
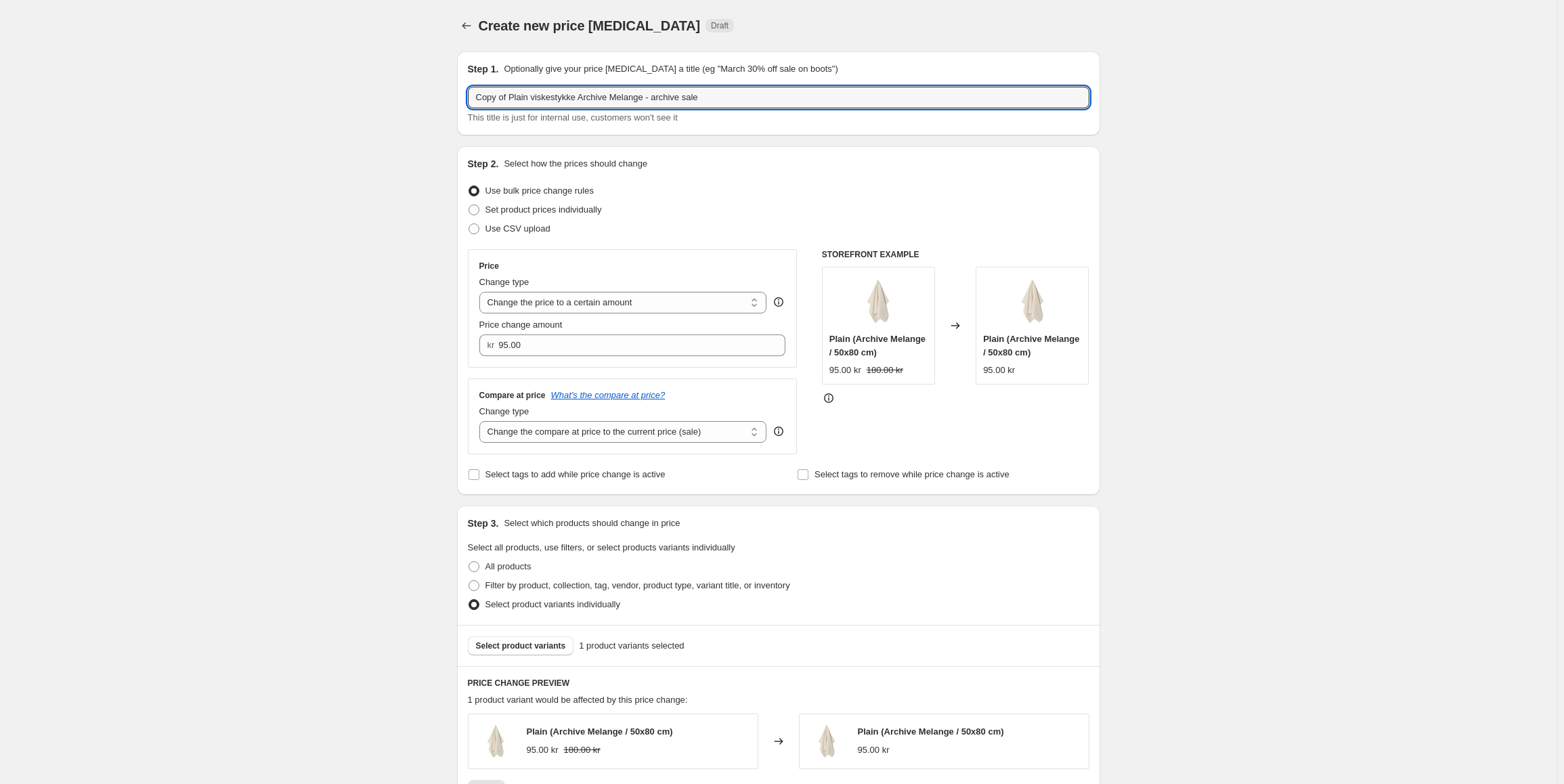
drag, startPoint x: 510, startPoint y: 101, endPoint x: 360, endPoint y: 88, distance: 150.6
click at [360, 88] on div "Create new price [MEDICAL_DATA]. This page is ready Create new price [MEDICAL_D…" at bounding box center [778, 650] width 1557 height 1300
click at [481, 100] on input "Plain viskestykke Archive Melange - archive sale" at bounding box center [778, 97] width 621 height 21
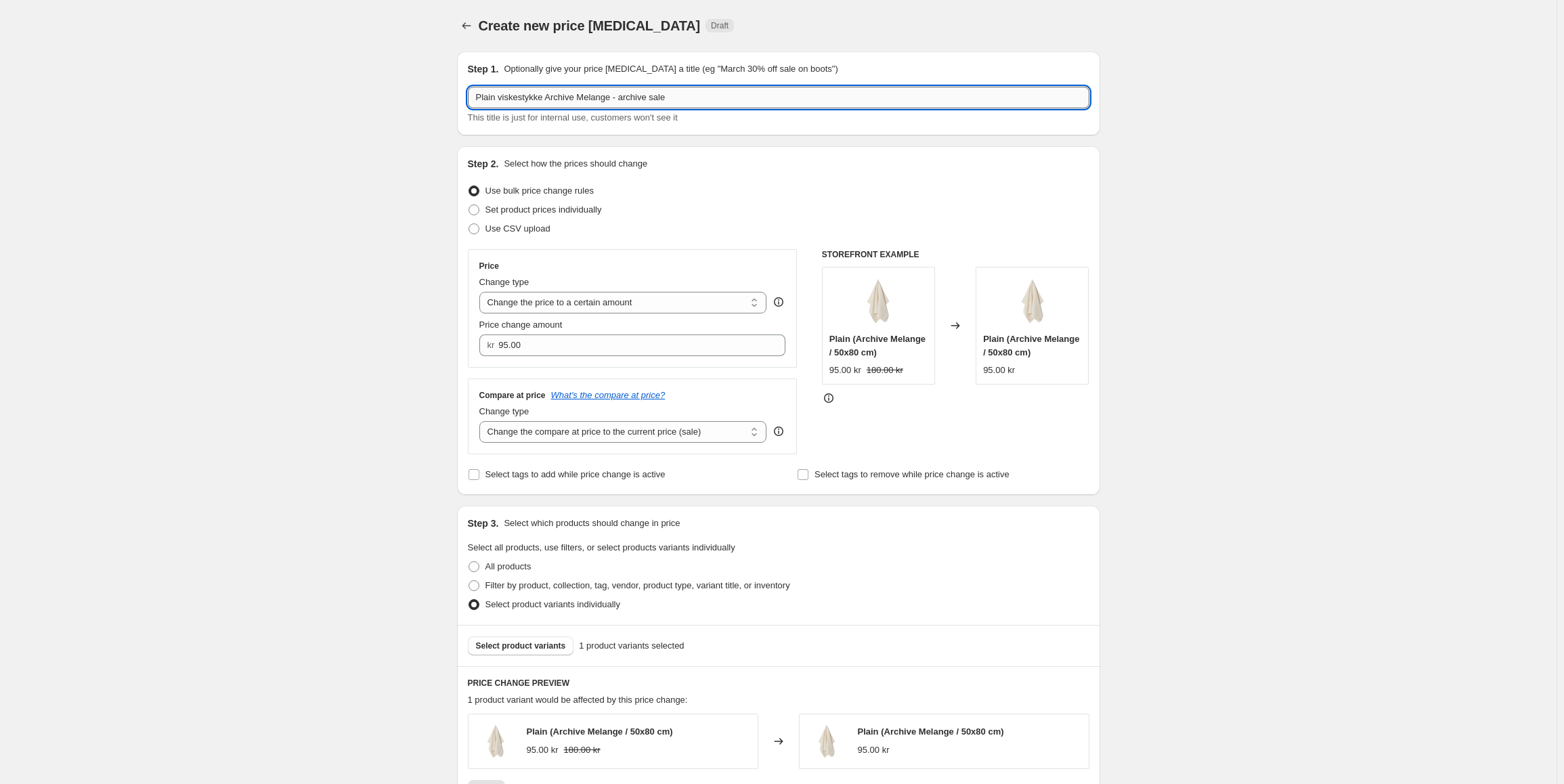
click at [481, 100] on input "Plain viskestykke Archive Melange - archive sale" at bounding box center [778, 97] width 621 height 21
click at [482, 100] on input "Plain viskestykke Archive Melange - archive sale" at bounding box center [778, 97] width 621 height 21
type input "NOK Plain viskestykke Archive Melange - archive sale"
click at [623, 304] on select "Change the price to a certain amount Change the price by a certain amount Chang…" at bounding box center [623, 302] width 288 height 21
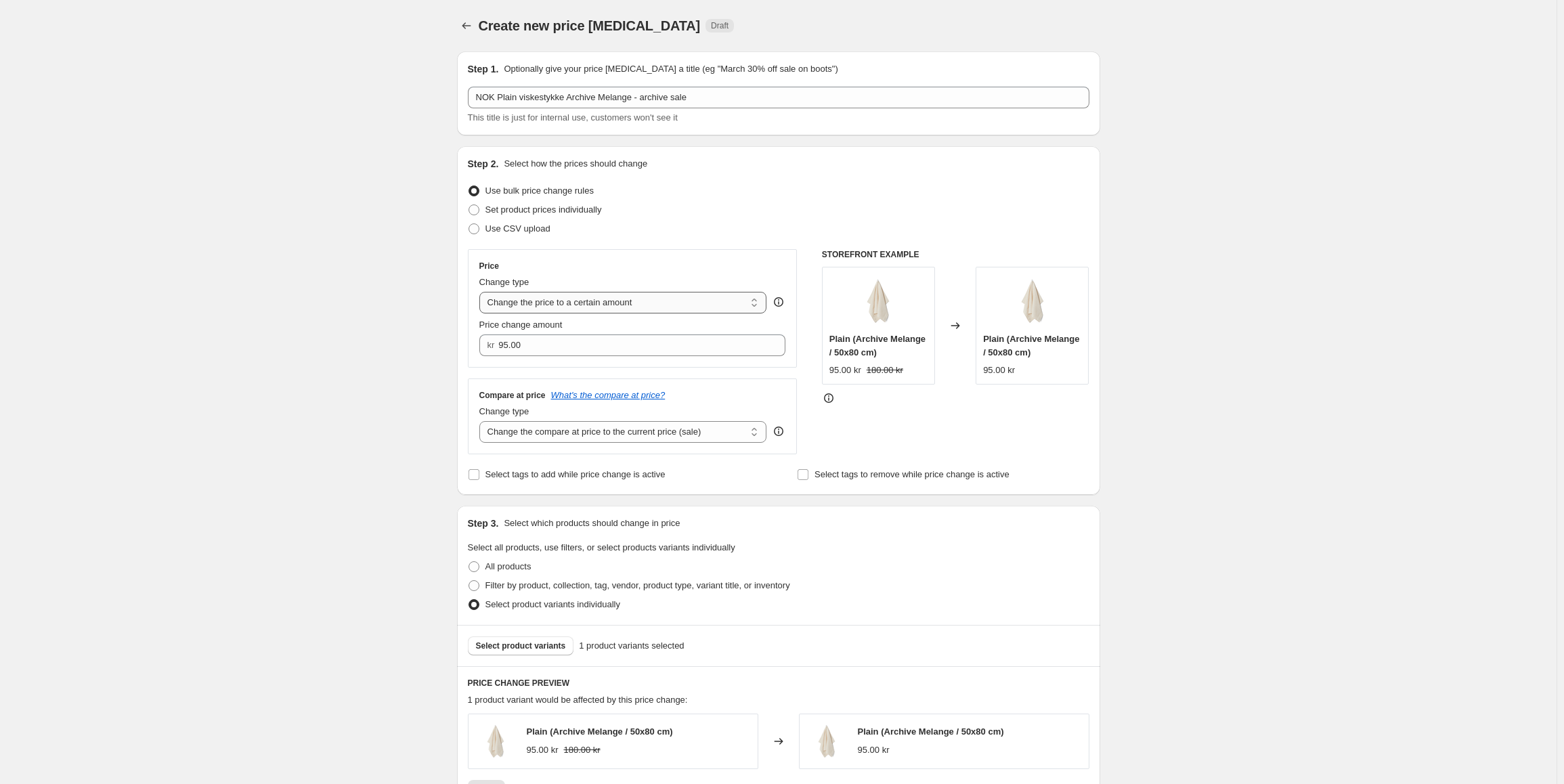
click at [483, 291] on select "Change the price to a certain amount Change the price by a certain amount Chang…" at bounding box center [623, 302] width 288 height 21
click at [531, 345] on input "95.00" at bounding box center [632, 345] width 266 height 21
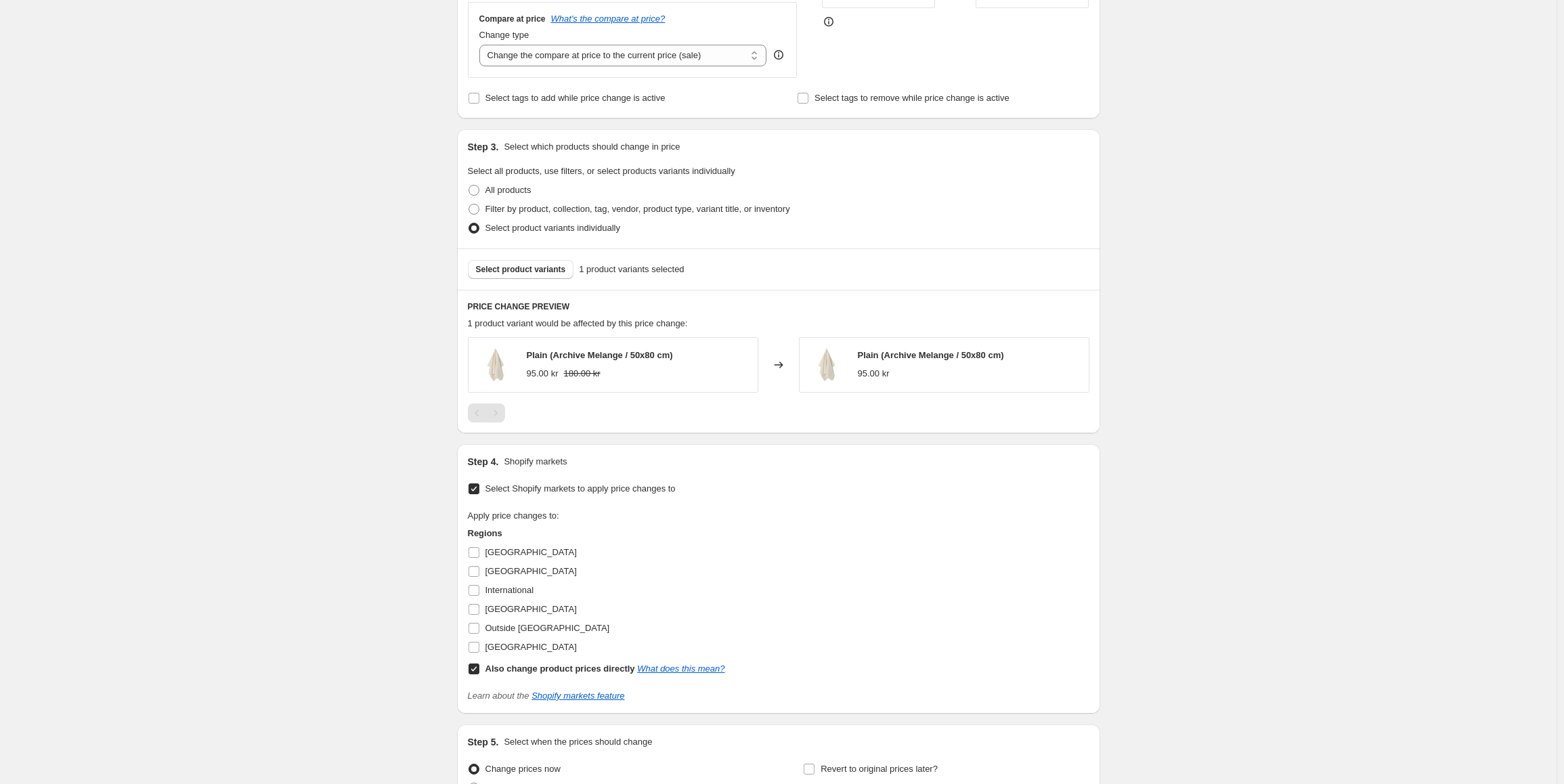
scroll to position [406, 0]
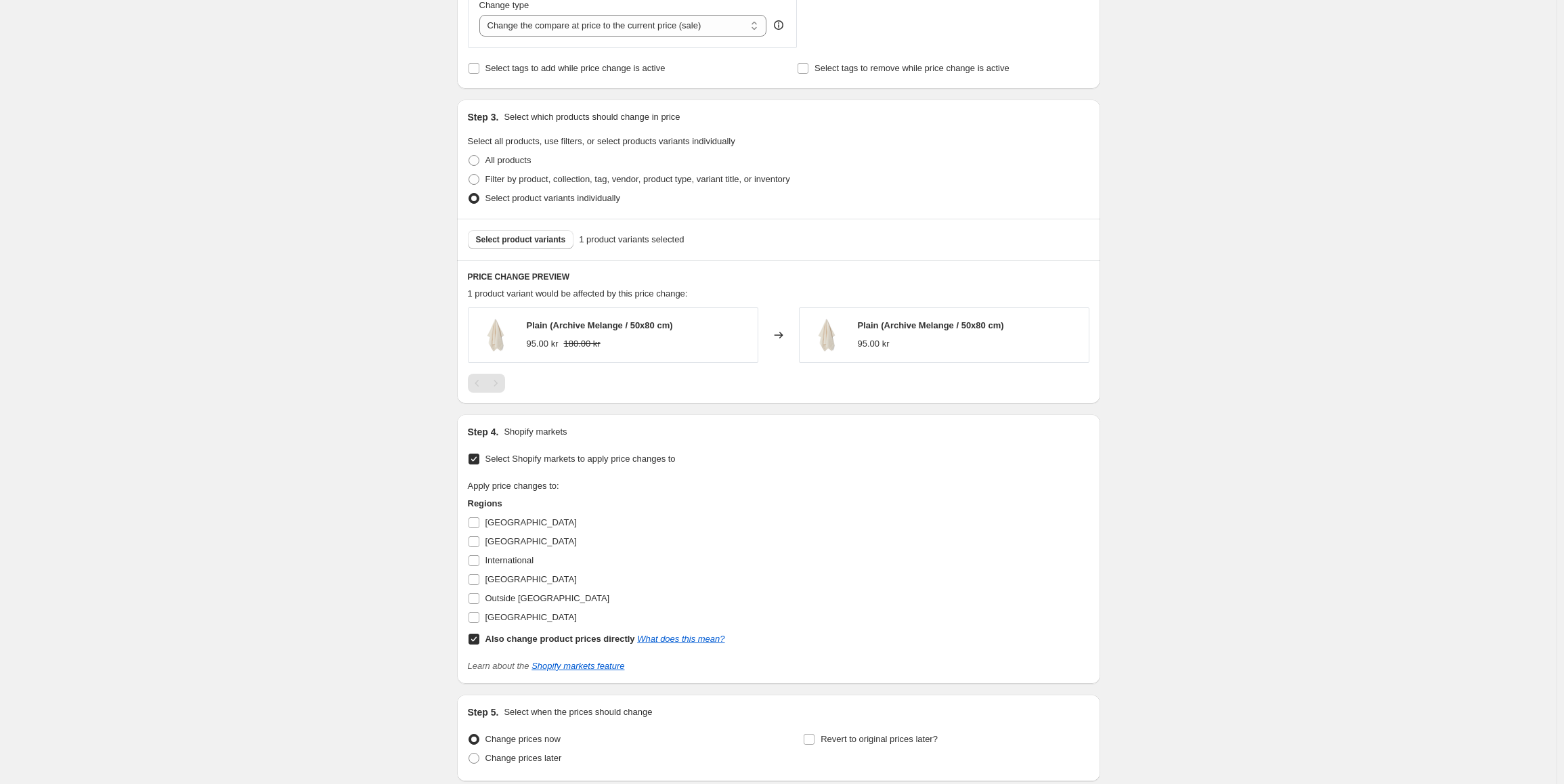
type input "135.00"
click at [471, 643] on input "Also change product prices directly What does this mean?" at bounding box center [474, 640] width 11 height 11
checkbox input "false"
click at [475, 582] on input "[GEOGRAPHIC_DATA]" at bounding box center [474, 580] width 11 height 11
checkbox input "true"
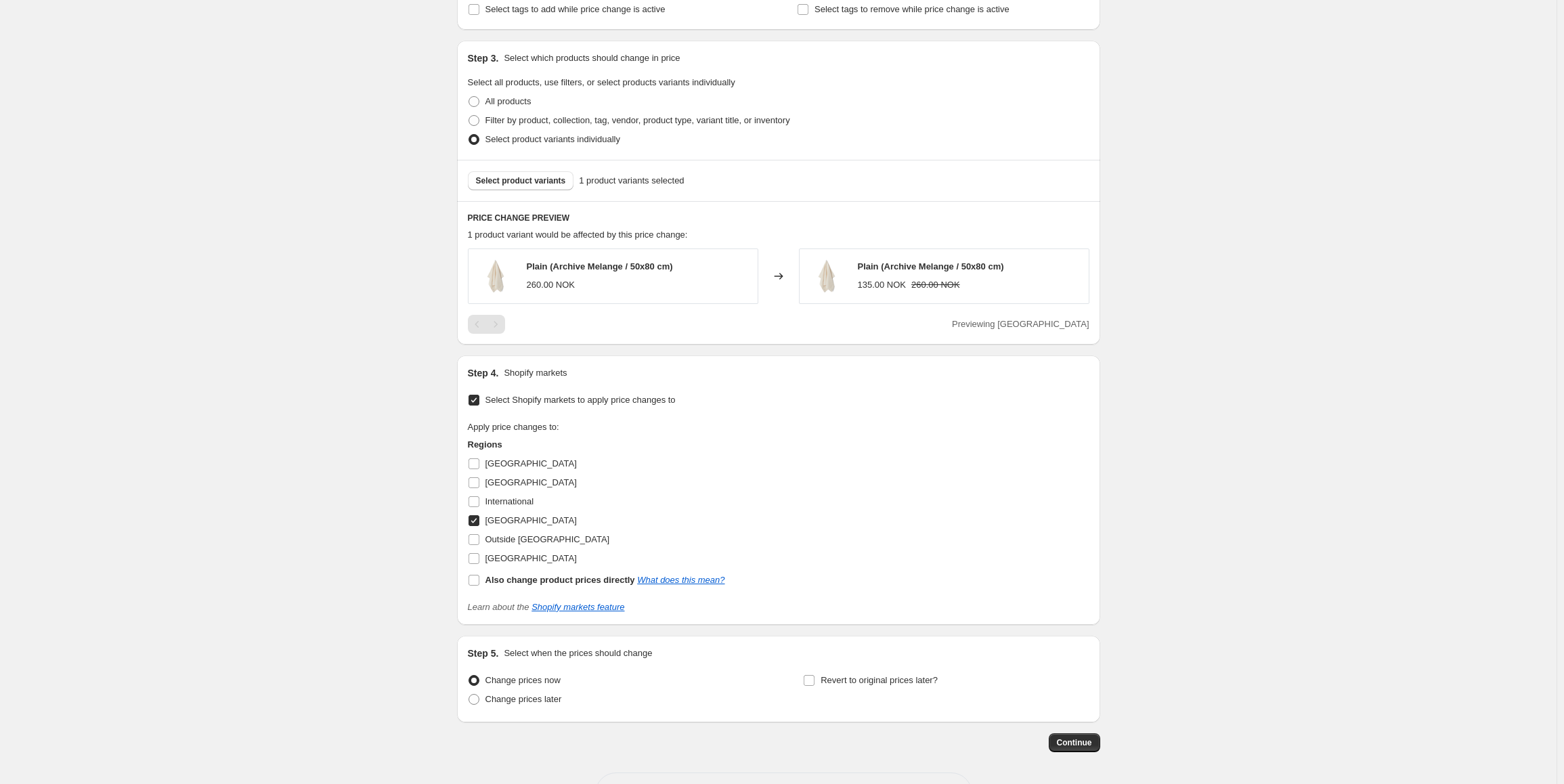
scroll to position [474, 0]
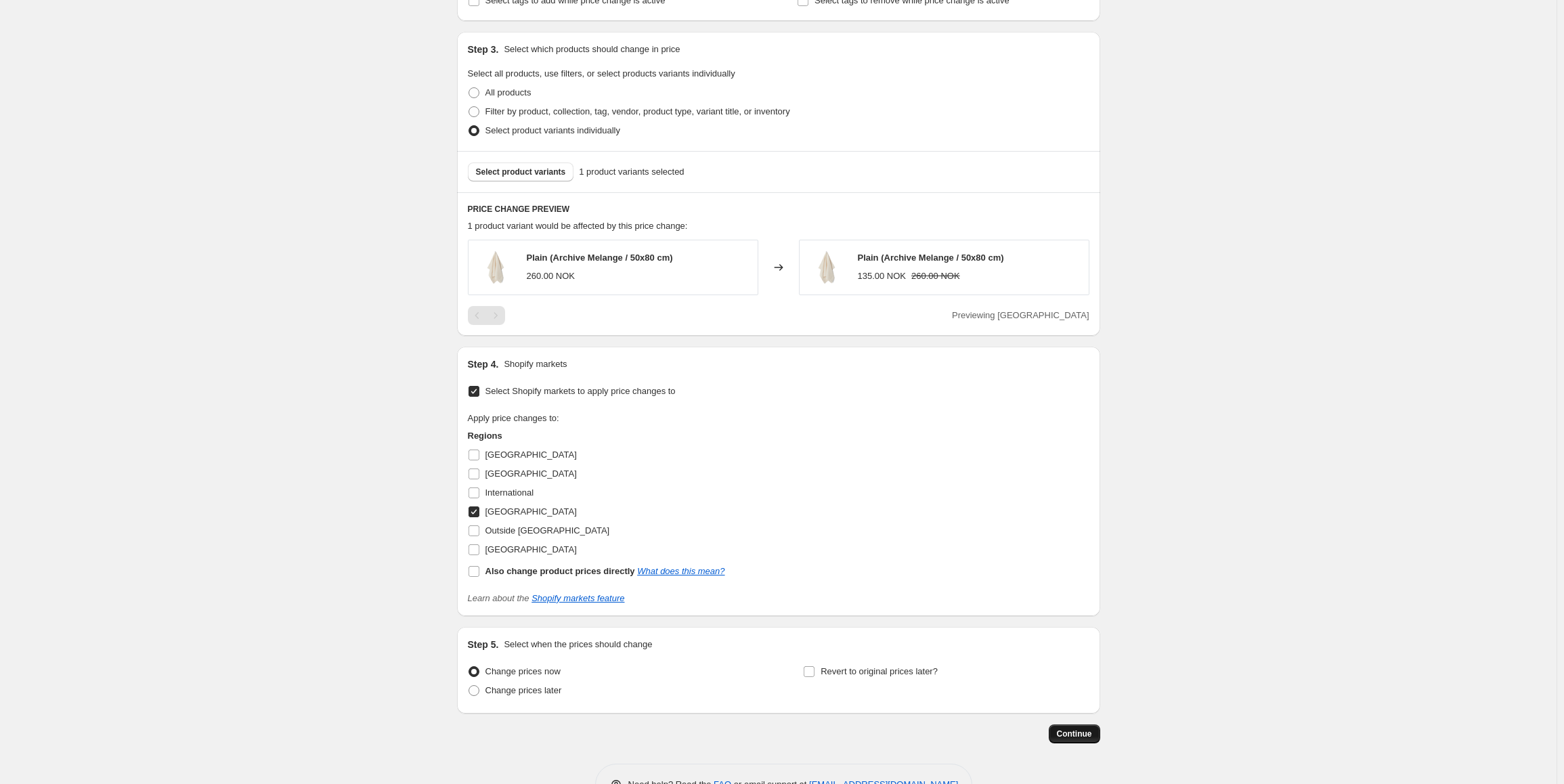
click at [1090, 733] on span "Continue" at bounding box center [1075, 734] width 35 height 11
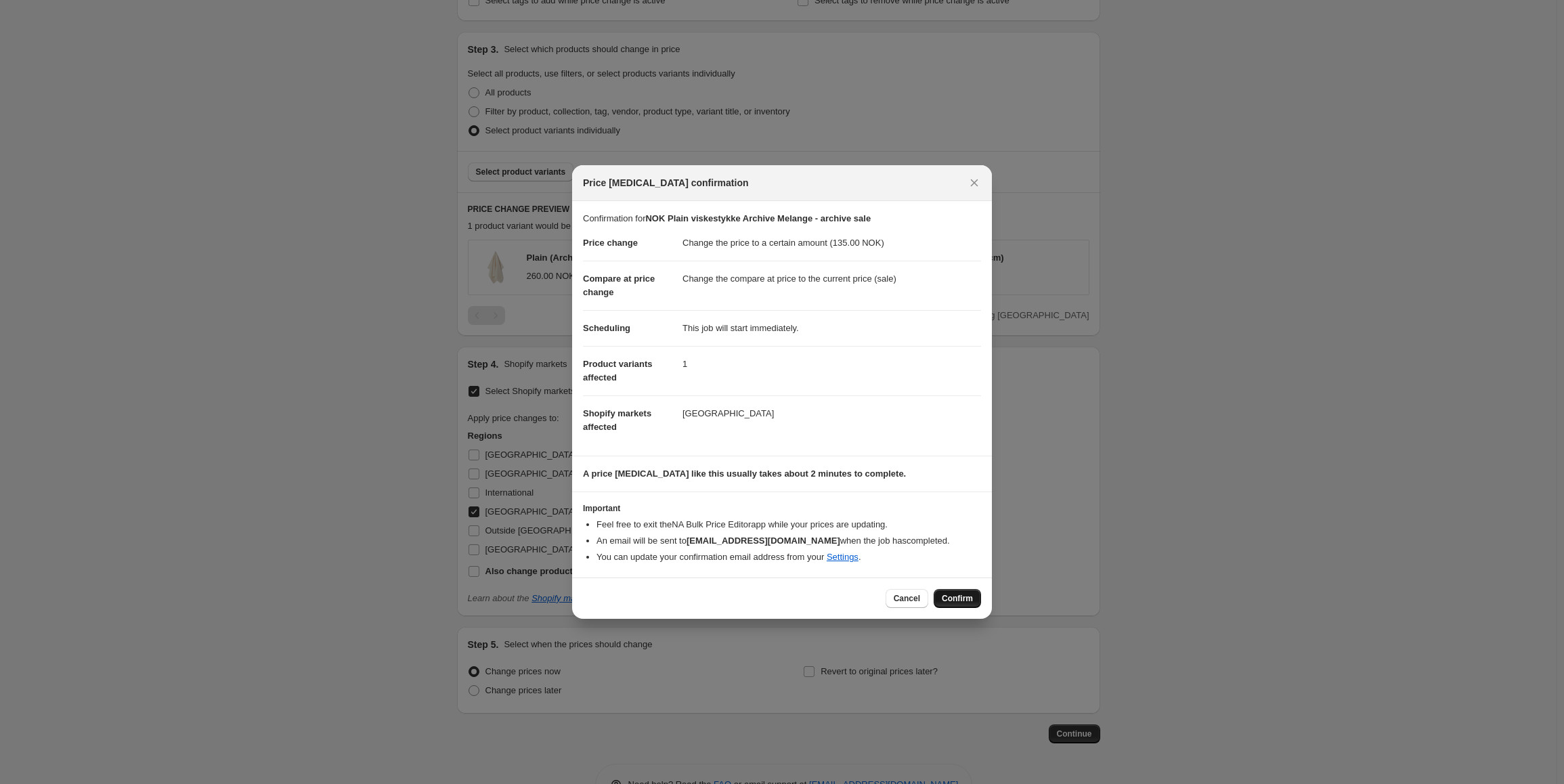
click at [963, 600] on span "Confirm" at bounding box center [957, 599] width 31 height 11
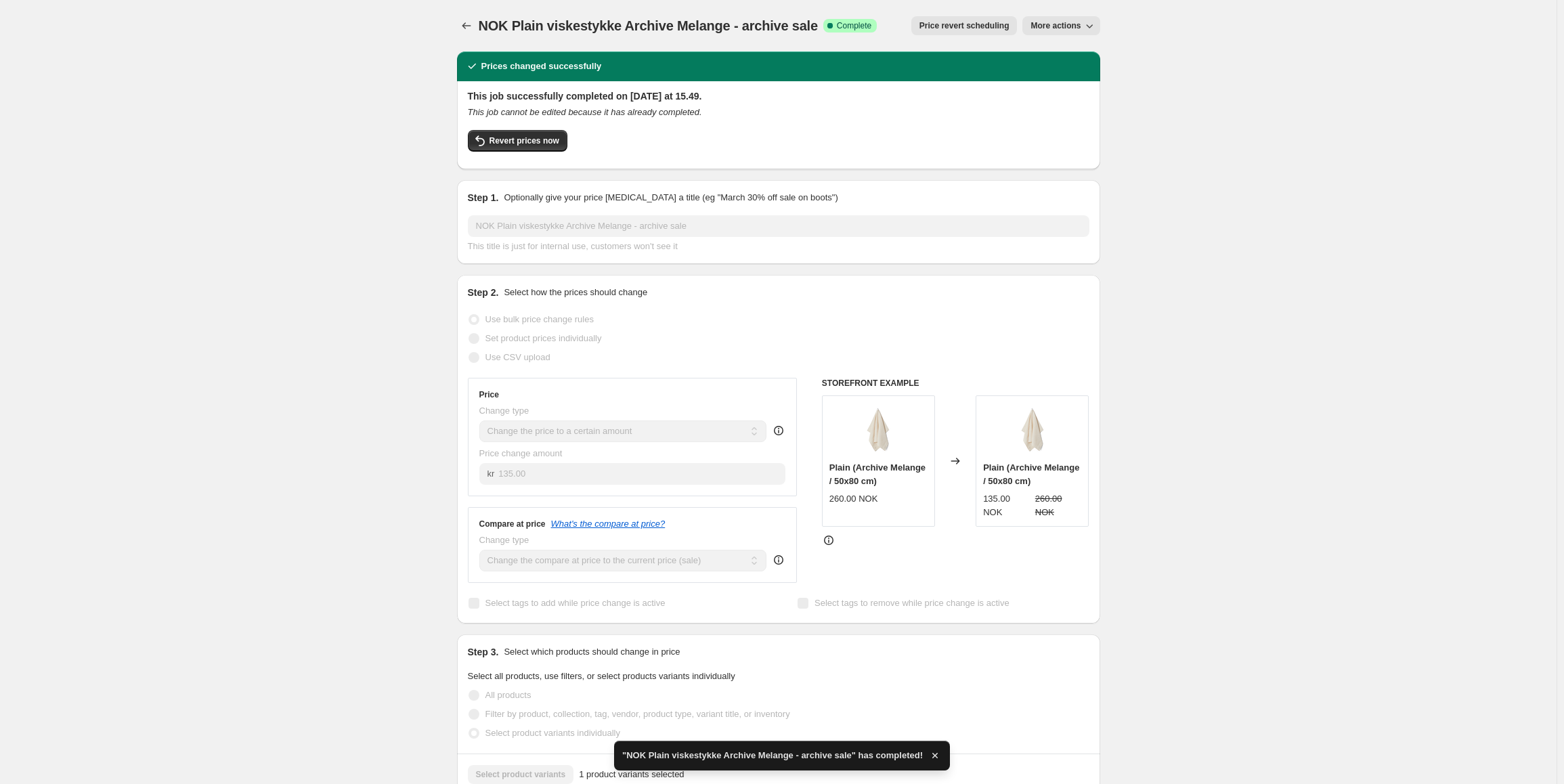
click at [1073, 16] on button "More actions" at bounding box center [1061, 25] width 77 height 19
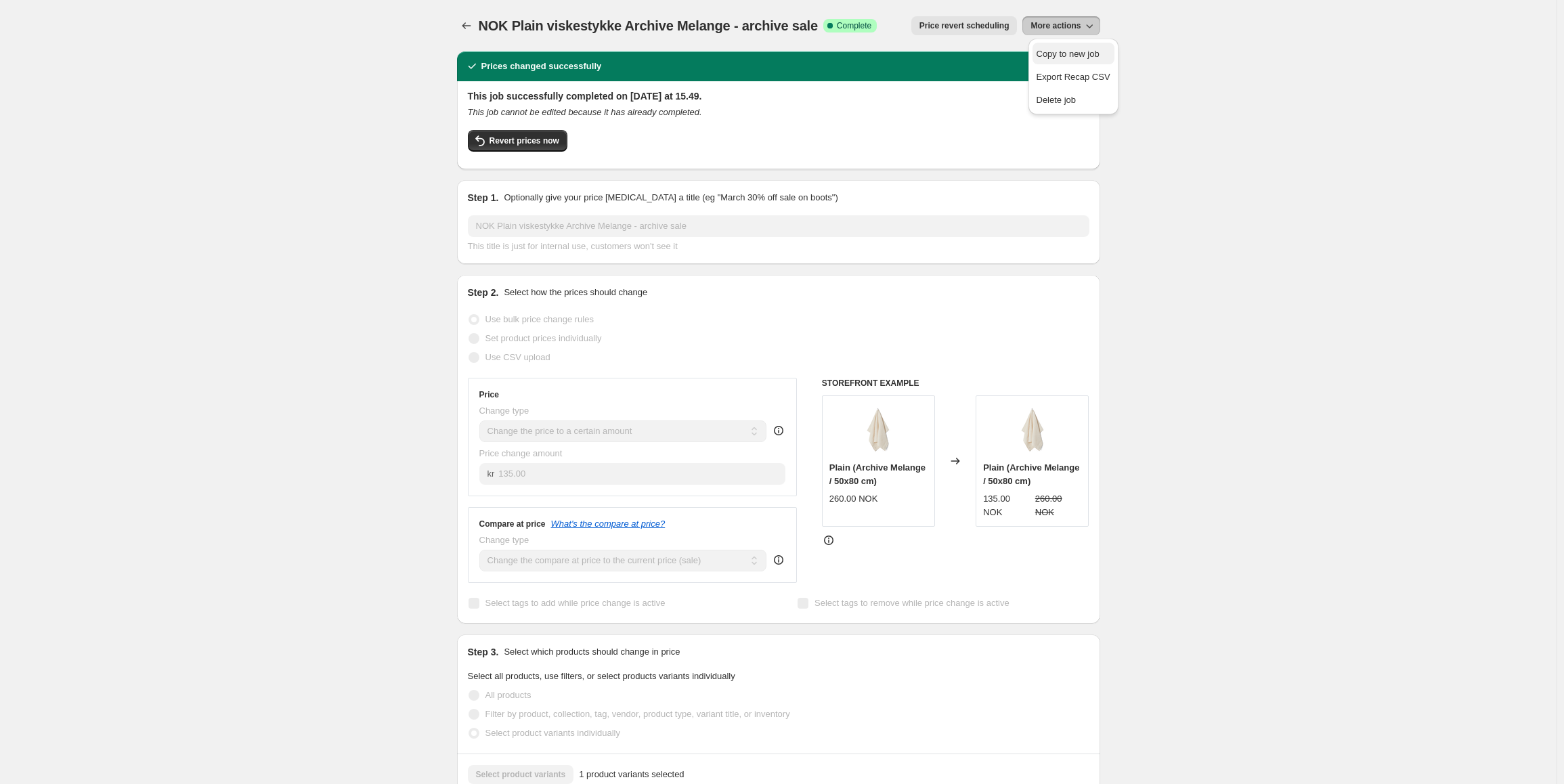
click at [1054, 56] on span "Copy to new job" at bounding box center [1068, 53] width 63 height 10
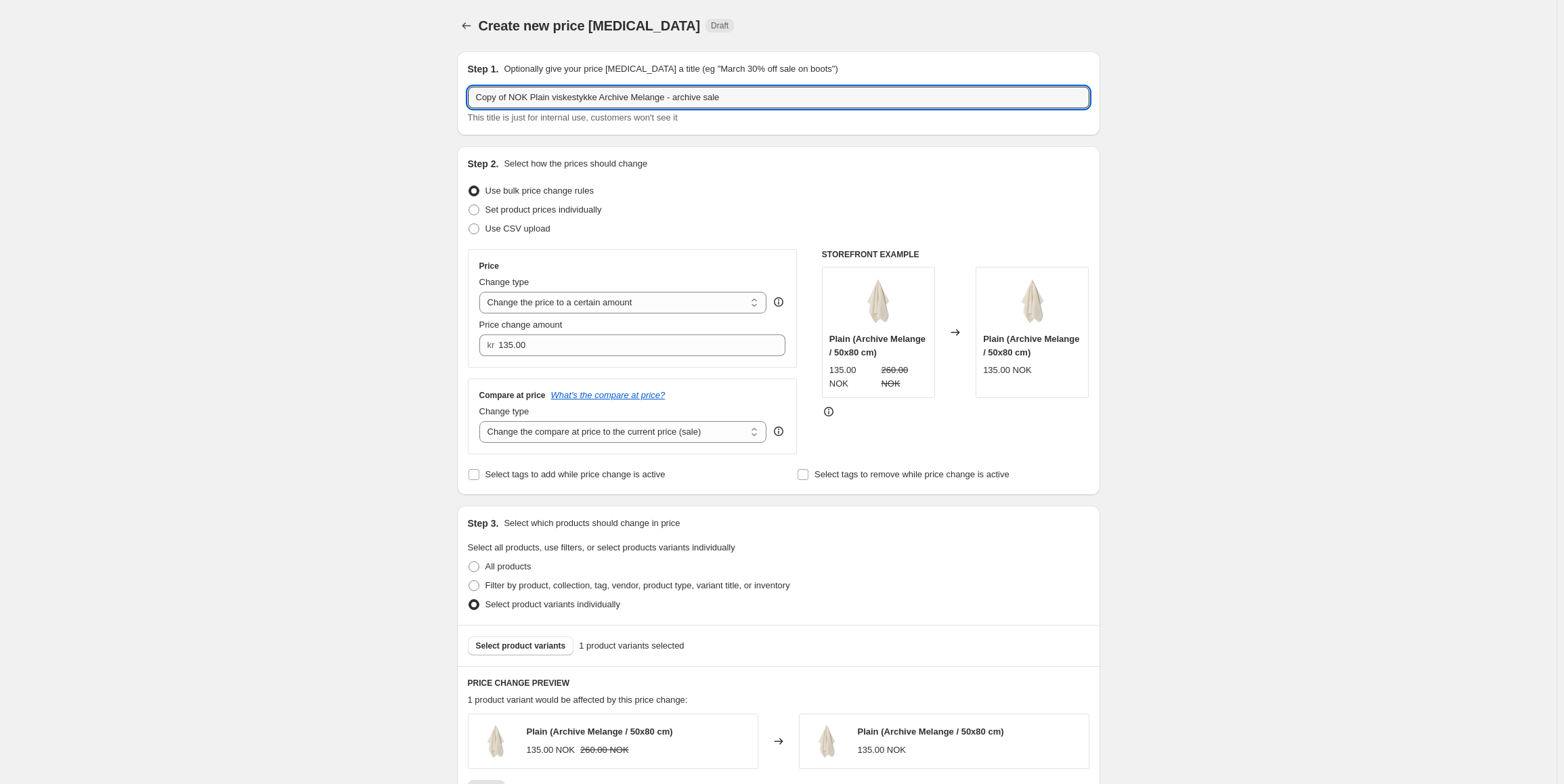
drag, startPoint x: 532, startPoint y: 99, endPoint x: 411, endPoint y: 101, distance: 121.0
click at [411, 101] on div "Create new price [MEDICAL_DATA]. This page is ready Create new price [MEDICAL_D…" at bounding box center [778, 650] width 1557 height 1300
type input "SEK Plain viskestykke Archive Melange - archive sale"
click at [664, 306] on select "Change the price to a certain amount Change the price by a certain amount Chang…" at bounding box center [623, 302] width 288 height 21
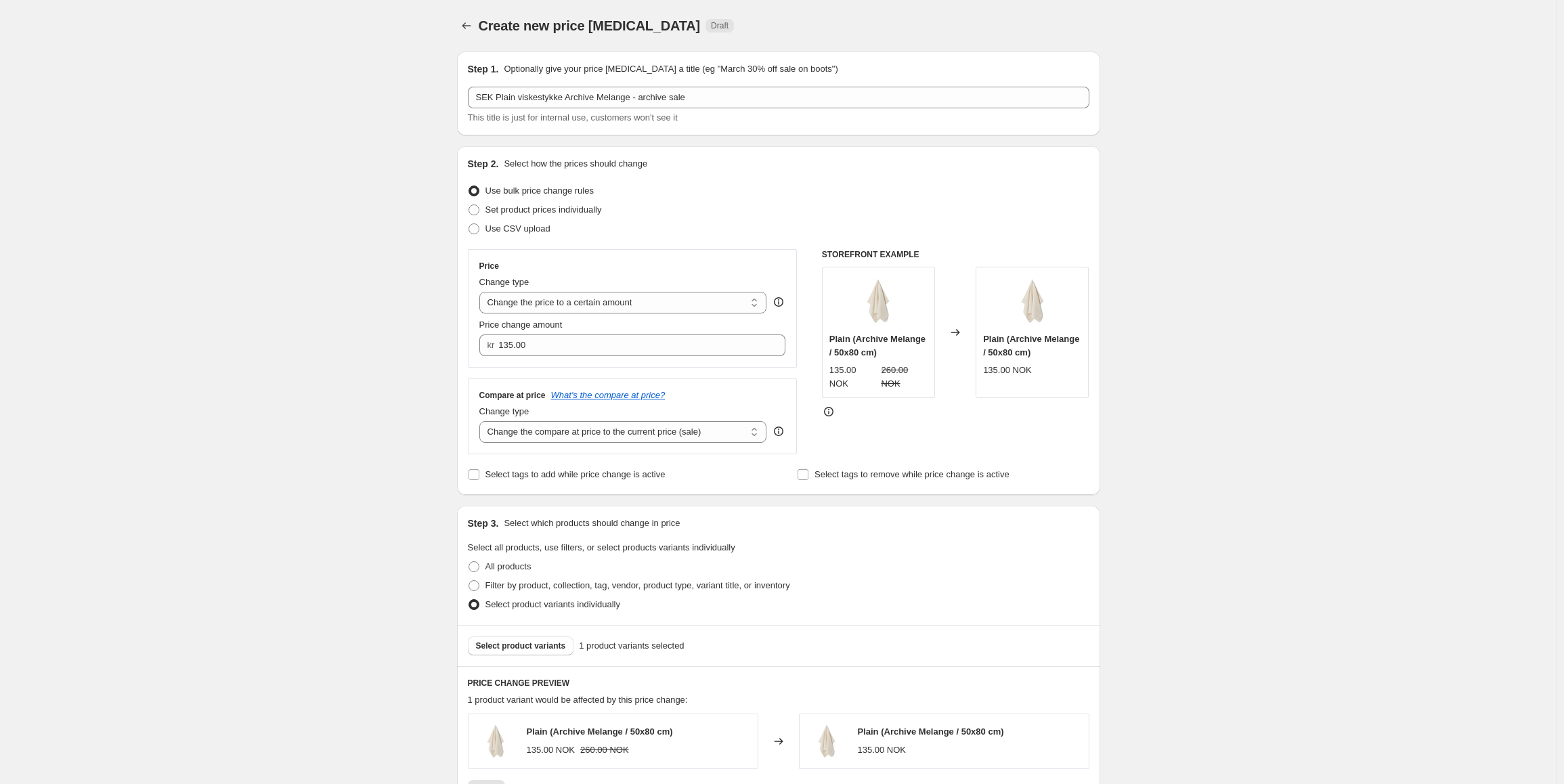
click at [730, 269] on div "Price" at bounding box center [632, 266] width 306 height 11
click at [531, 341] on input "135.00" at bounding box center [632, 345] width 266 height 21
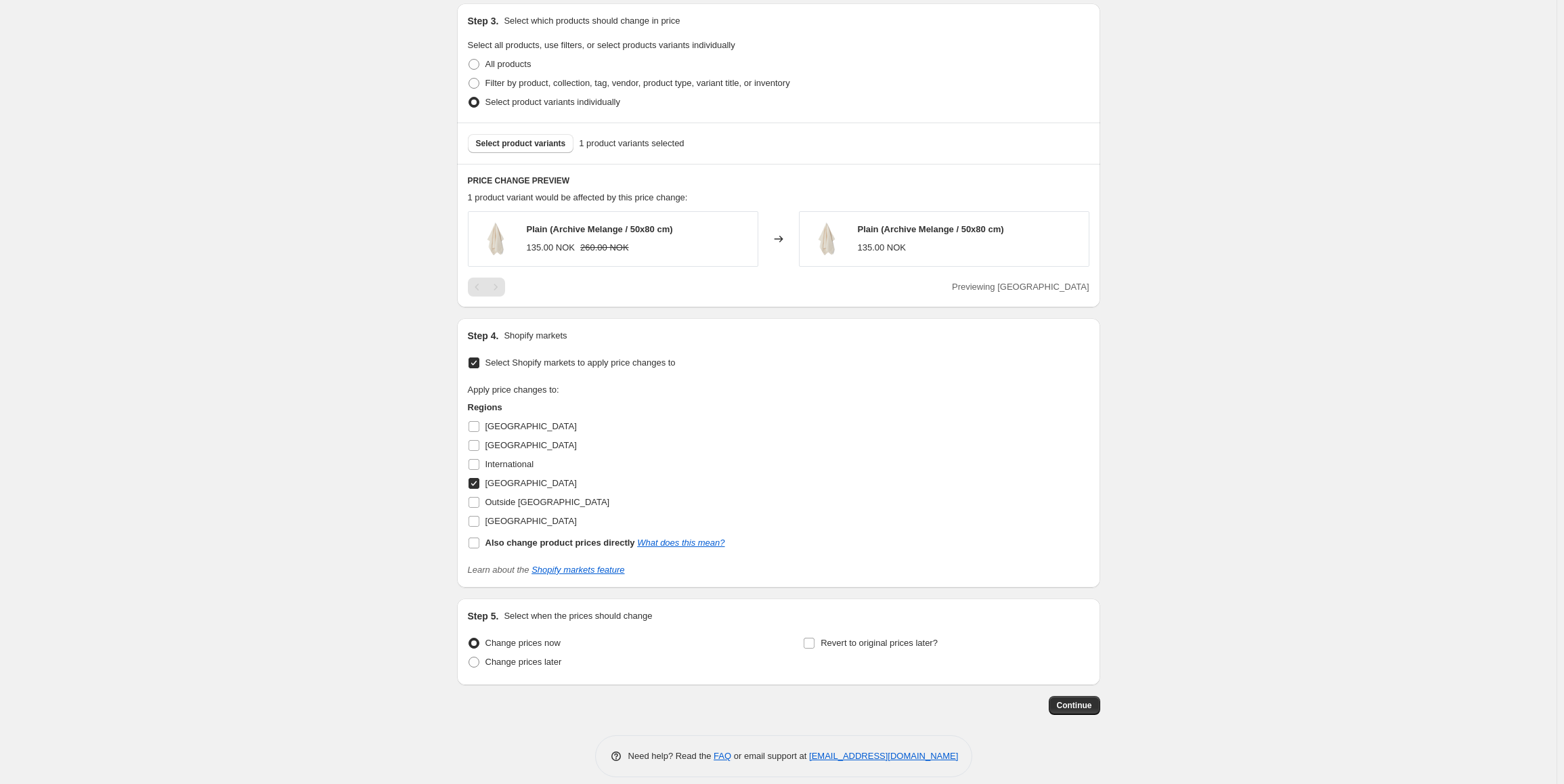
scroll to position [517, 0]
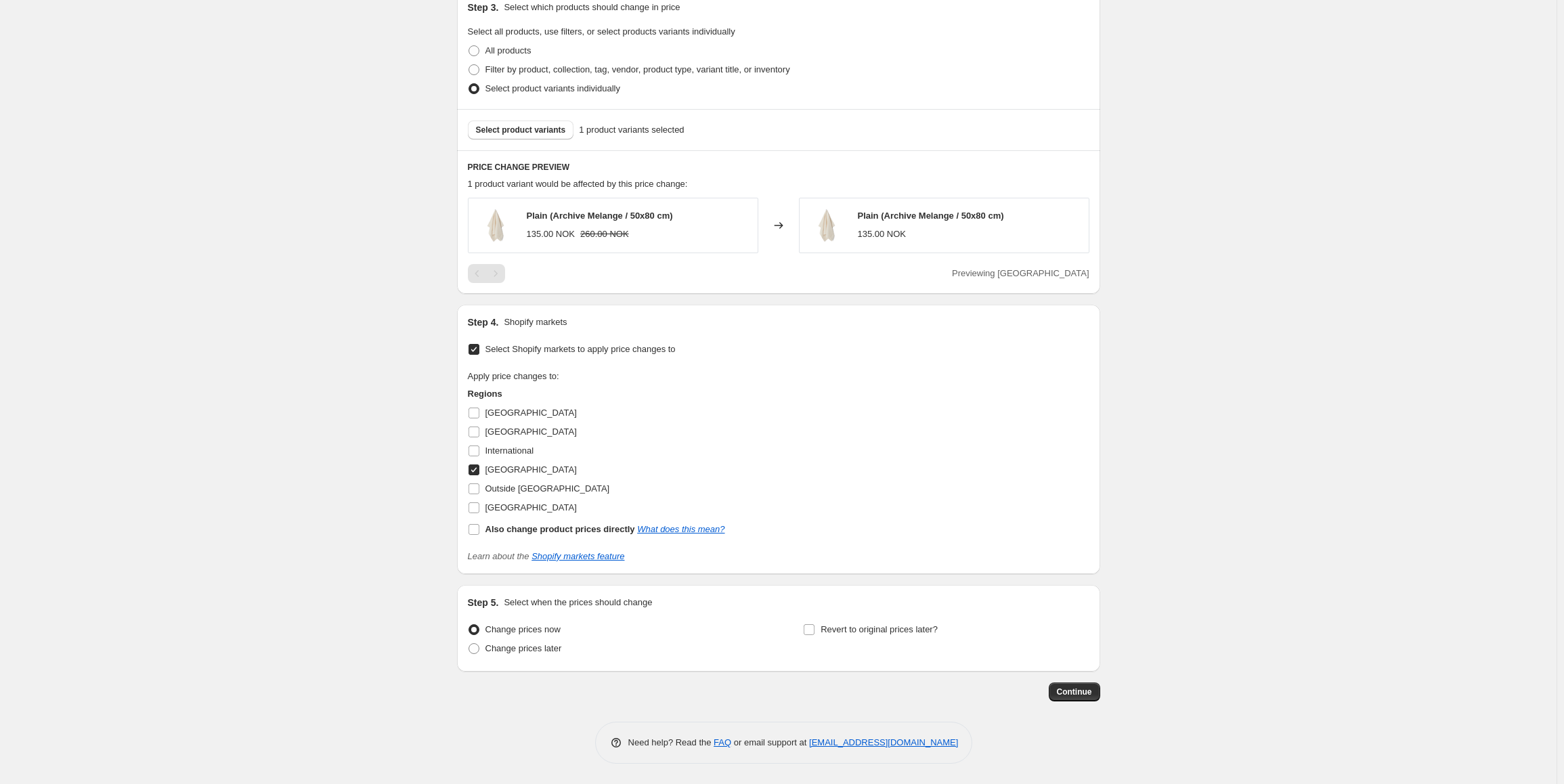
type input "130.00"
click at [480, 470] on input "[GEOGRAPHIC_DATA]" at bounding box center [474, 470] width 11 height 11
checkbox input "false"
click at [479, 512] on input "[GEOGRAPHIC_DATA]" at bounding box center [474, 507] width 11 height 11
checkbox input "true"
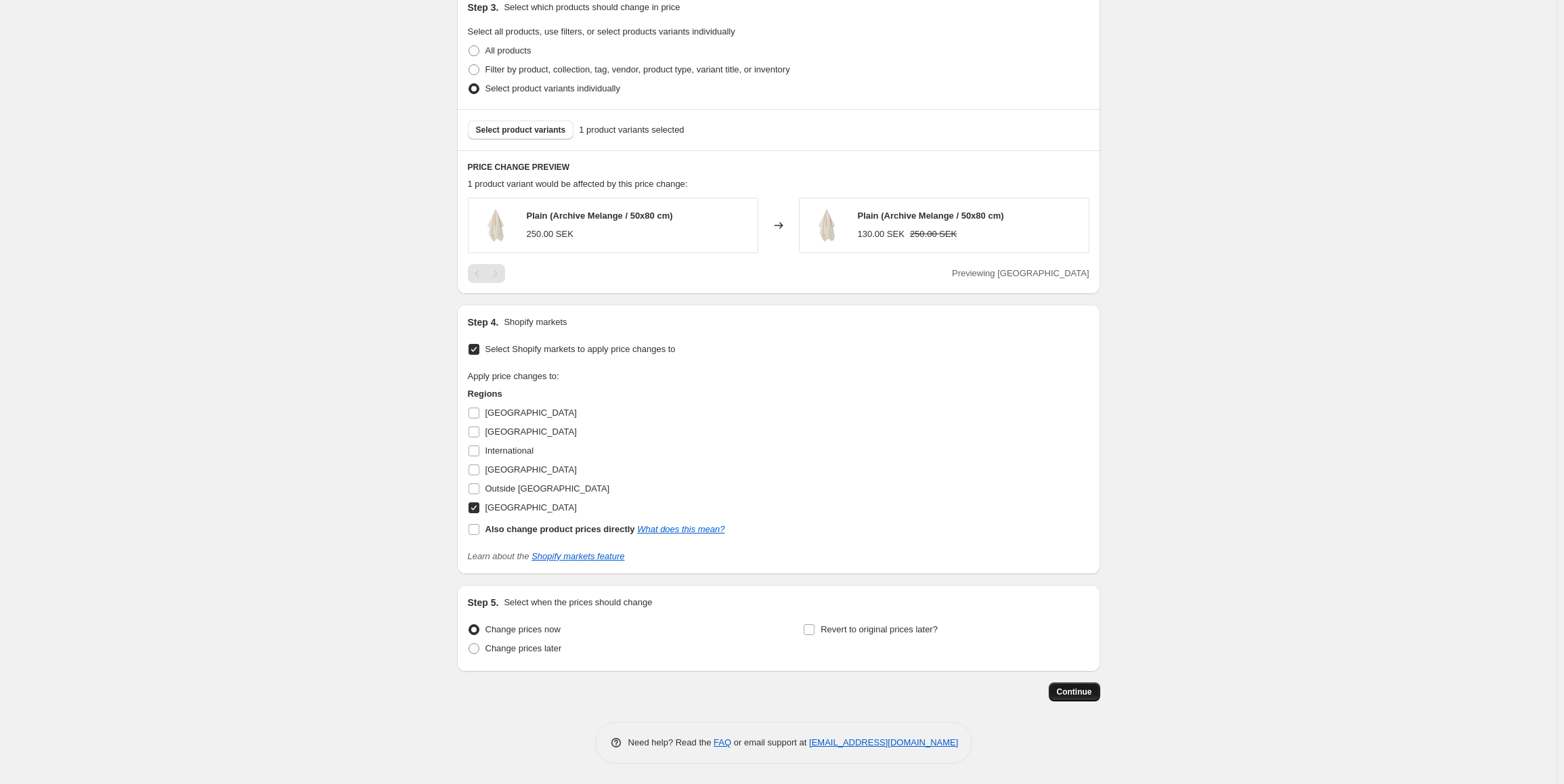
click at [1095, 690] on button "Continue" at bounding box center [1074, 692] width 51 height 19
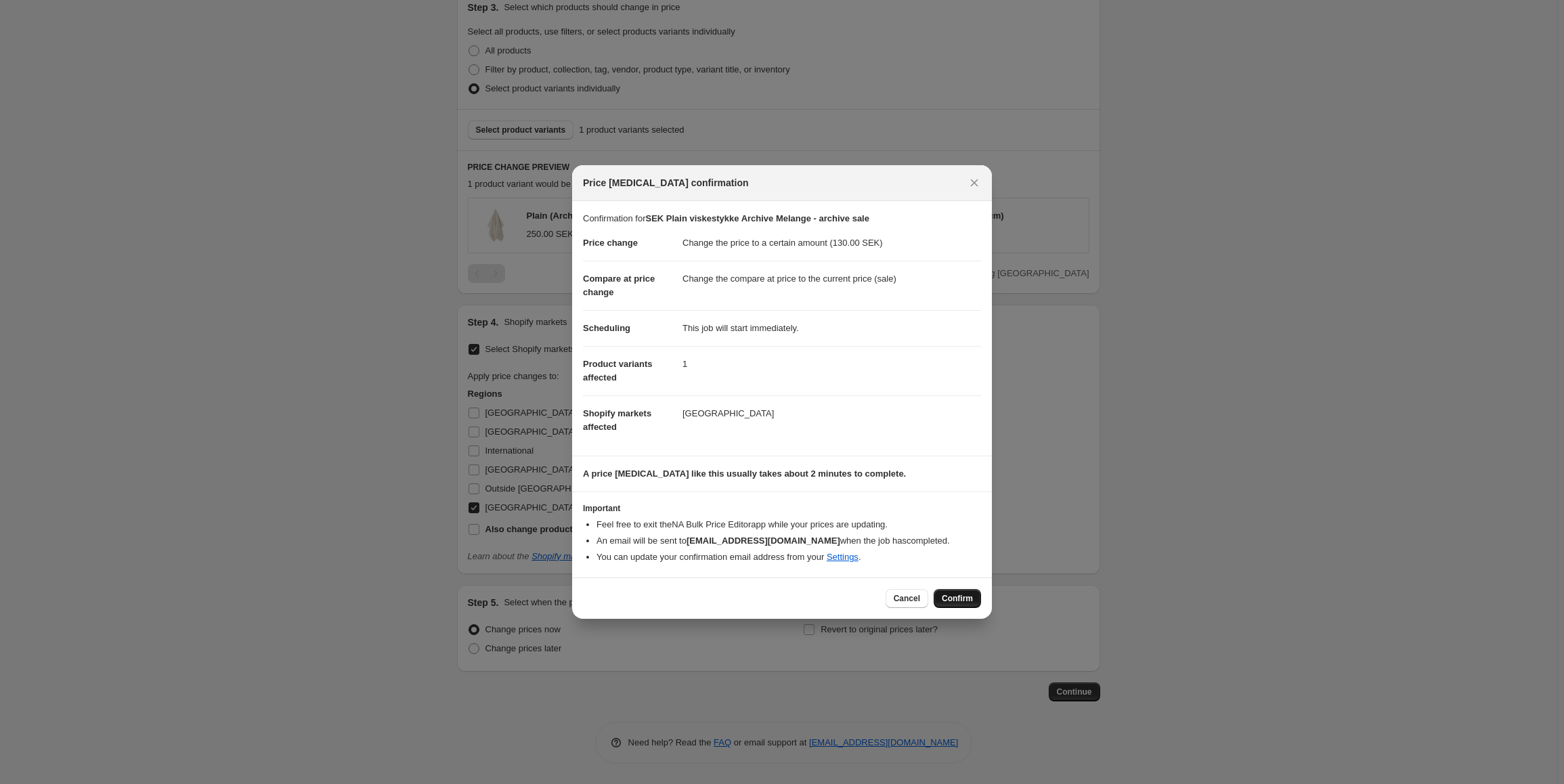
click at [966, 606] on button "Confirm" at bounding box center [958, 599] width 48 height 19
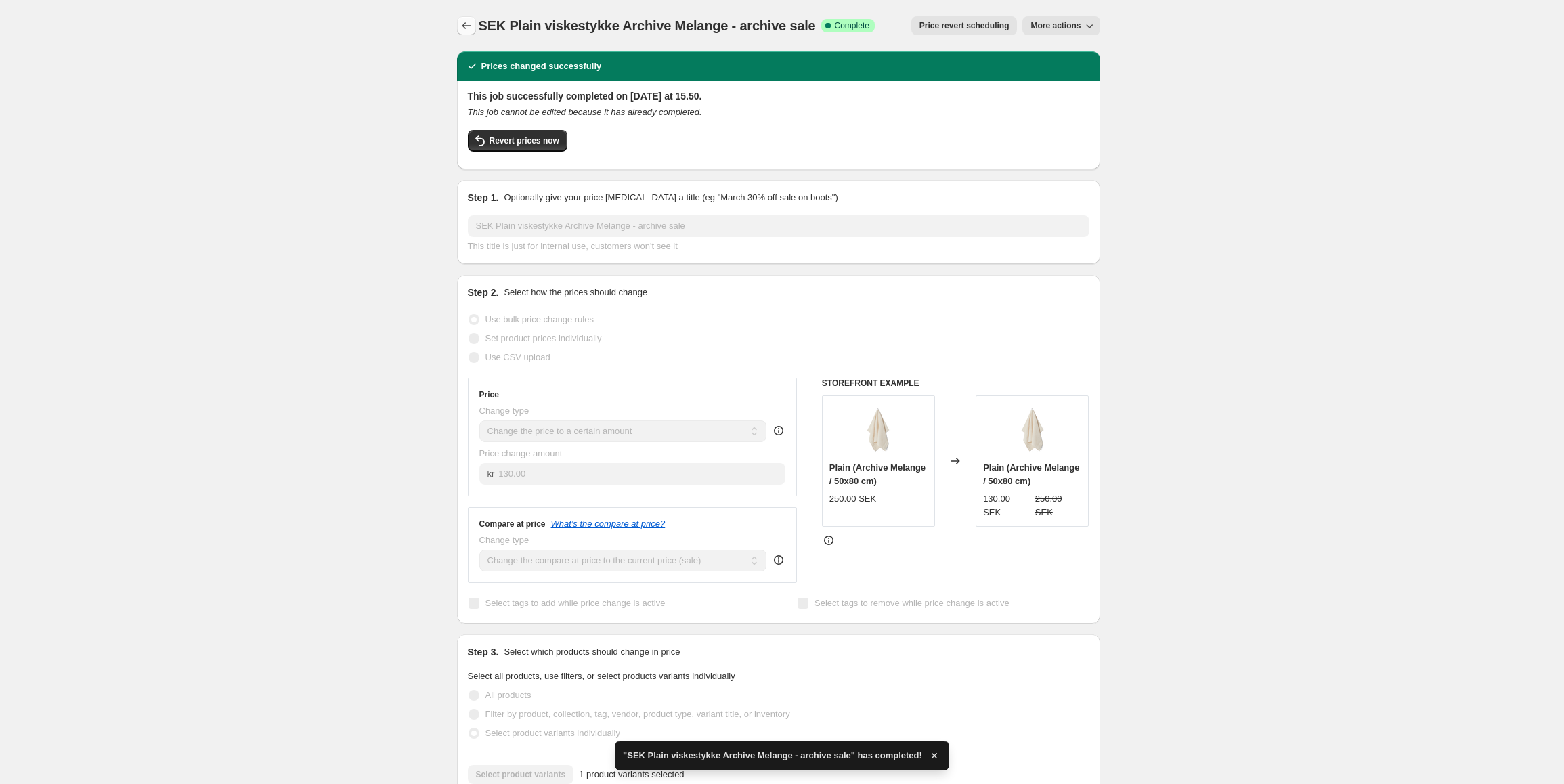
click at [470, 29] on icon "Price change jobs" at bounding box center [467, 25] width 14 height 14
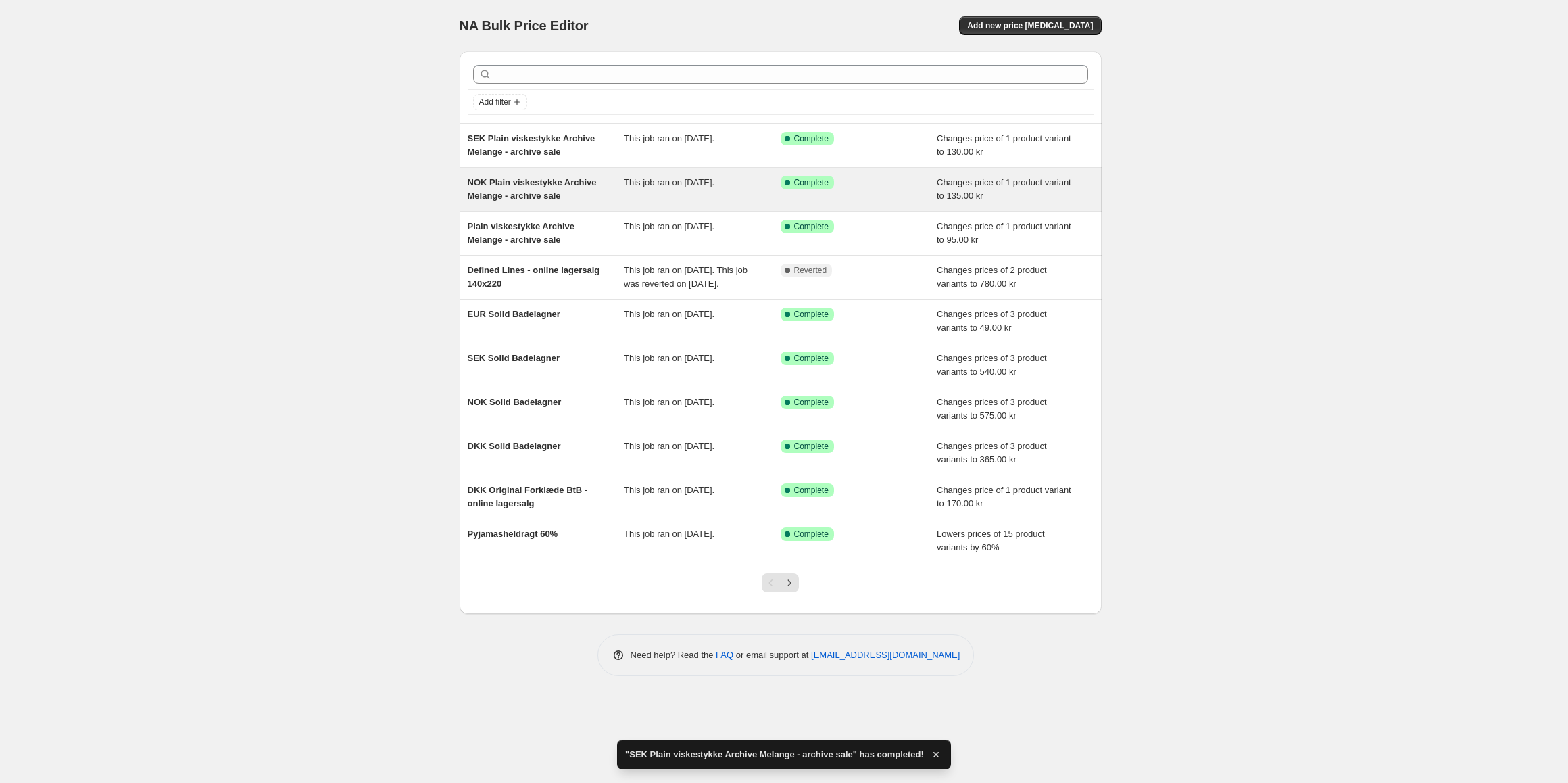
click at [553, 179] on span "NOK Plain viskestykke Archive Melange - archive sale" at bounding box center [532, 188] width 129 height 23
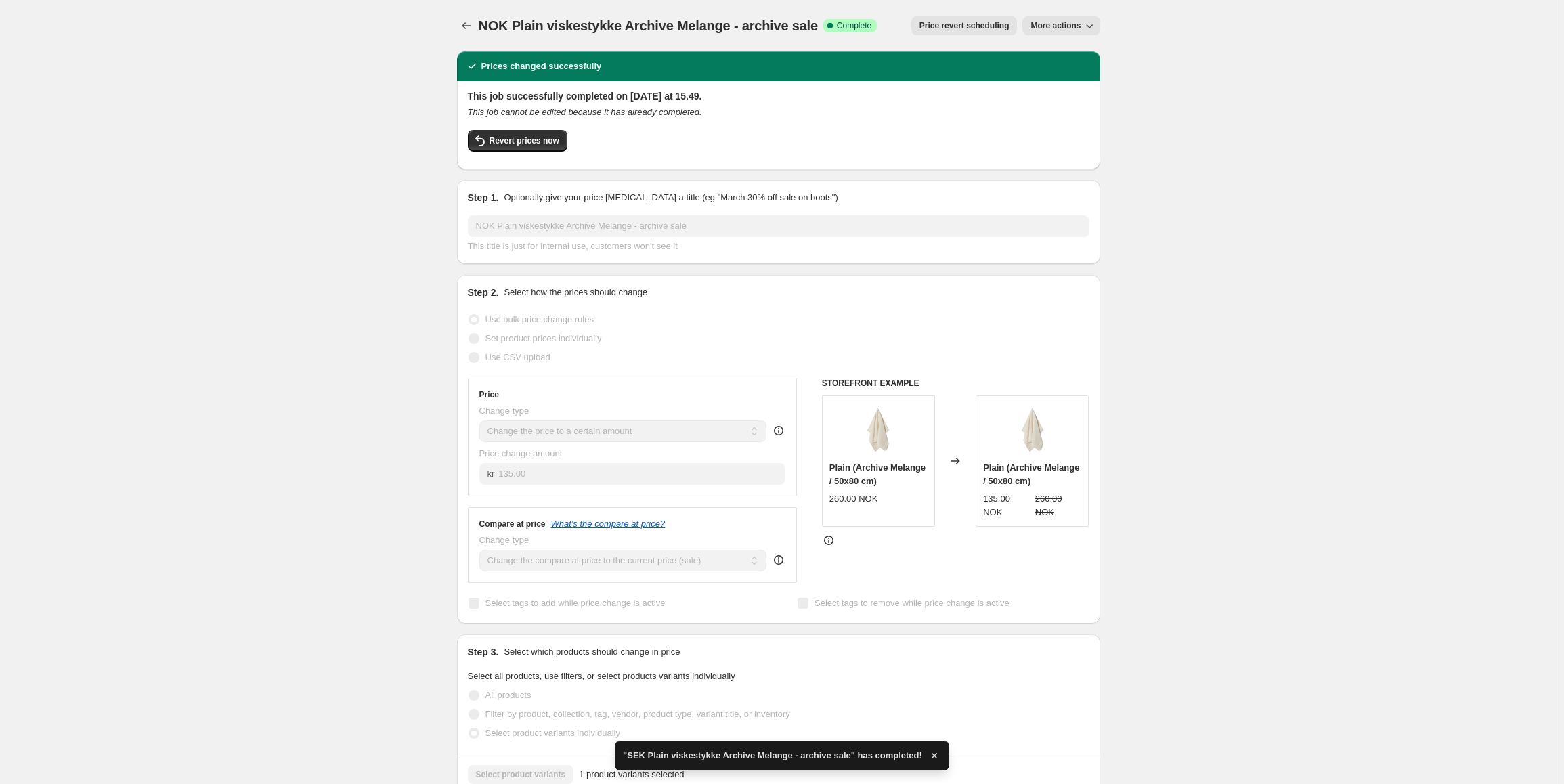
click at [1061, 21] on span "More actions" at bounding box center [1056, 26] width 50 height 11
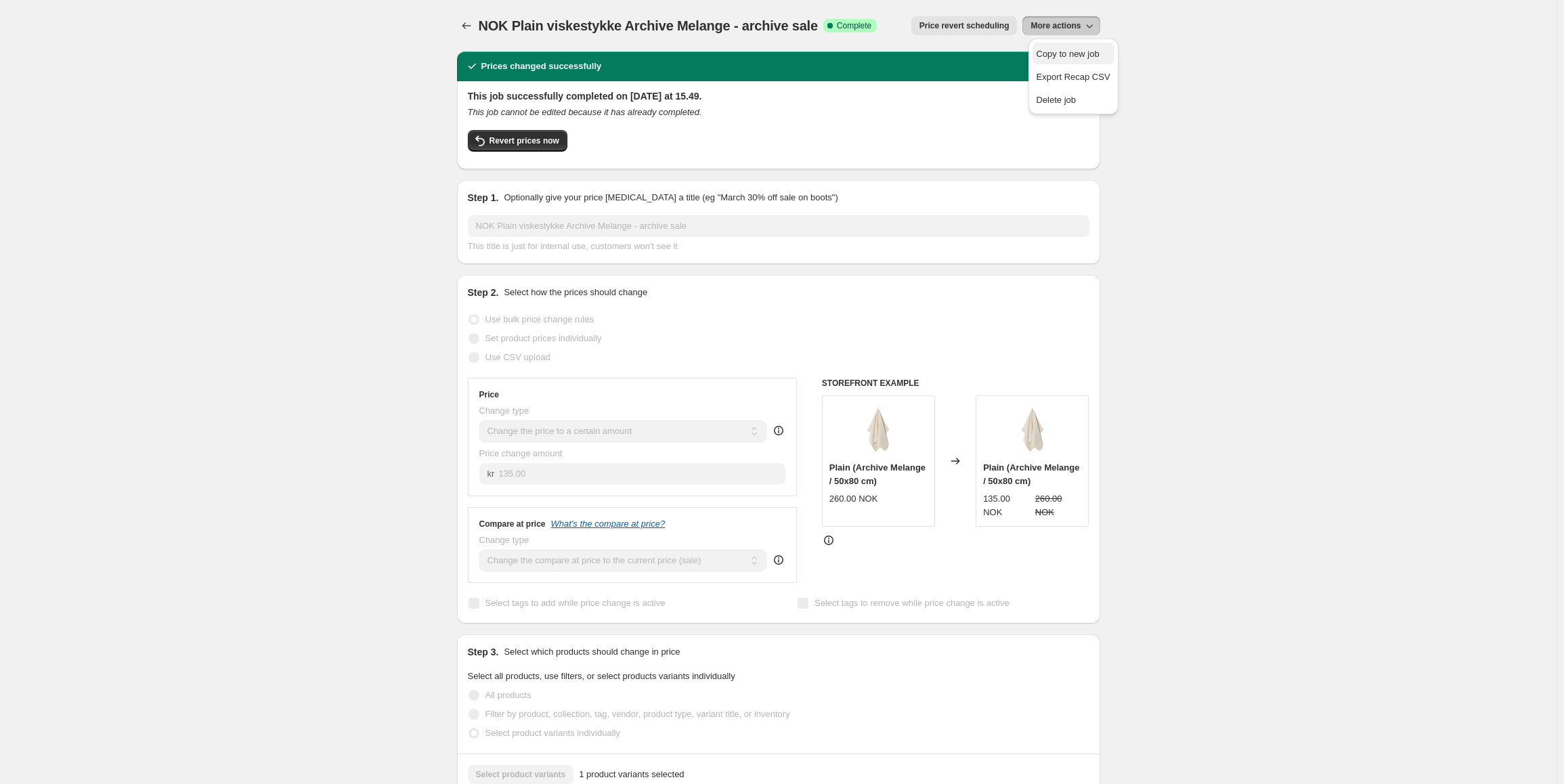
click at [1064, 50] on span "Copy to new job" at bounding box center [1068, 53] width 63 height 10
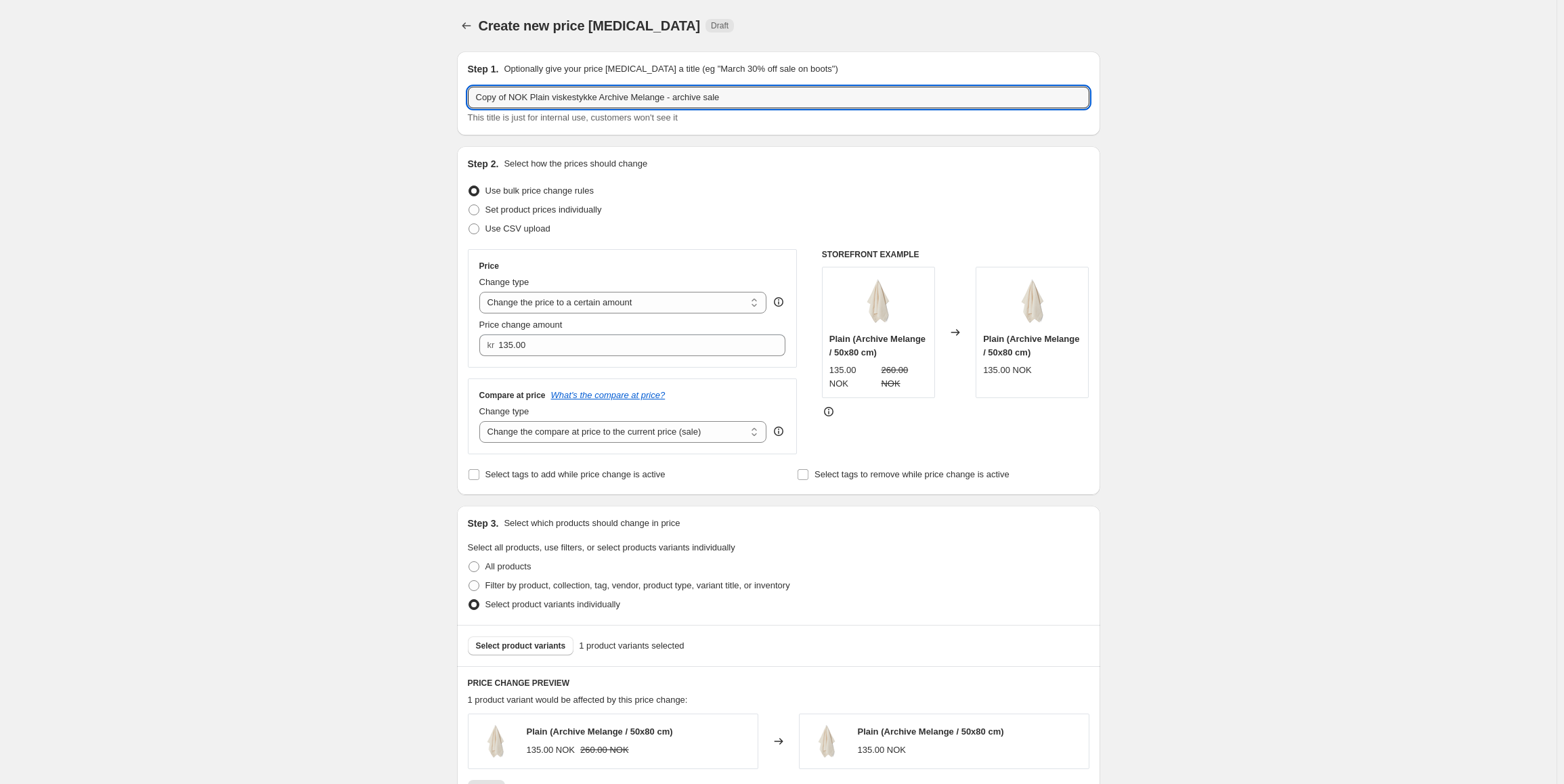
drag, startPoint x: 527, startPoint y: 95, endPoint x: 443, endPoint y: 93, distance: 84.0
click at [443, 93] on div "Create new price [MEDICAL_DATA]. This page is ready Create new price [MEDICAL_D…" at bounding box center [779, 650] width 676 height 1300
drag, startPoint x: 529, startPoint y: 101, endPoint x: 463, endPoint y: 95, distance: 66.3
click at [463, 95] on div "Step 1. Optionally give your price [MEDICAL_DATA] a title (eg "March 30% off sa…" at bounding box center [779, 93] width 644 height 84
type input "EUR Plain viskestykke Archive Melange - archive sale"
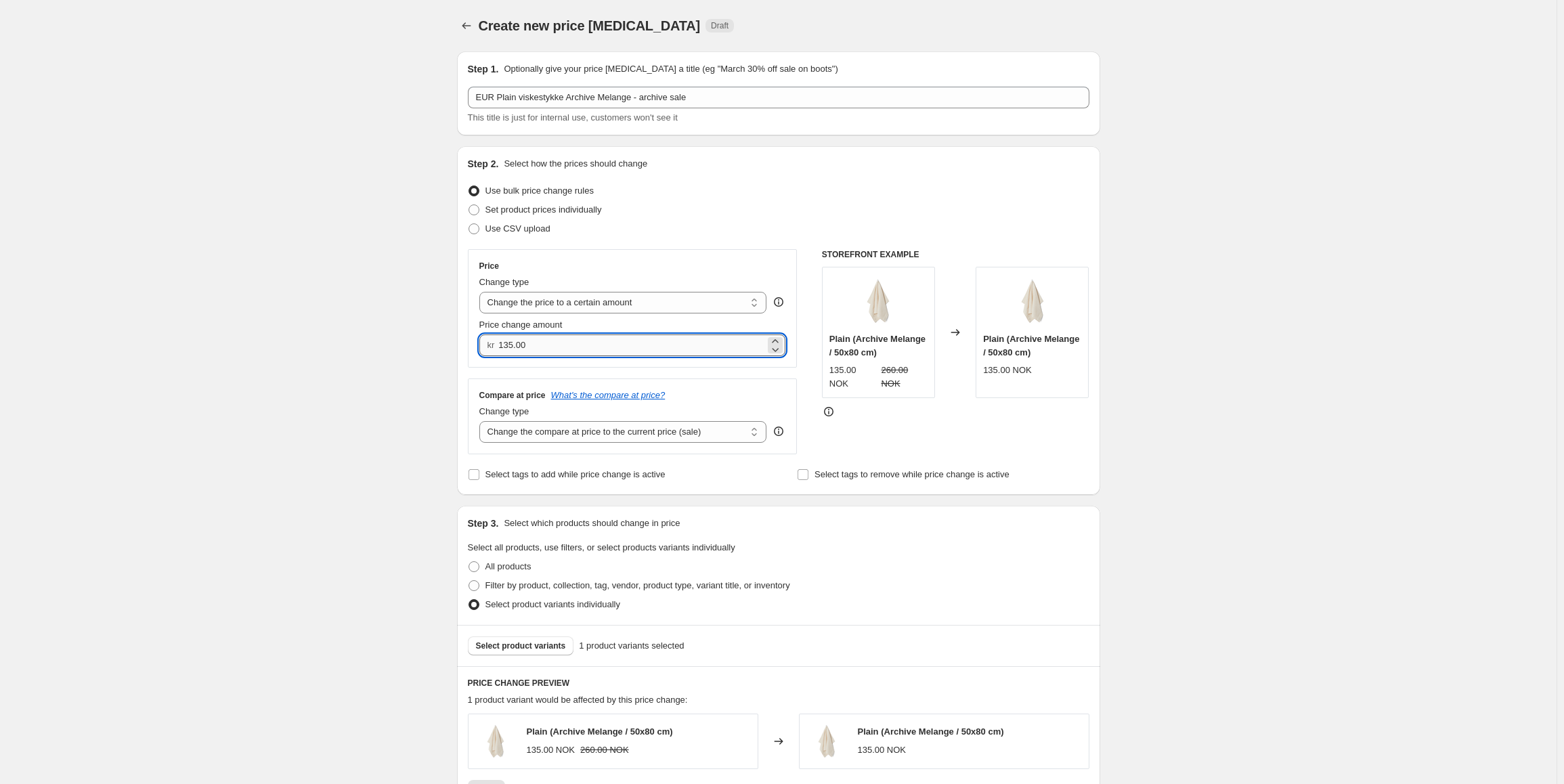
click at [537, 342] on input "135.00" at bounding box center [632, 345] width 266 height 21
type input "1"
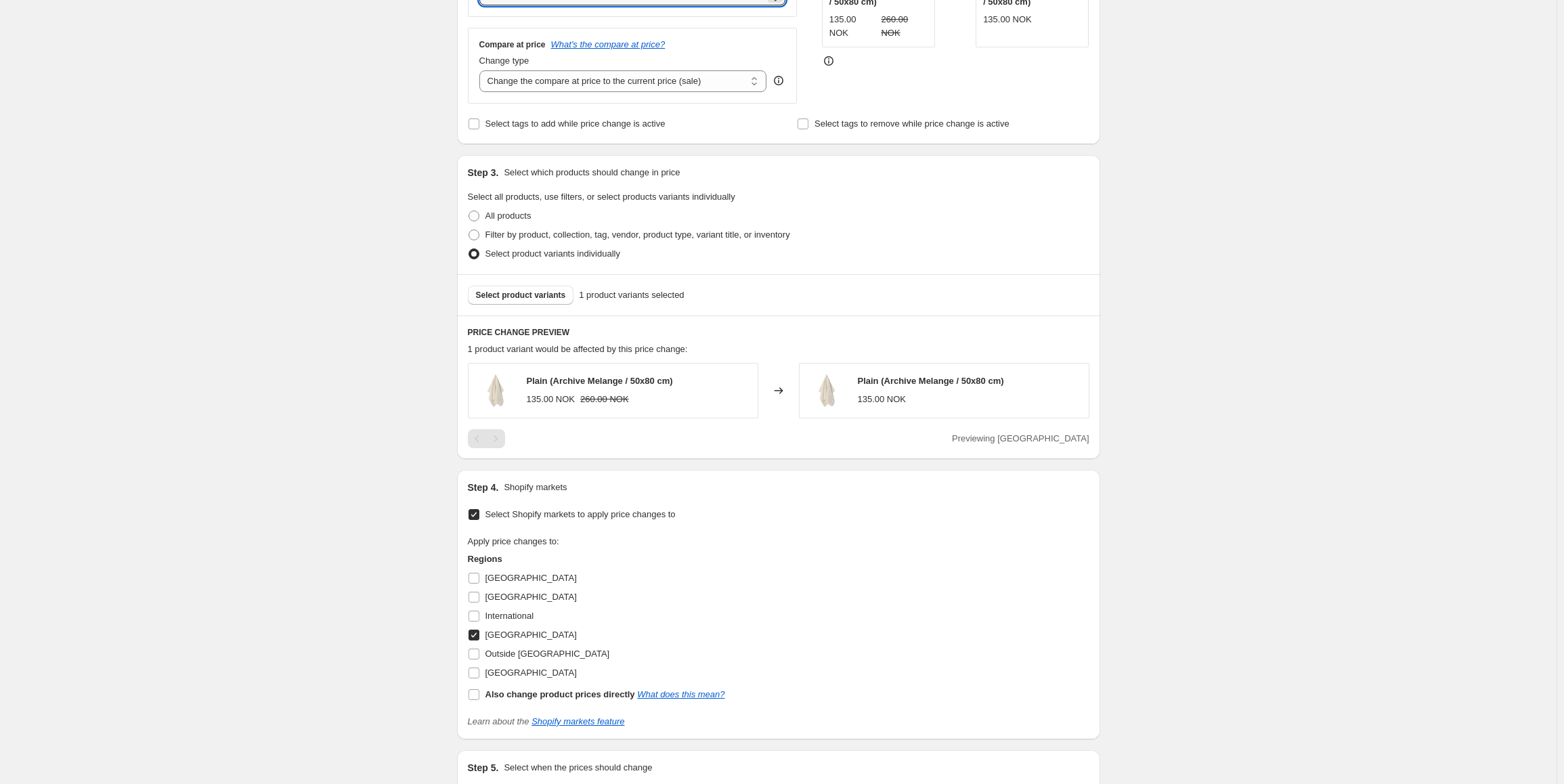
scroll to position [406, 0]
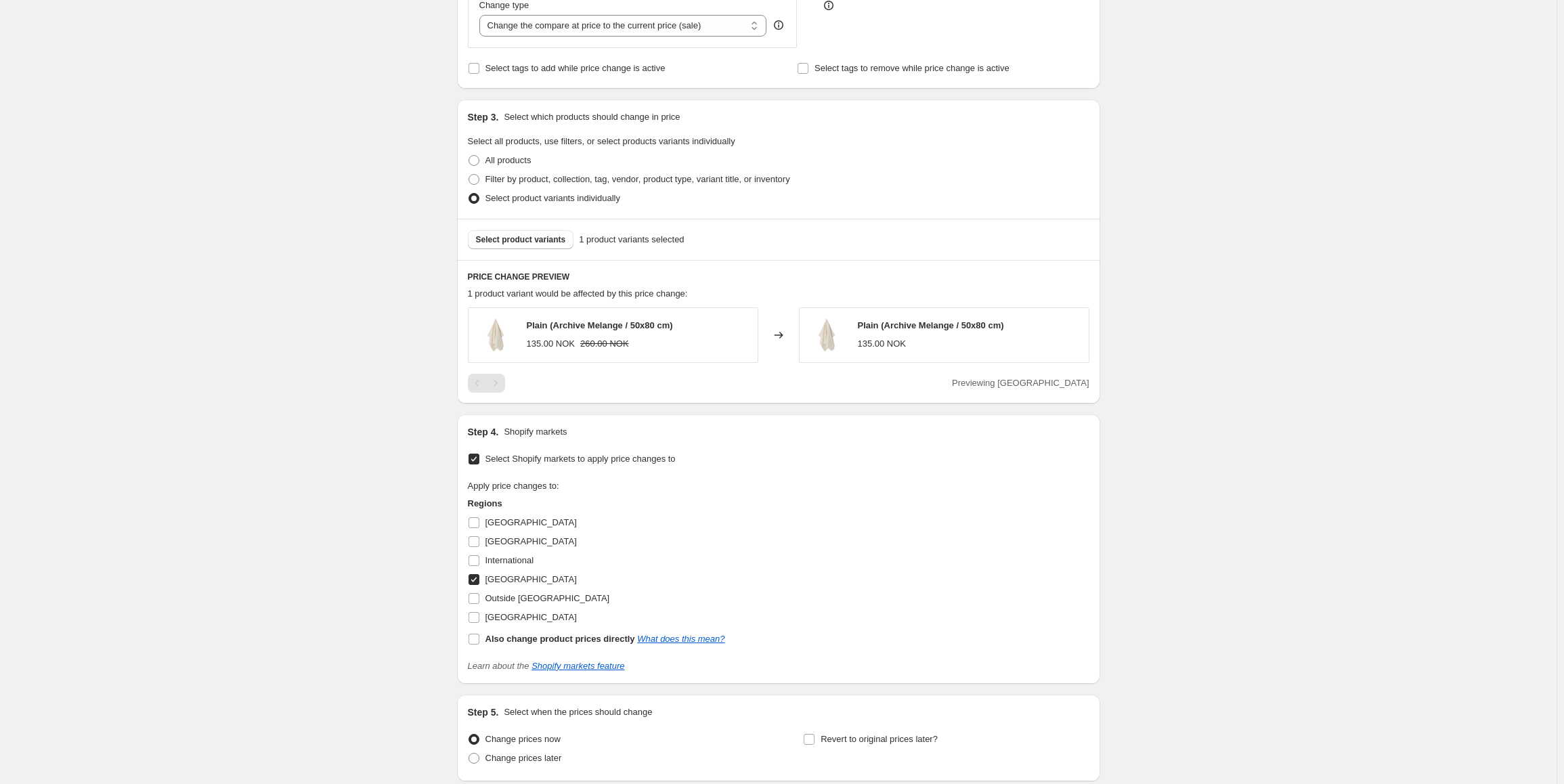
type input "13.00"
click at [475, 579] on input "[GEOGRAPHIC_DATA]" at bounding box center [474, 580] width 11 height 11
checkbox input "false"
click at [478, 547] on input "[GEOGRAPHIC_DATA]" at bounding box center [474, 542] width 11 height 11
checkbox input "true"
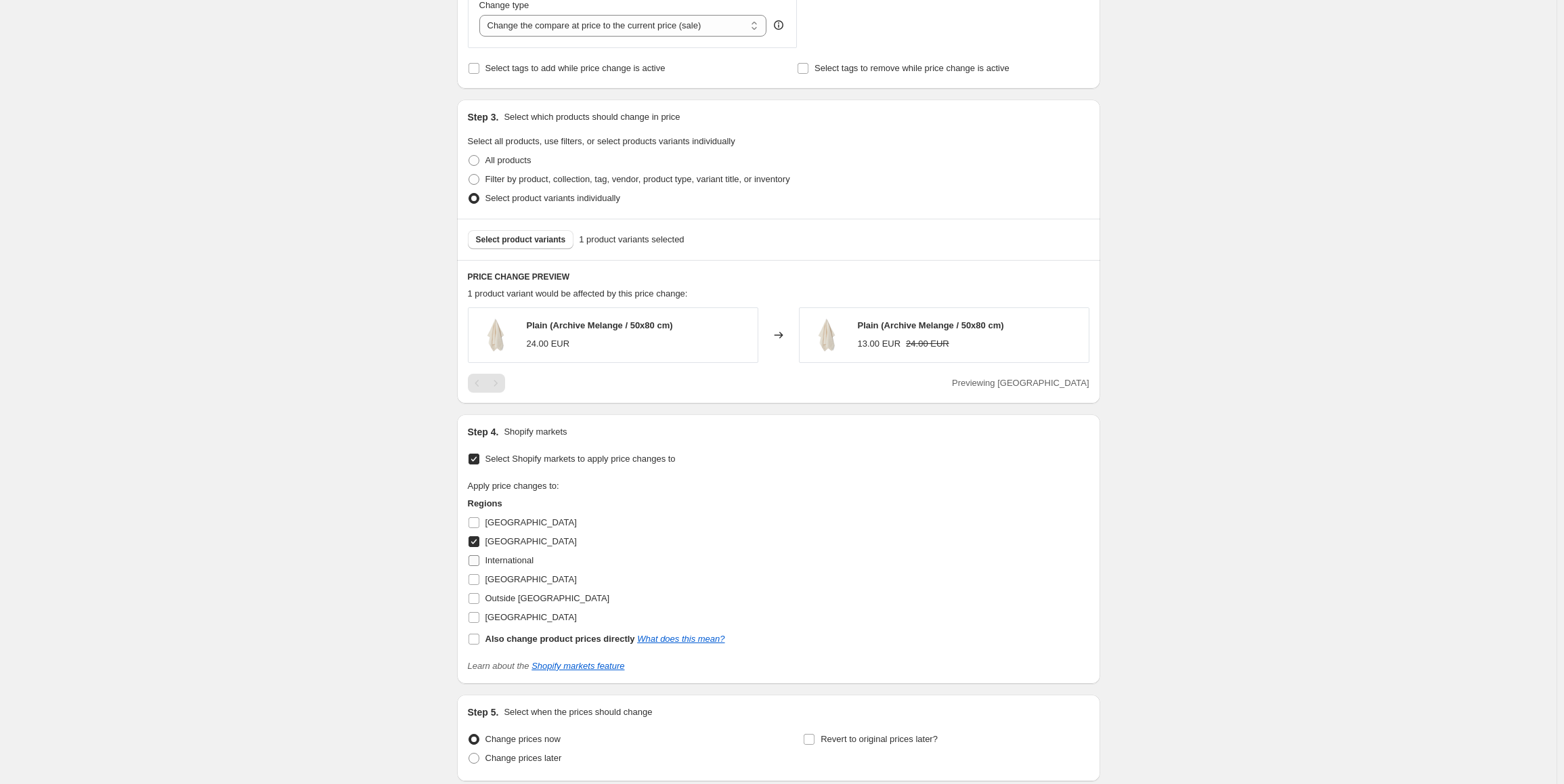
click at [475, 558] on input "International" at bounding box center [474, 561] width 11 height 11
checkbox input "true"
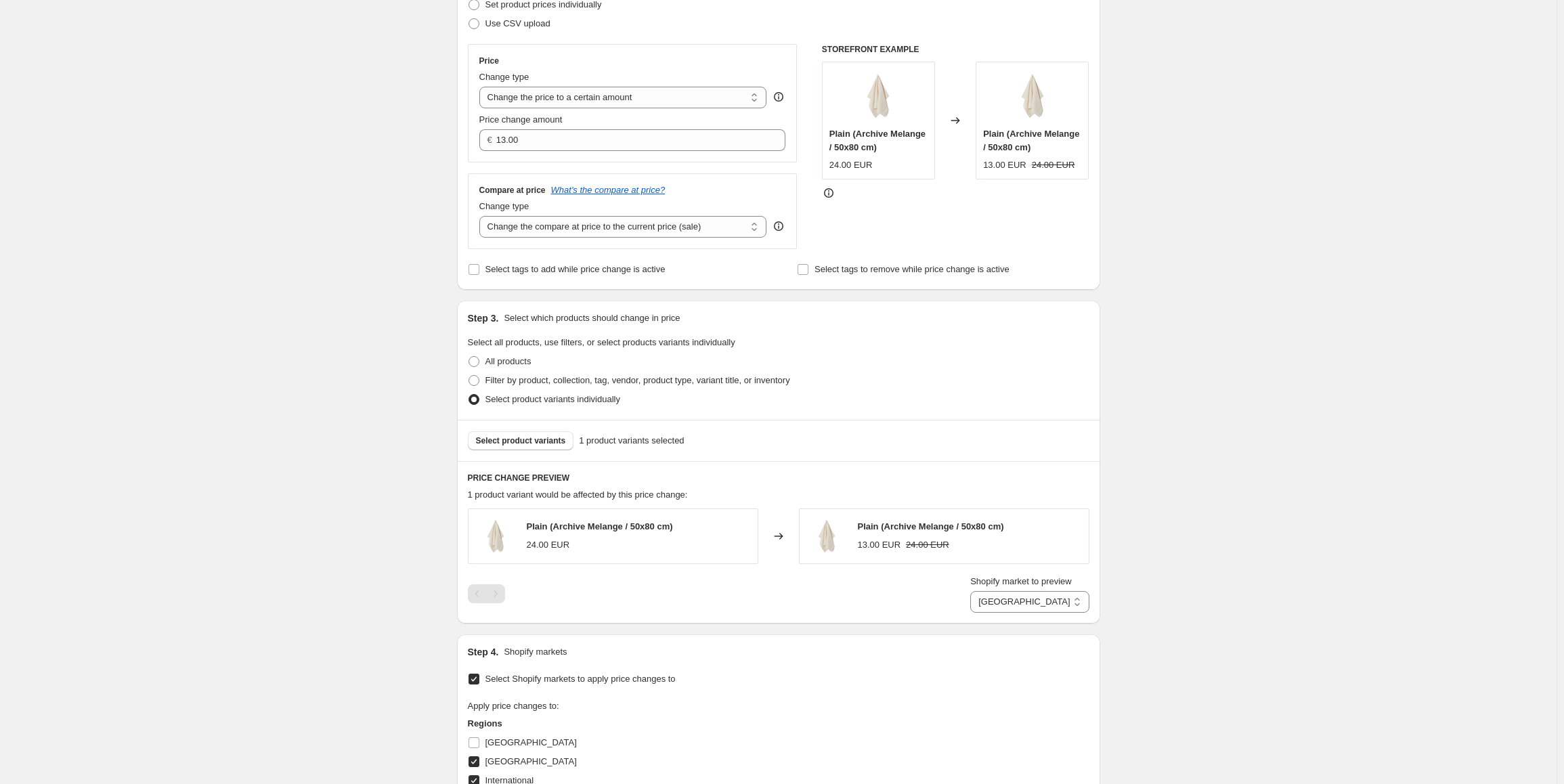
scroll to position [535, 0]
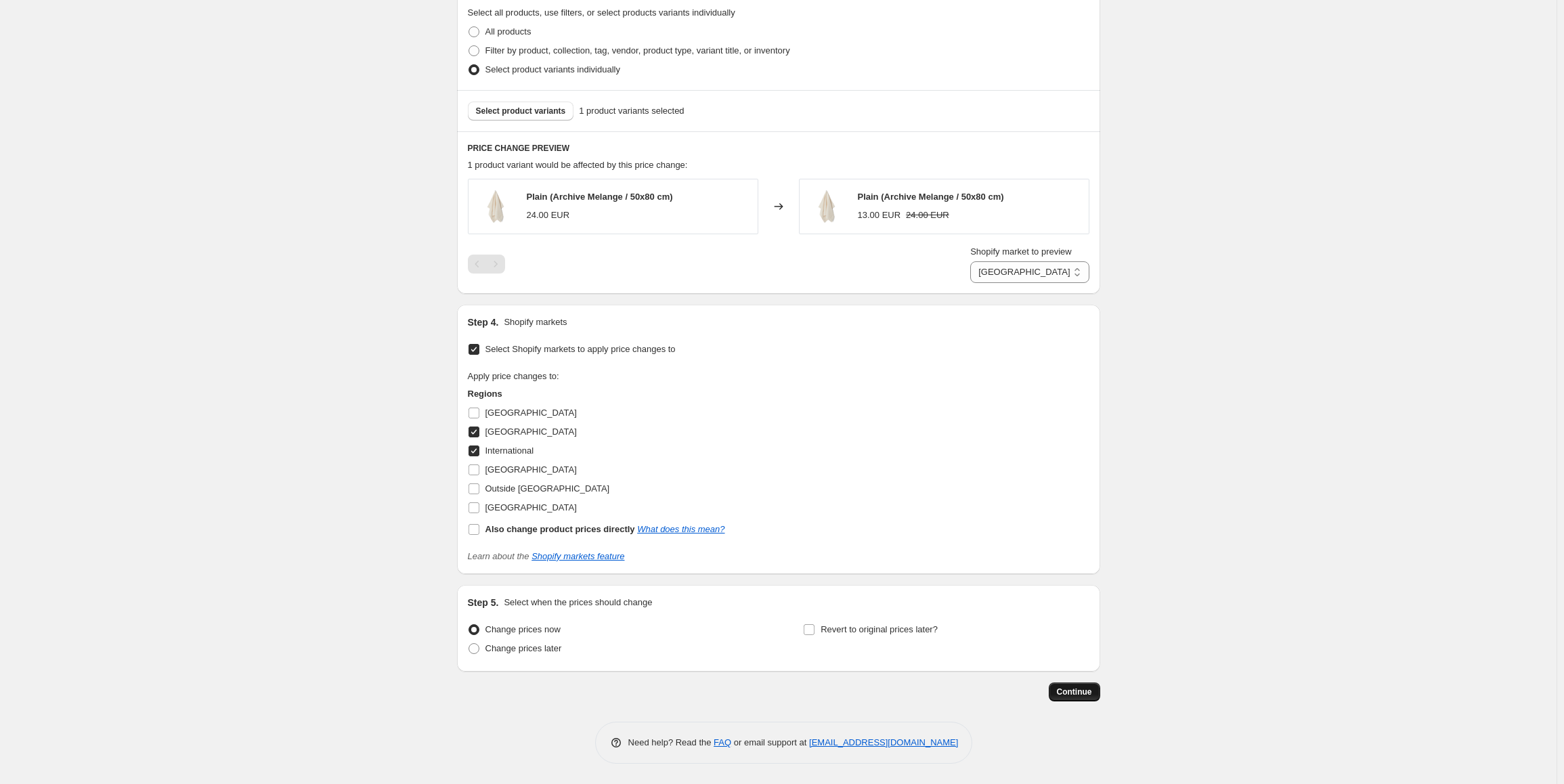
click at [1066, 684] on button "Continue" at bounding box center [1074, 692] width 51 height 19
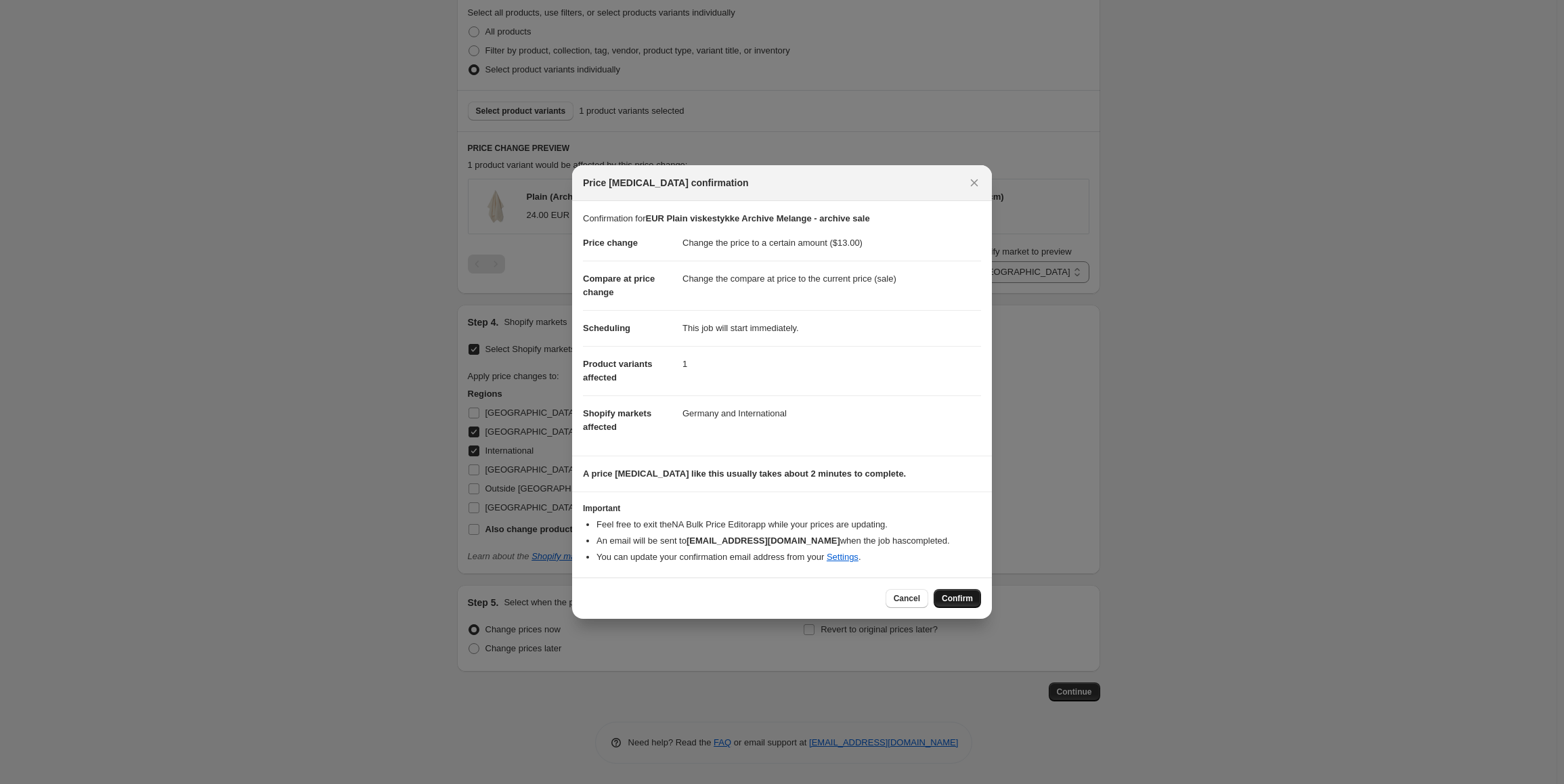
click at [966, 601] on span "Confirm" at bounding box center [957, 599] width 31 height 11
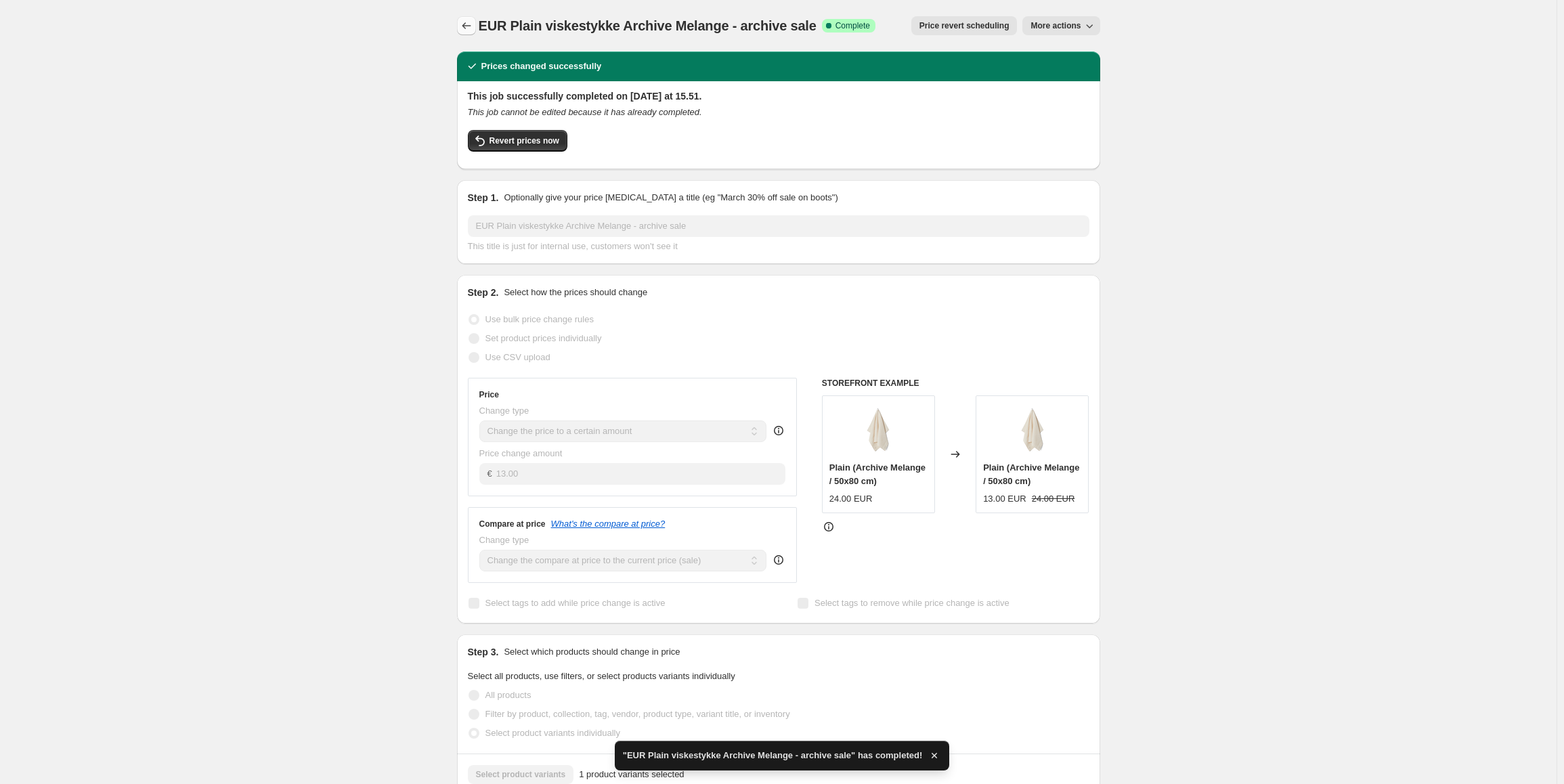
click at [469, 26] on icon "Price change jobs" at bounding box center [467, 25] width 14 height 14
